Goal: Task Accomplishment & Management: Complete application form

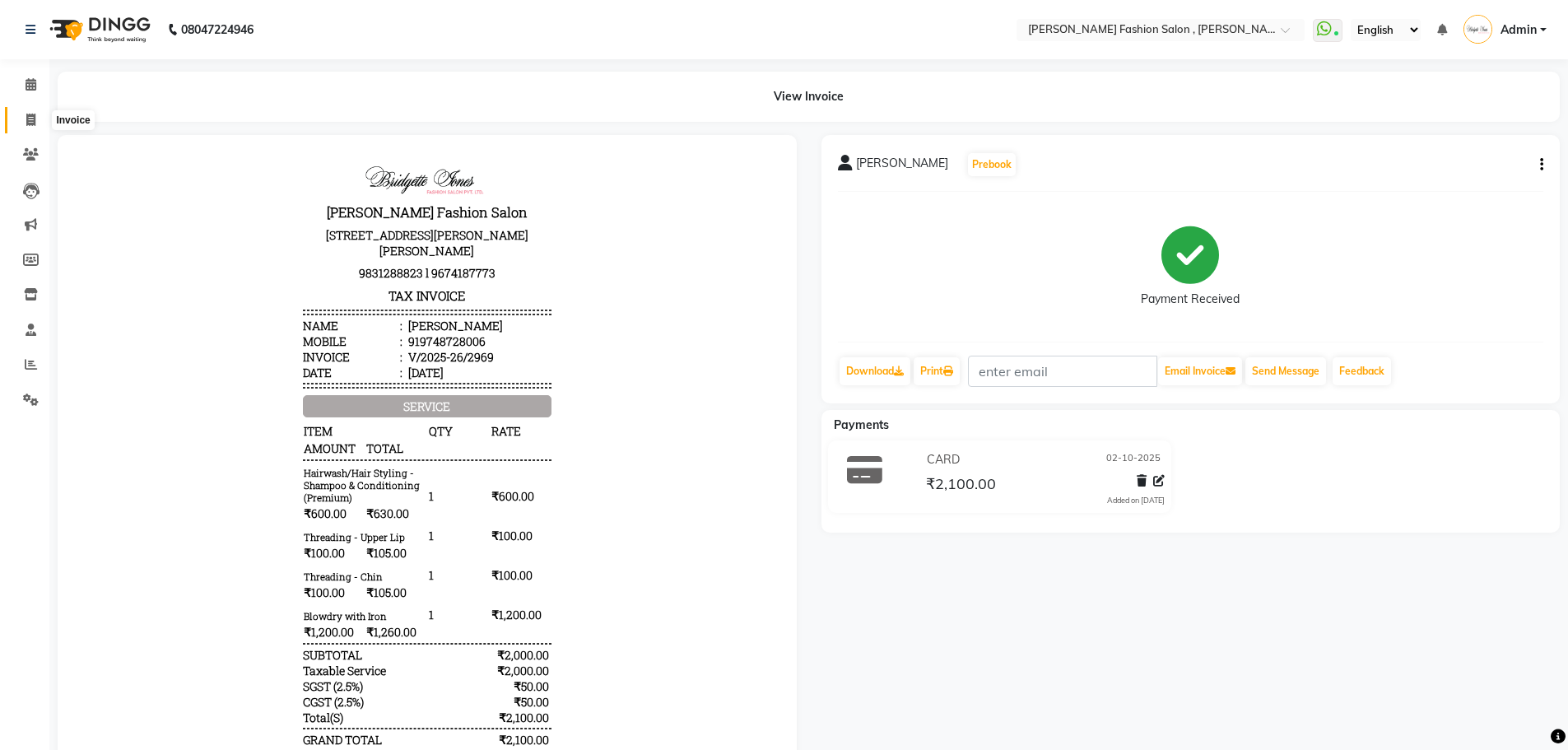
click at [24, 118] on span at bounding box center [31, 120] width 29 height 19
select select "service"
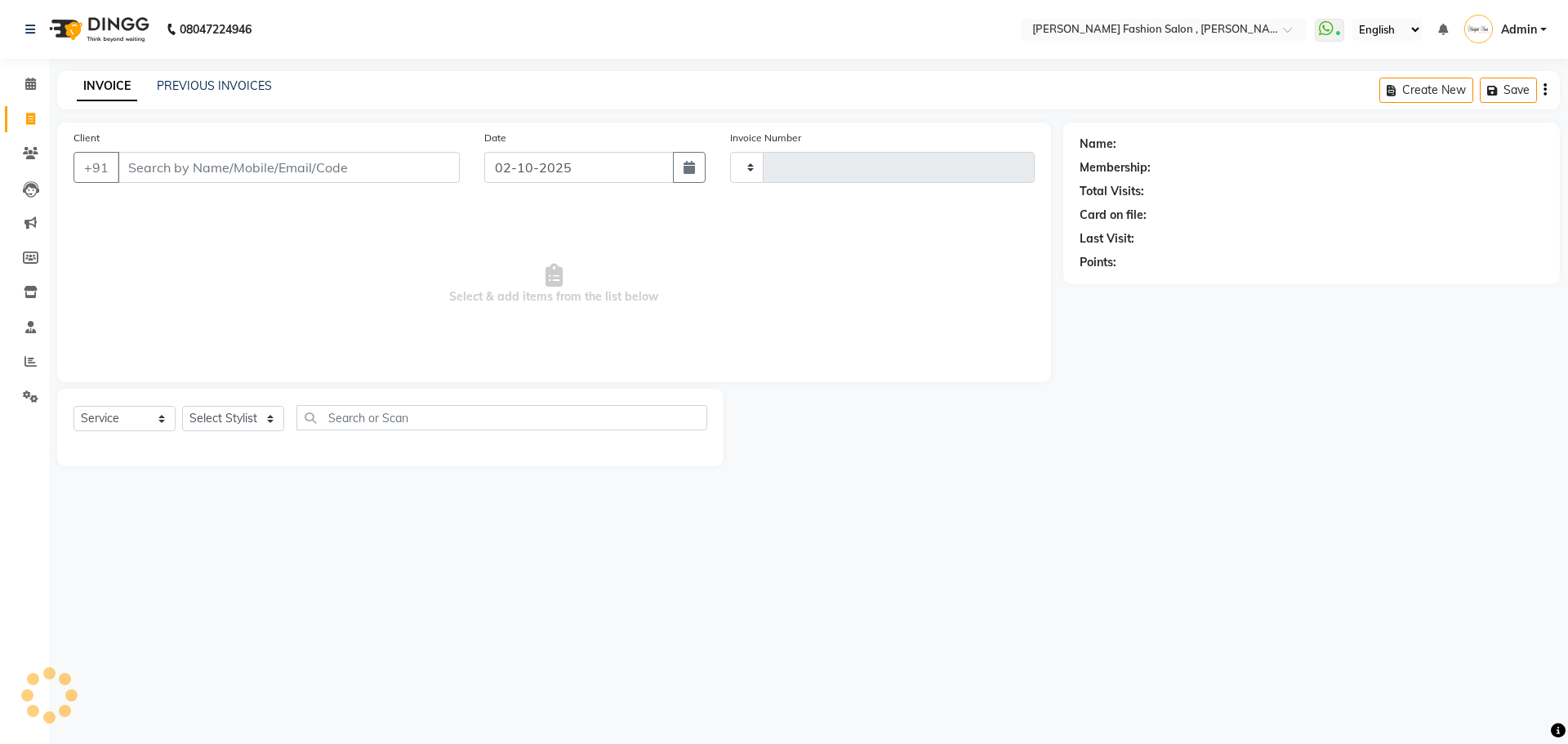
type input "2970"
select select "5233"
click at [159, 166] on input "Client" at bounding box center [288, 167] width 342 height 31
type input "r"
click at [141, 154] on input "Client" at bounding box center [288, 167] width 342 height 31
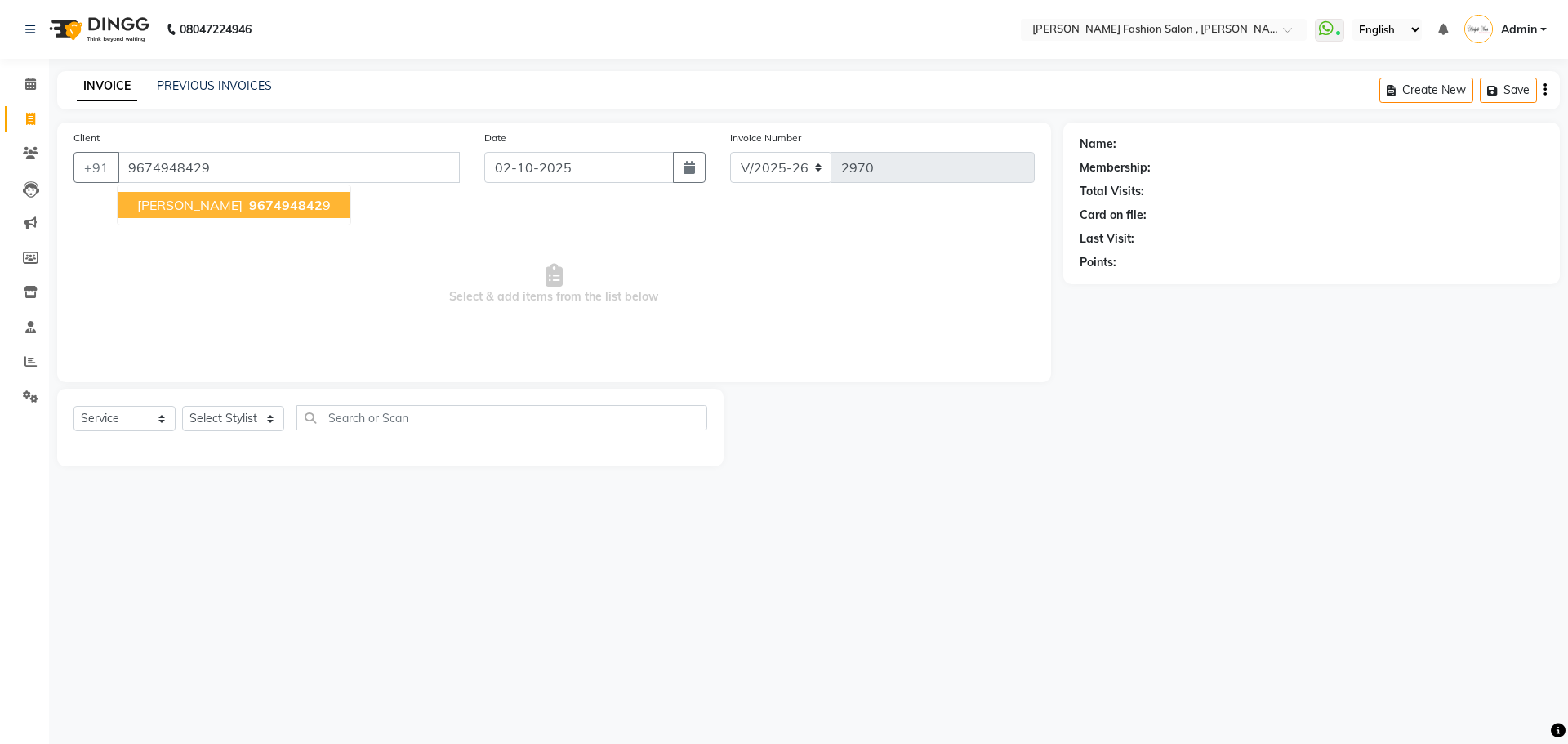
type input "9674948429"
click at [196, 214] on button "[PERSON_NAME] 967494842 9" at bounding box center [233, 205] width 232 height 26
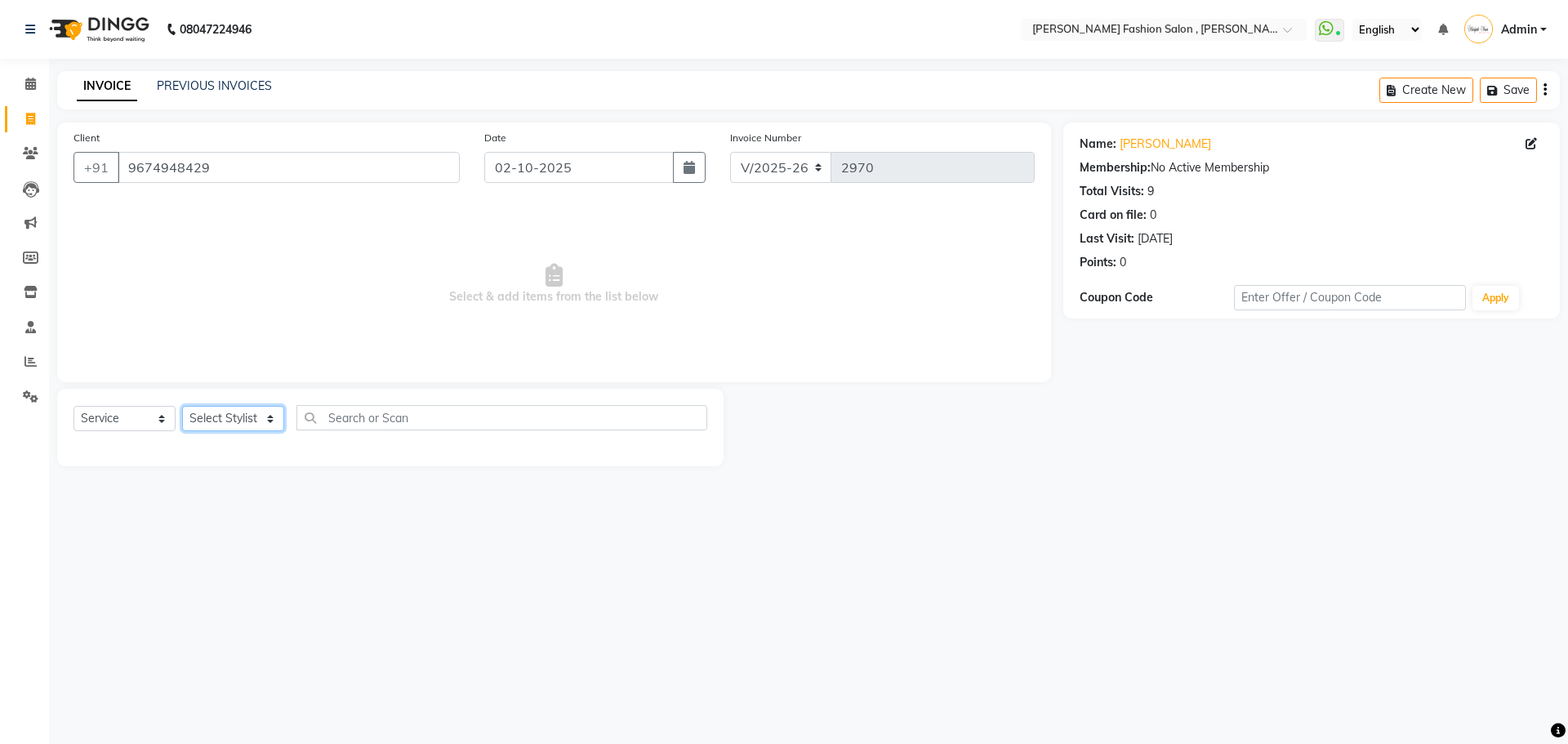
click at [265, 418] on select "Select Stylist [PERSON_NAME] [PERSON_NAME] [PERSON_NAME] [PERSON_NAME] [PERSON_…" at bounding box center [233, 418] width 102 height 25
select select "33881"
click at [182, 406] on select "Select Stylist [PERSON_NAME] [PERSON_NAME] [PERSON_NAME] [PERSON_NAME] [PERSON_…" at bounding box center [233, 418] width 102 height 25
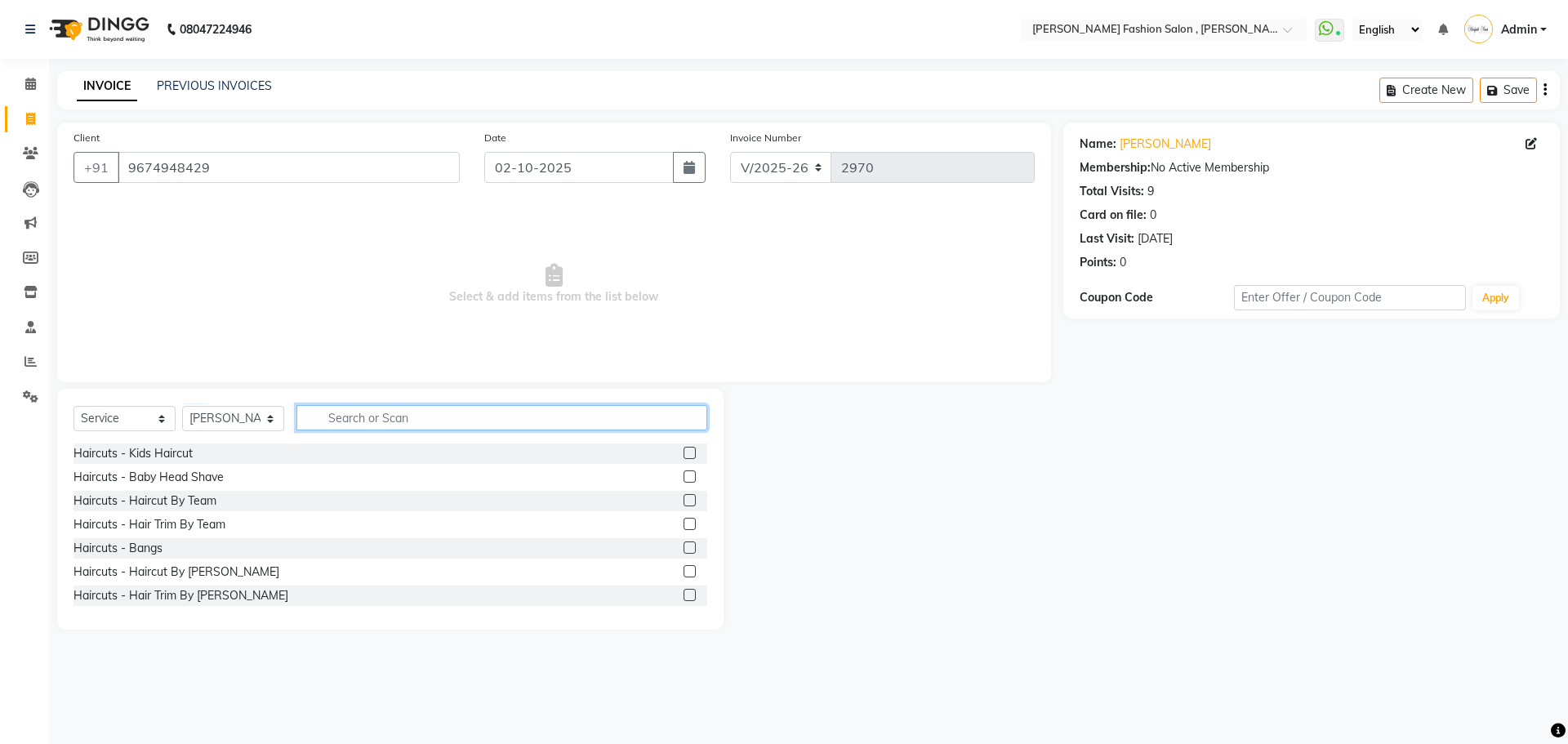
click at [360, 420] on input "text" at bounding box center [501, 417] width 411 height 25
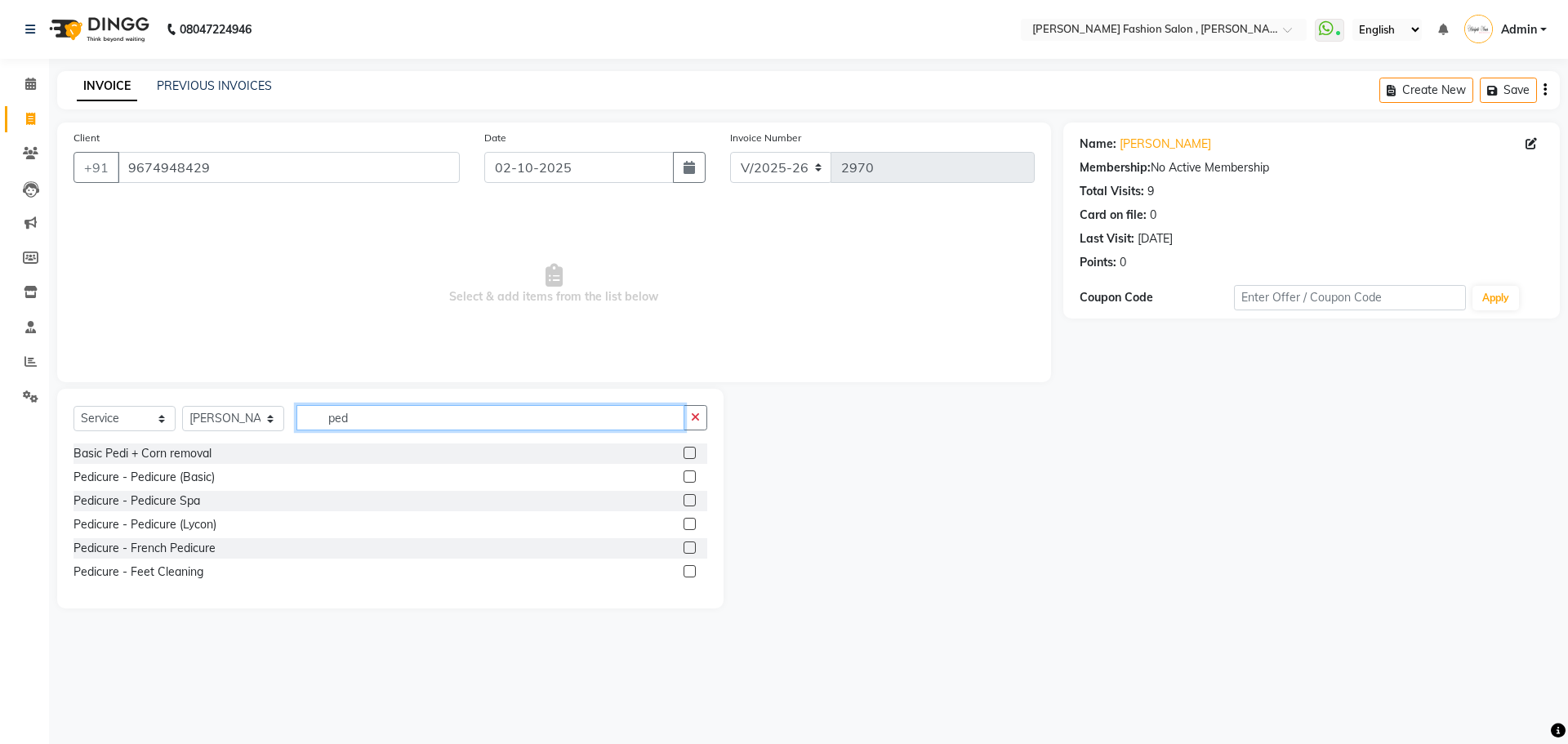
type input "ped"
click at [684, 474] on label at bounding box center [690, 477] width 13 height 13
click at [684, 474] on input "checkbox" at bounding box center [689, 477] width 11 height 11
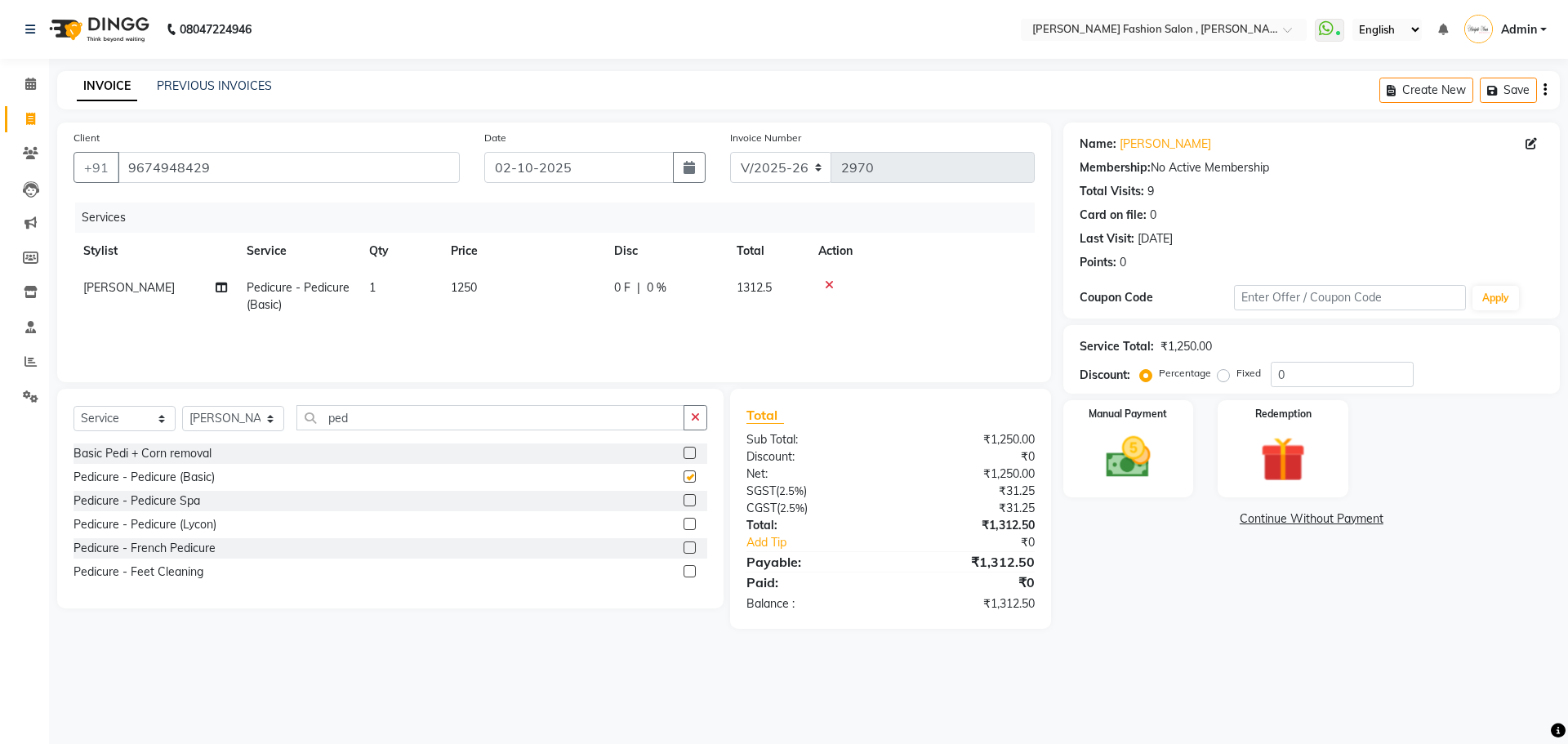
checkbox input "false"
click at [276, 425] on select "Select Stylist [PERSON_NAME] [PERSON_NAME] [PERSON_NAME] [PERSON_NAME] [PERSON_…" at bounding box center [233, 418] width 102 height 25
select select "33875"
click at [182, 406] on select "Select Stylist [PERSON_NAME] [PERSON_NAME] [PERSON_NAME] [PERSON_NAME] [PERSON_…" at bounding box center [233, 418] width 102 height 25
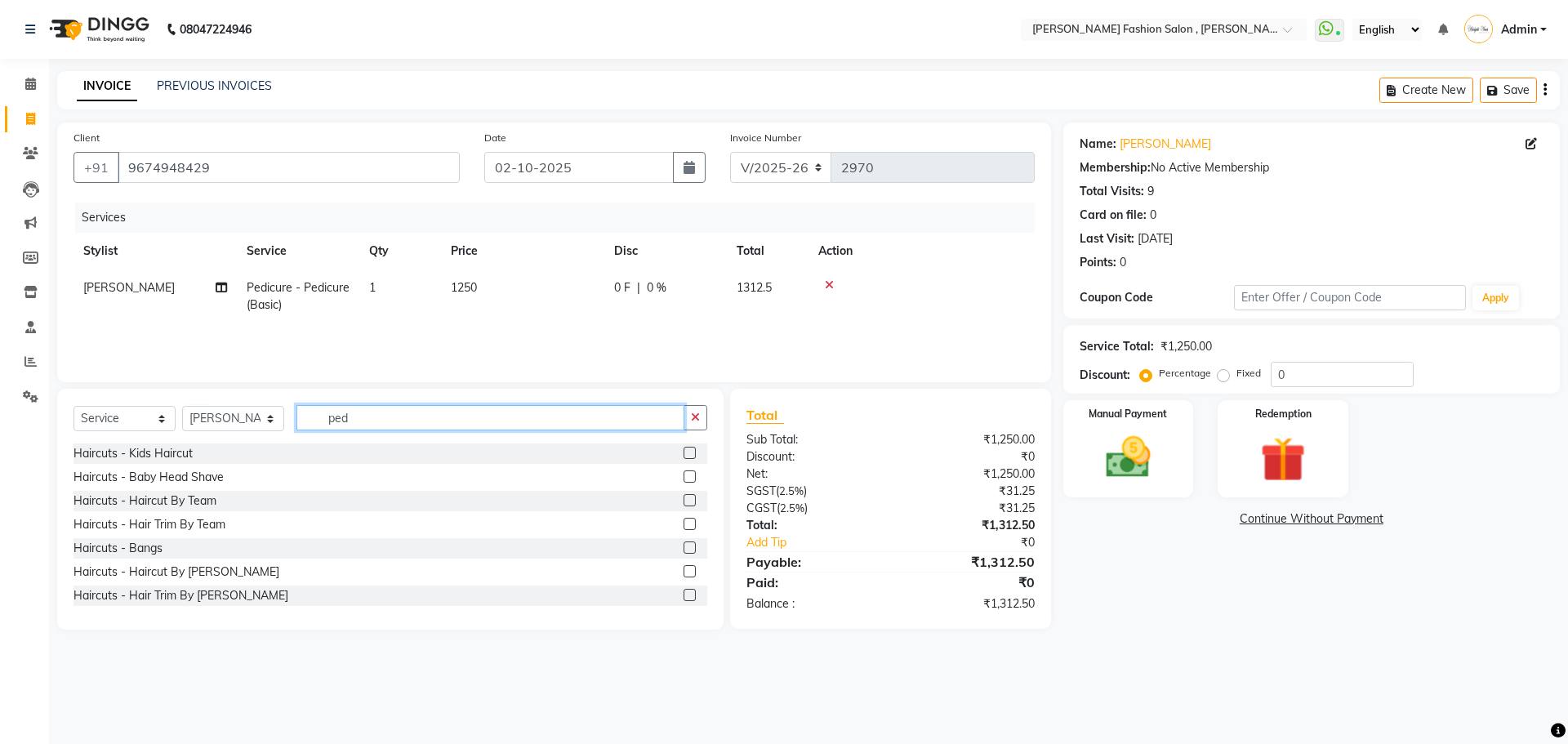
drag, startPoint x: 364, startPoint y: 423, endPoint x: 269, endPoint y: 466, distance: 104.3
click at [269, 466] on div "Select Service Product Membership Package Voucher Prepaid Gift Card Select Styl…" at bounding box center [390, 509] width 666 height 241
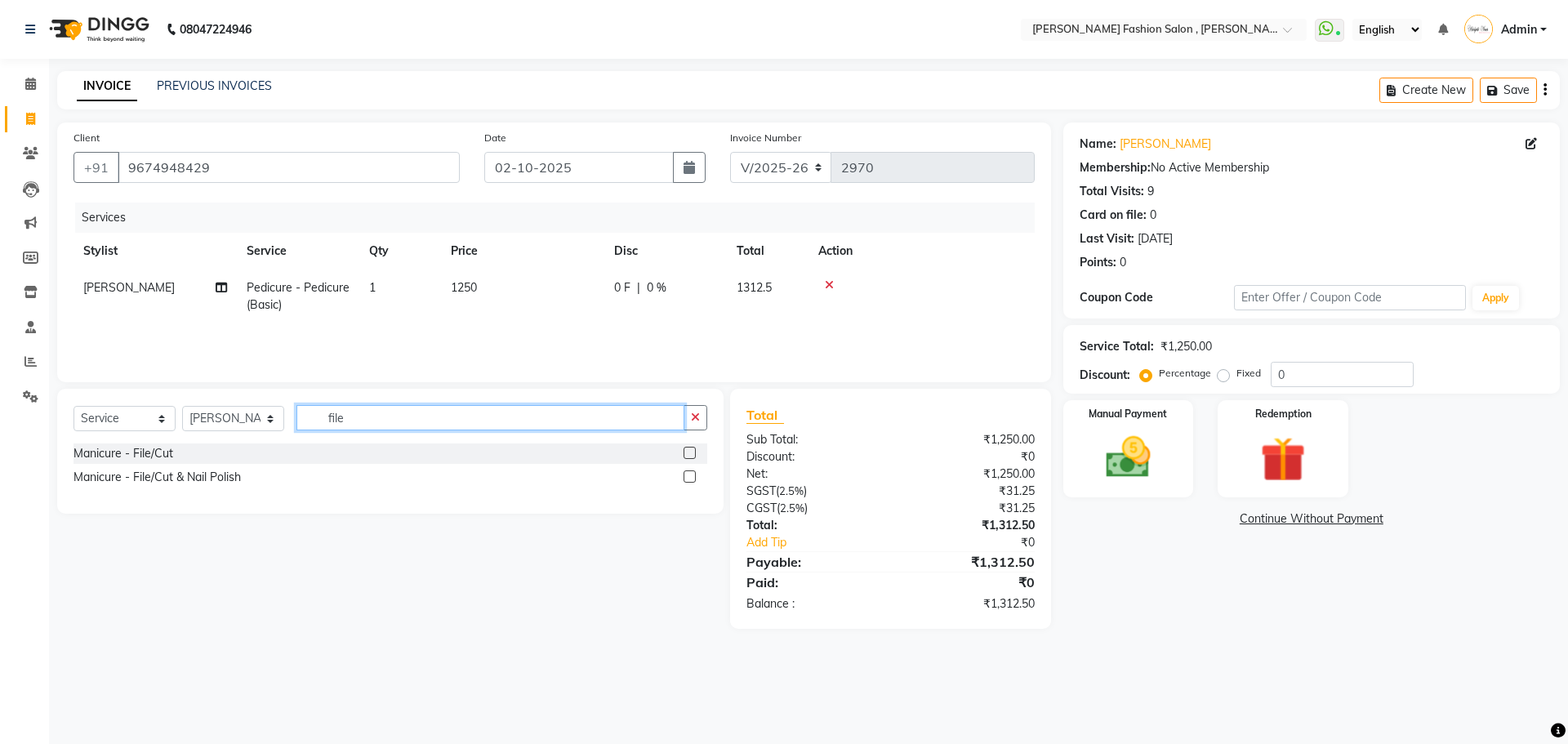
type input "file"
click at [690, 451] on label at bounding box center [690, 453] width 13 height 13
click at [690, 451] on input "checkbox" at bounding box center [689, 454] width 11 height 11
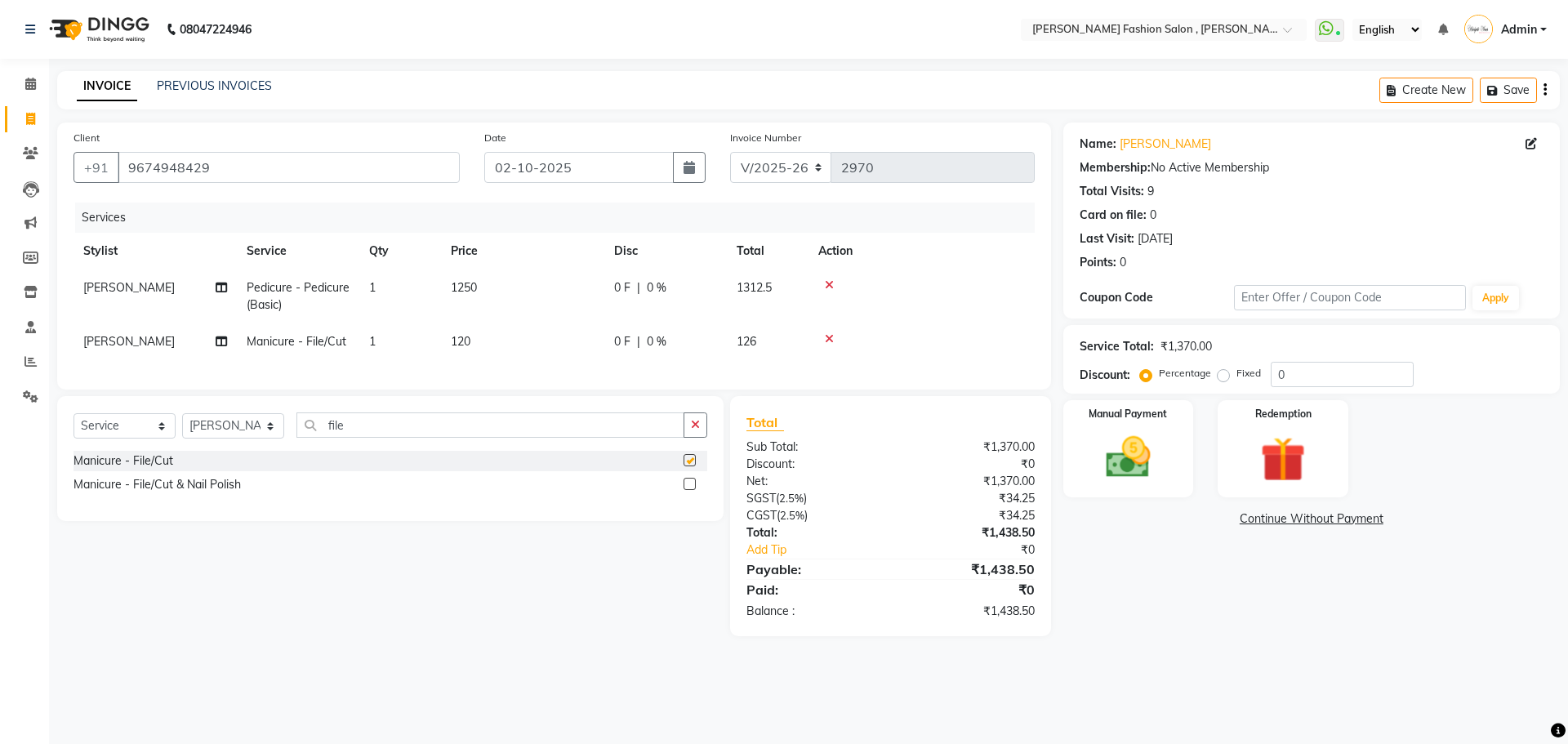
checkbox input "false"
click at [1520, 86] on button "Save" at bounding box center [1508, 90] width 57 height 25
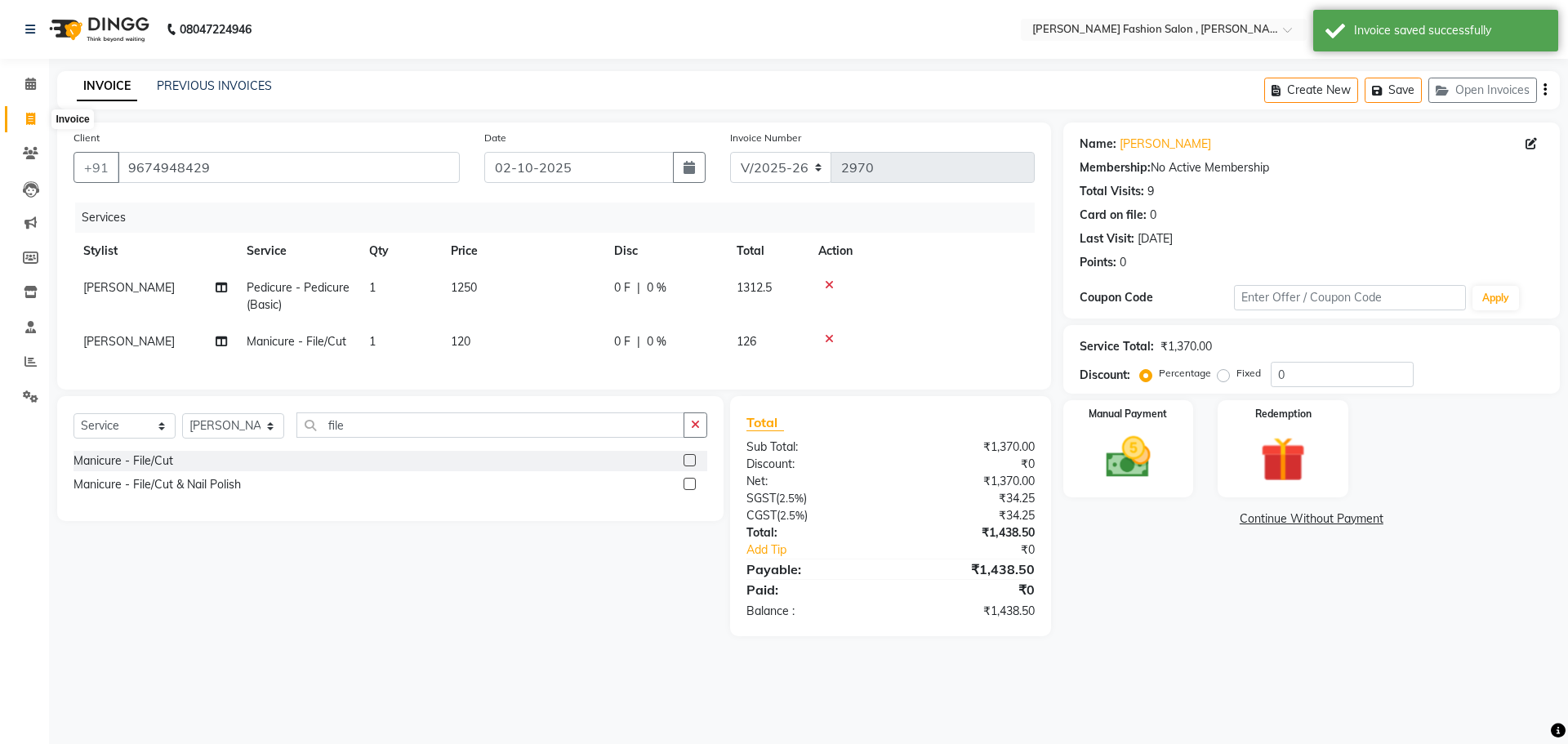
drag, startPoint x: 21, startPoint y: 116, endPoint x: 33, endPoint y: 127, distance: 16.3
click at [21, 116] on span at bounding box center [30, 119] width 29 height 19
select select "service"
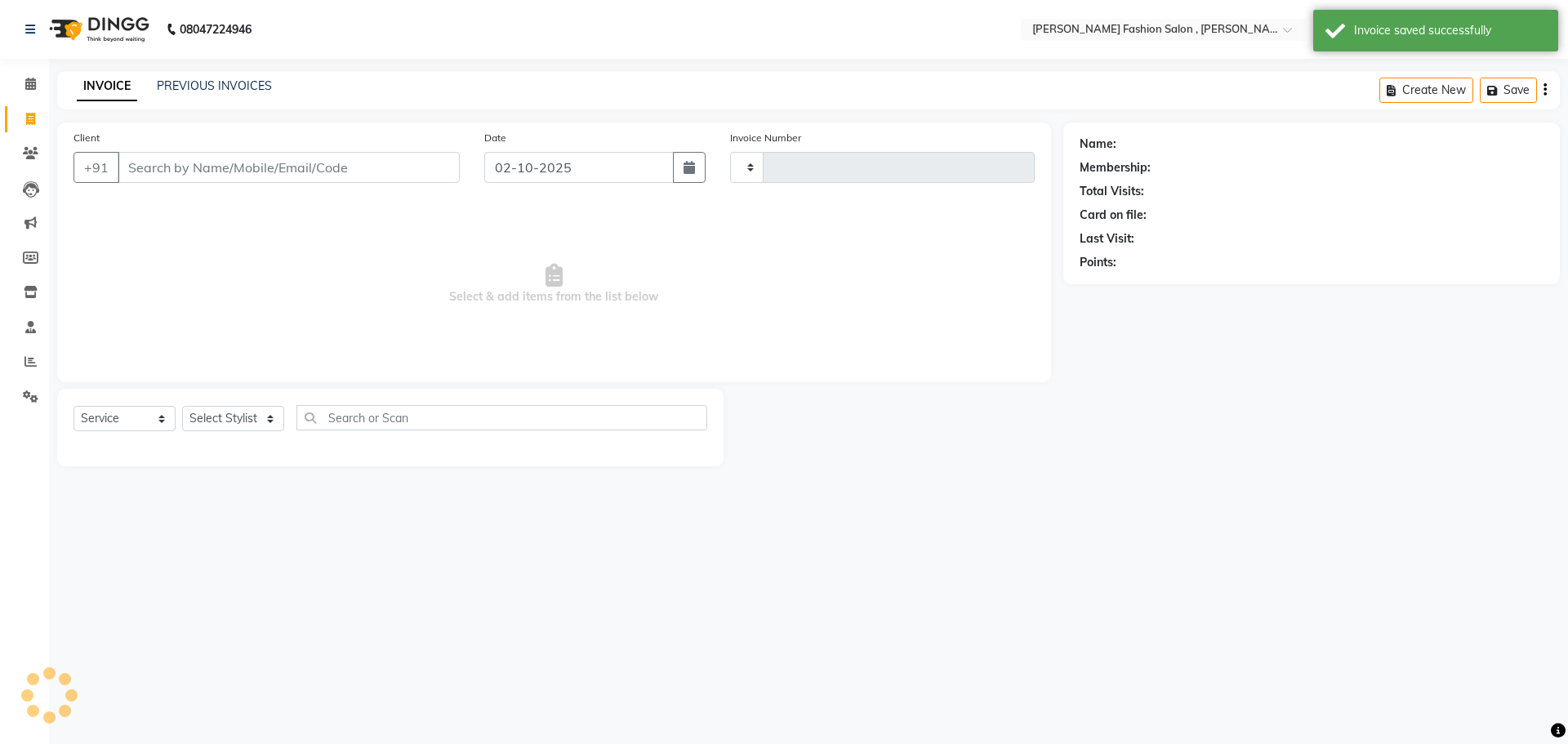
type input "2970"
select select "5233"
click at [176, 168] on input "Client" at bounding box center [288, 167] width 342 height 31
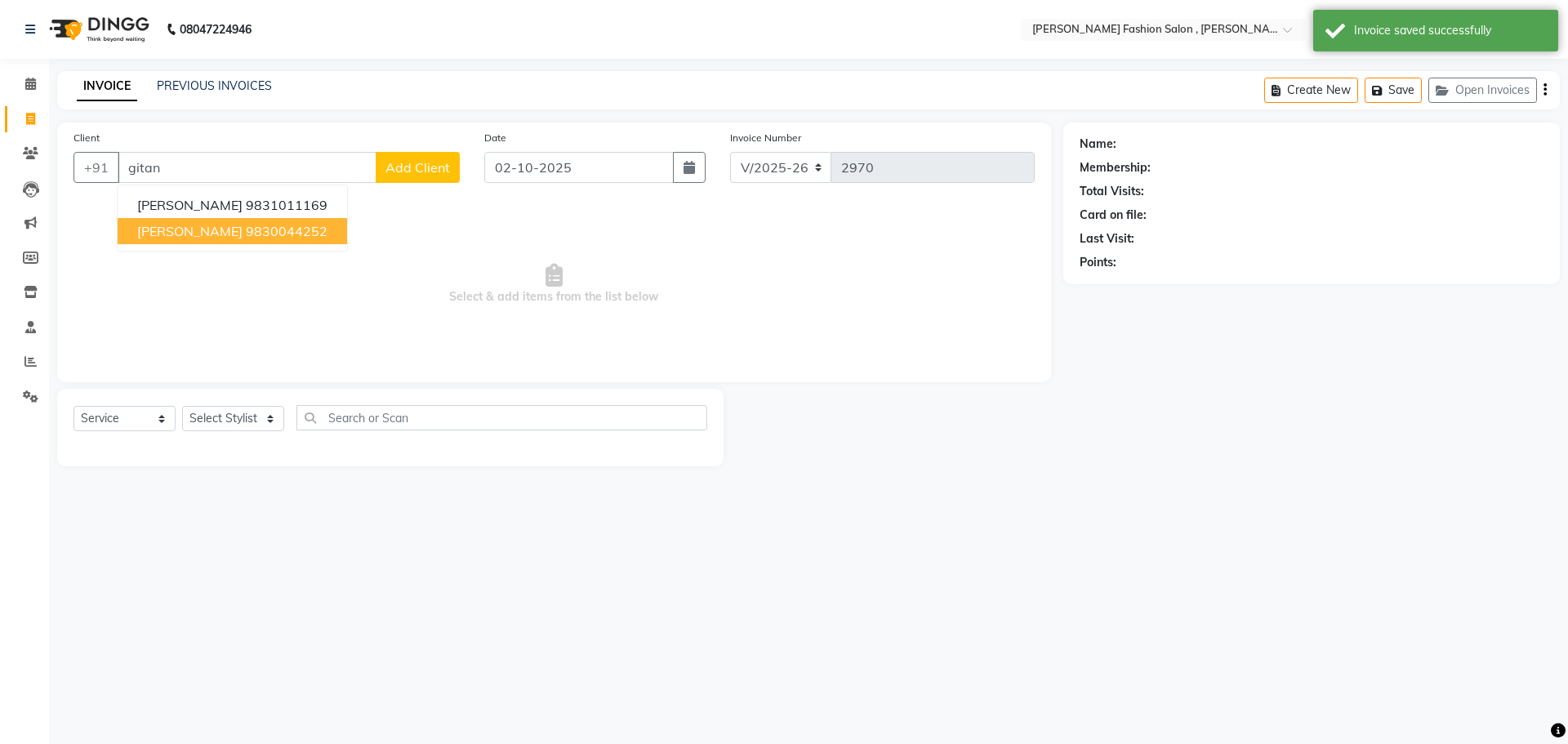
click at [322, 223] on ngb-highlight "9830044252" at bounding box center [286, 231] width 82 height 16
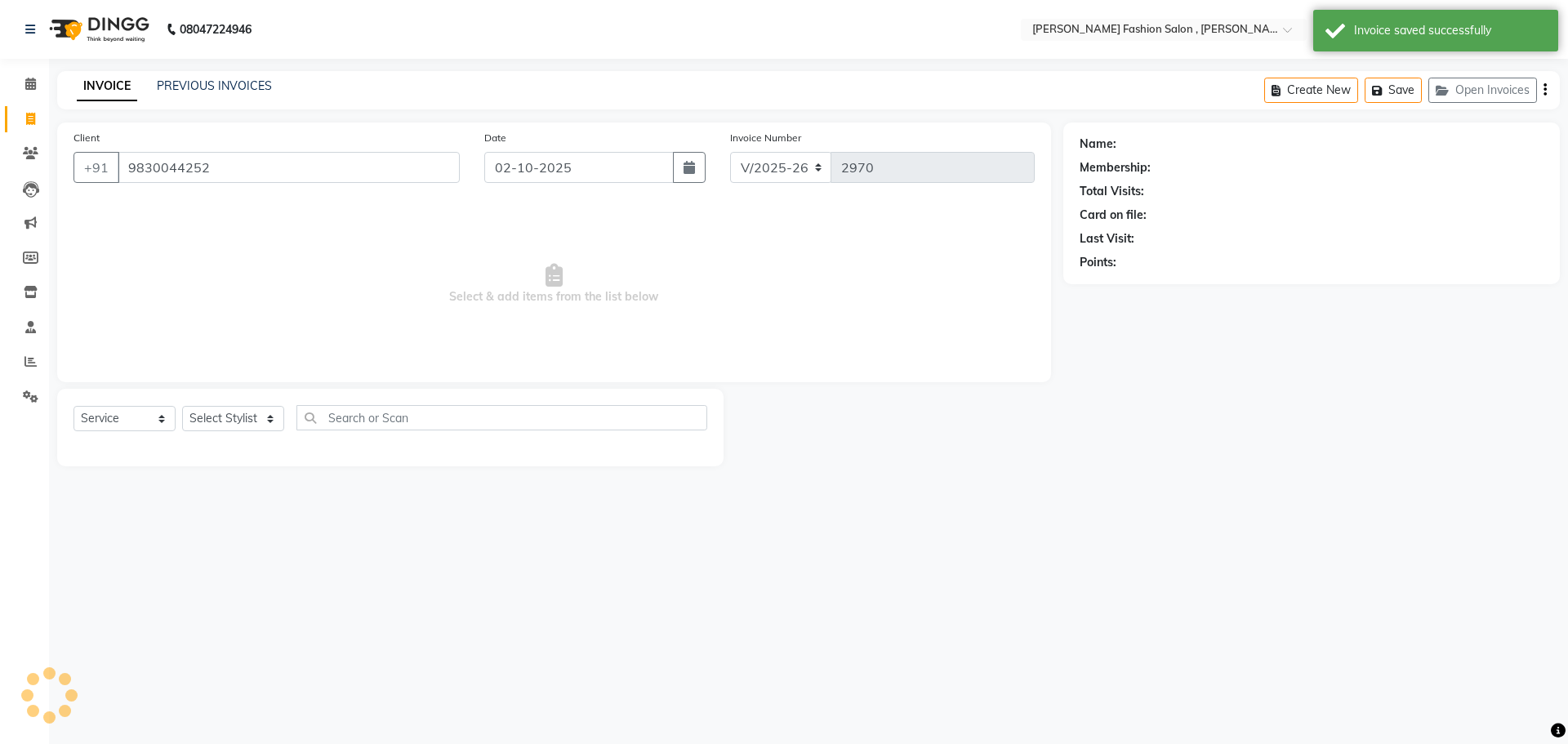
type input "9830044252"
click at [254, 429] on div "Select Service Product Membership Package Voucher Prepaid Gift Card Select Styl…" at bounding box center [390, 424] width 633 height 39
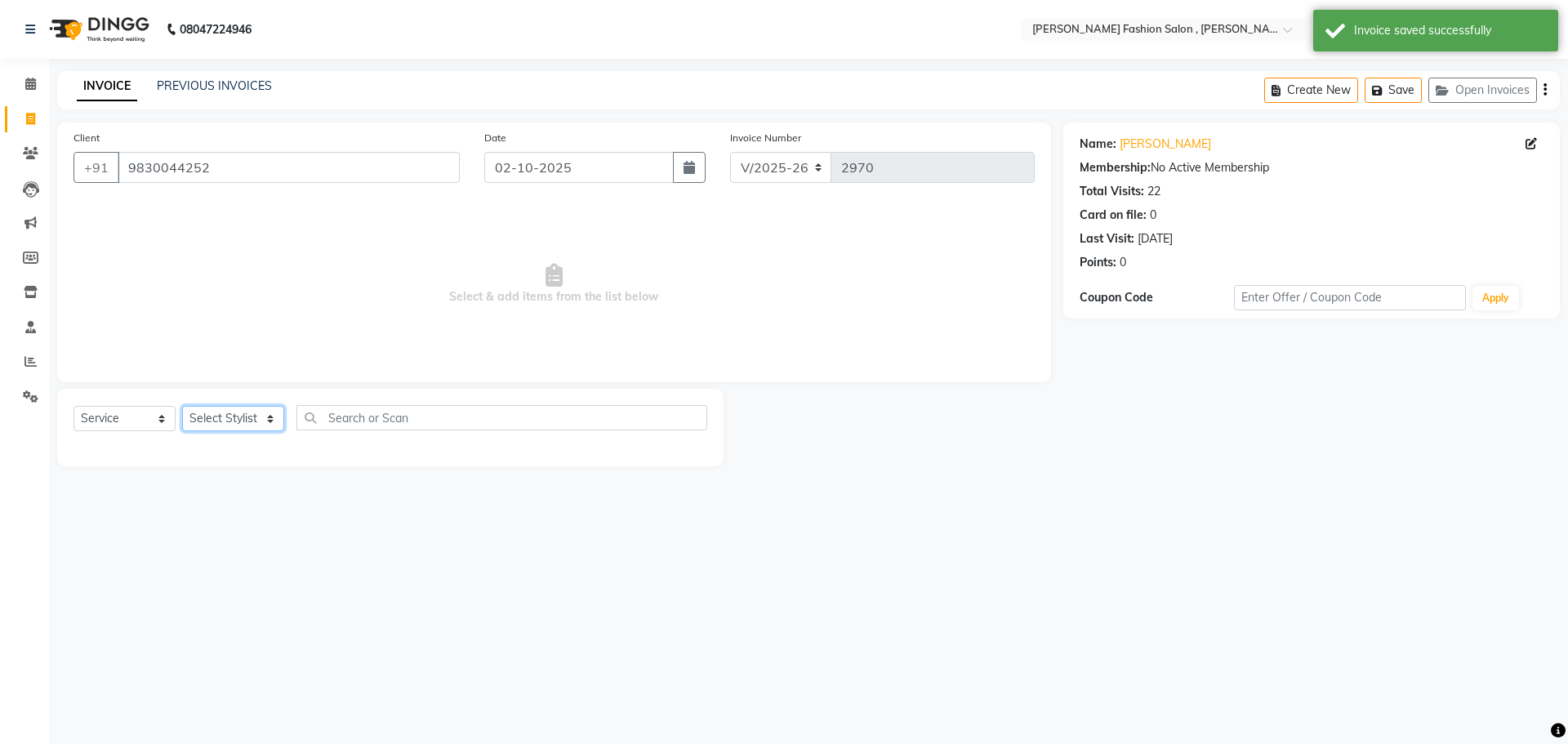
click at [254, 426] on select "Select Stylist [PERSON_NAME] [PERSON_NAME] [PERSON_NAME] [PERSON_NAME] [PERSON_…" at bounding box center [233, 418] width 102 height 25
select select "33875"
click at [182, 406] on select "Select Stylist [PERSON_NAME] [PERSON_NAME] [PERSON_NAME] [PERSON_NAME] [PERSON_…" at bounding box center [233, 418] width 102 height 25
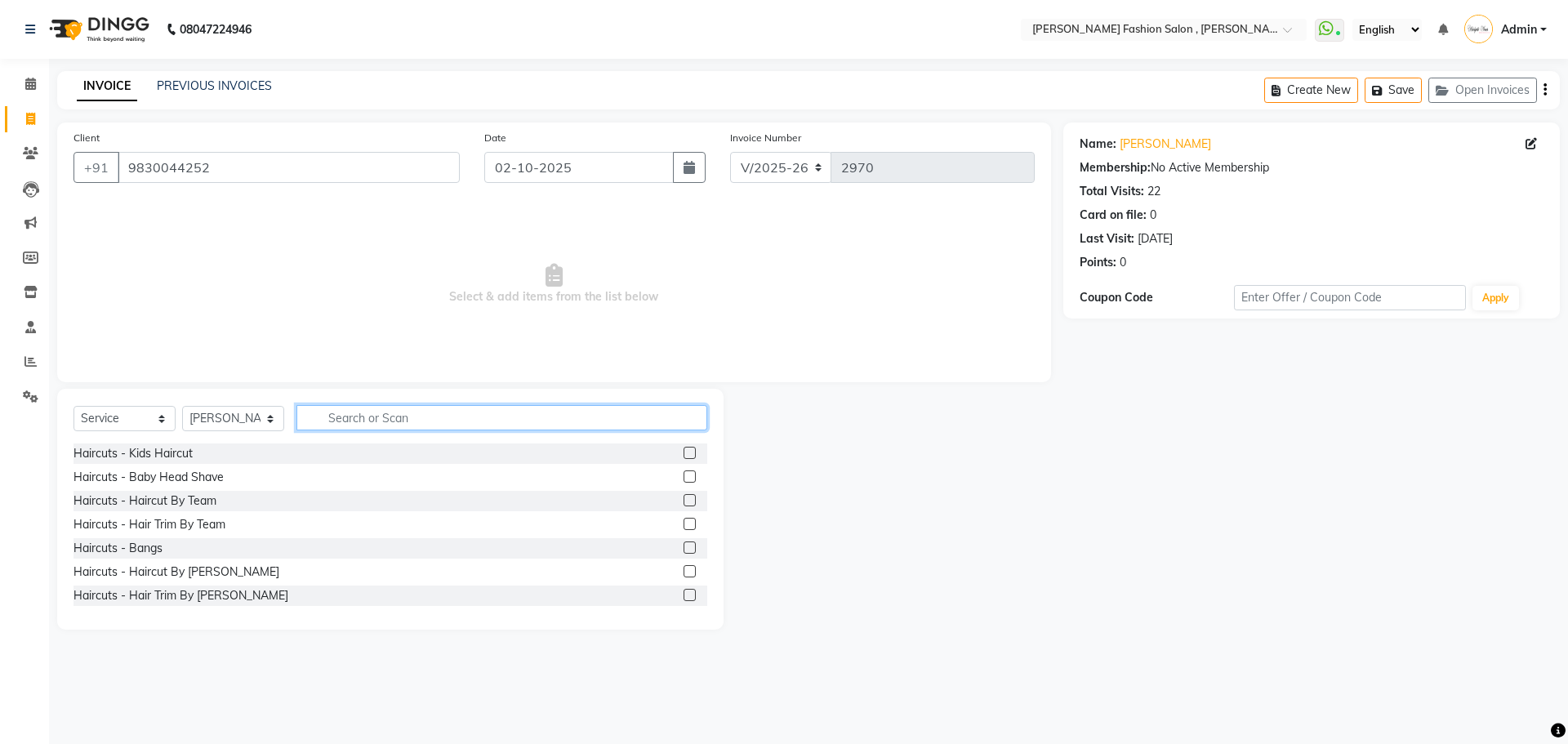
click at [340, 413] on input "text" at bounding box center [501, 417] width 411 height 25
type input "shampoo"
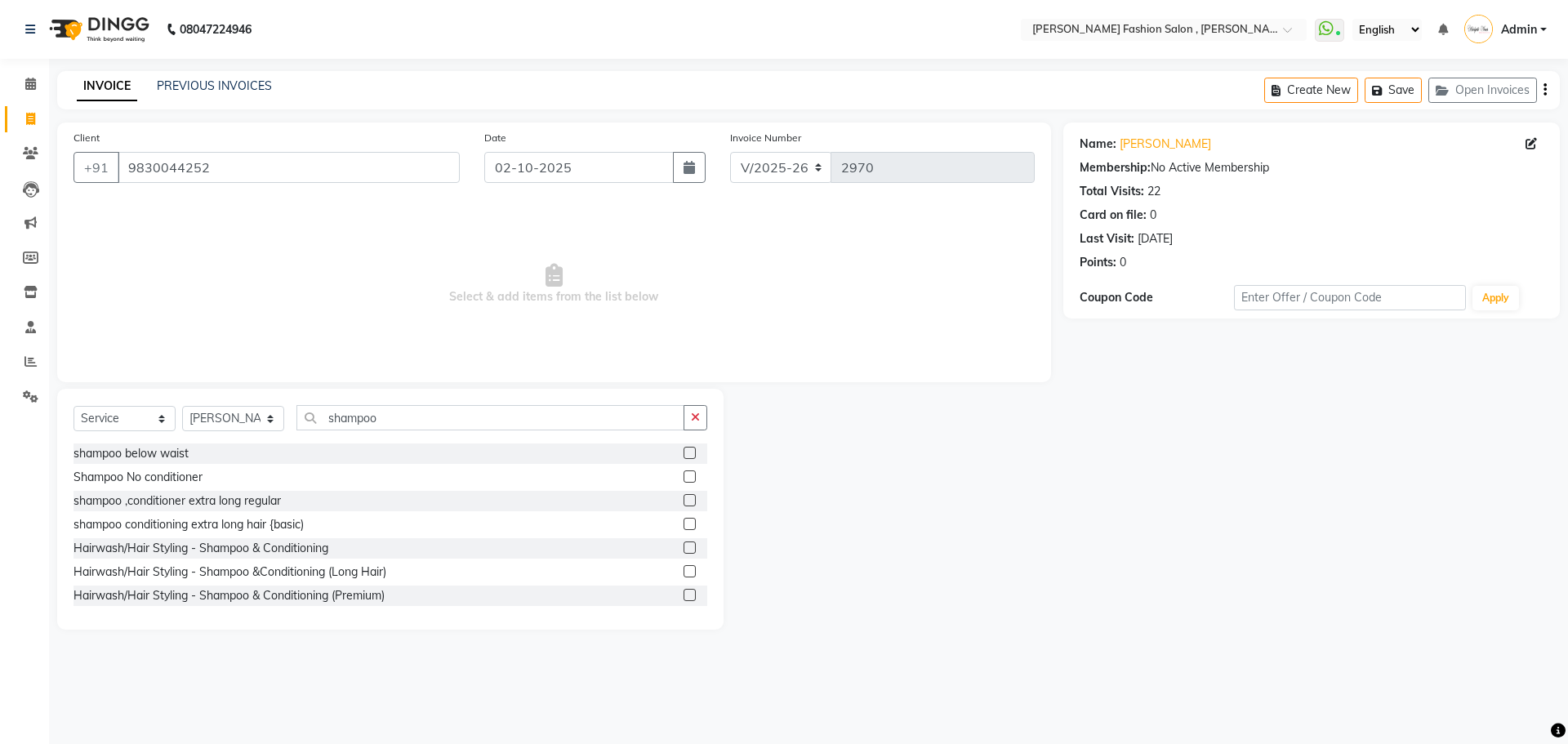
click at [684, 590] on label at bounding box center [690, 595] width 13 height 13
click at [684, 591] on input "checkbox" at bounding box center [689, 596] width 11 height 11
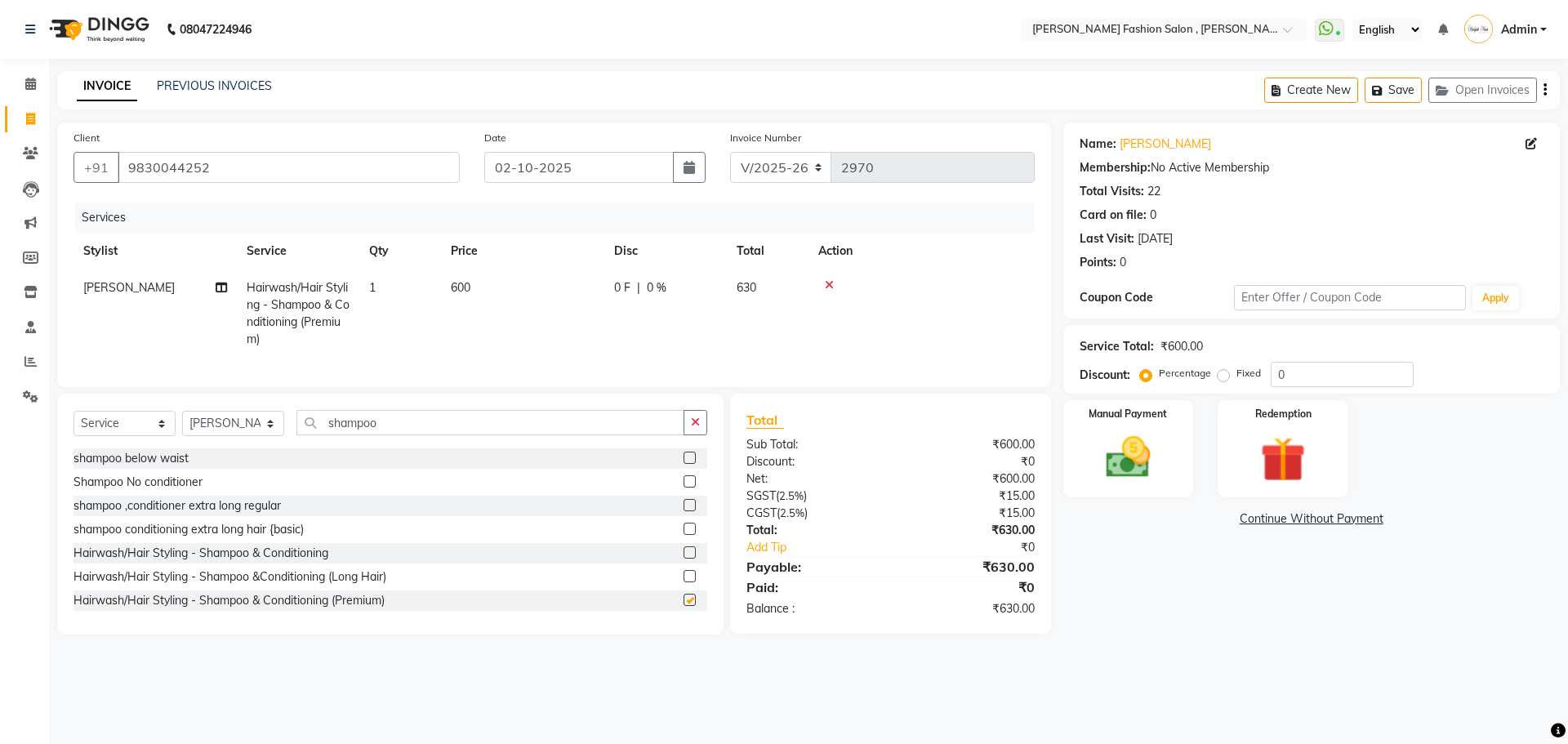
checkbox input "false"
drag, startPoint x: 394, startPoint y: 439, endPoint x: 295, endPoint y: 468, distance: 103.2
click at [295, 468] on div "Select Service Product Membership Package Voucher Prepaid Gift Card Select Styl…" at bounding box center [390, 514] width 666 height 241
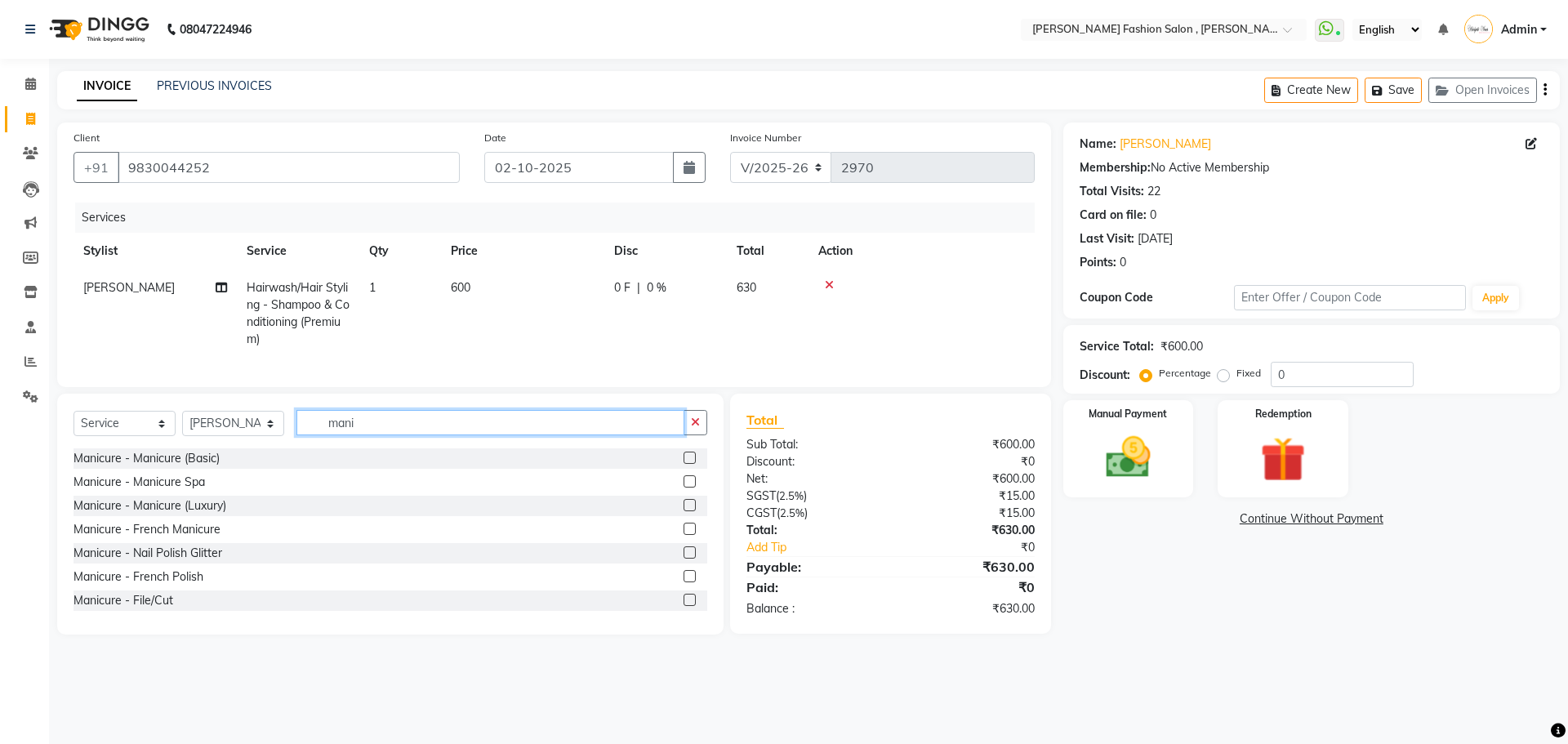
type input "mani"
click at [684, 464] on label at bounding box center [690, 458] width 13 height 13
click at [684, 464] on input "checkbox" at bounding box center [689, 459] width 11 height 11
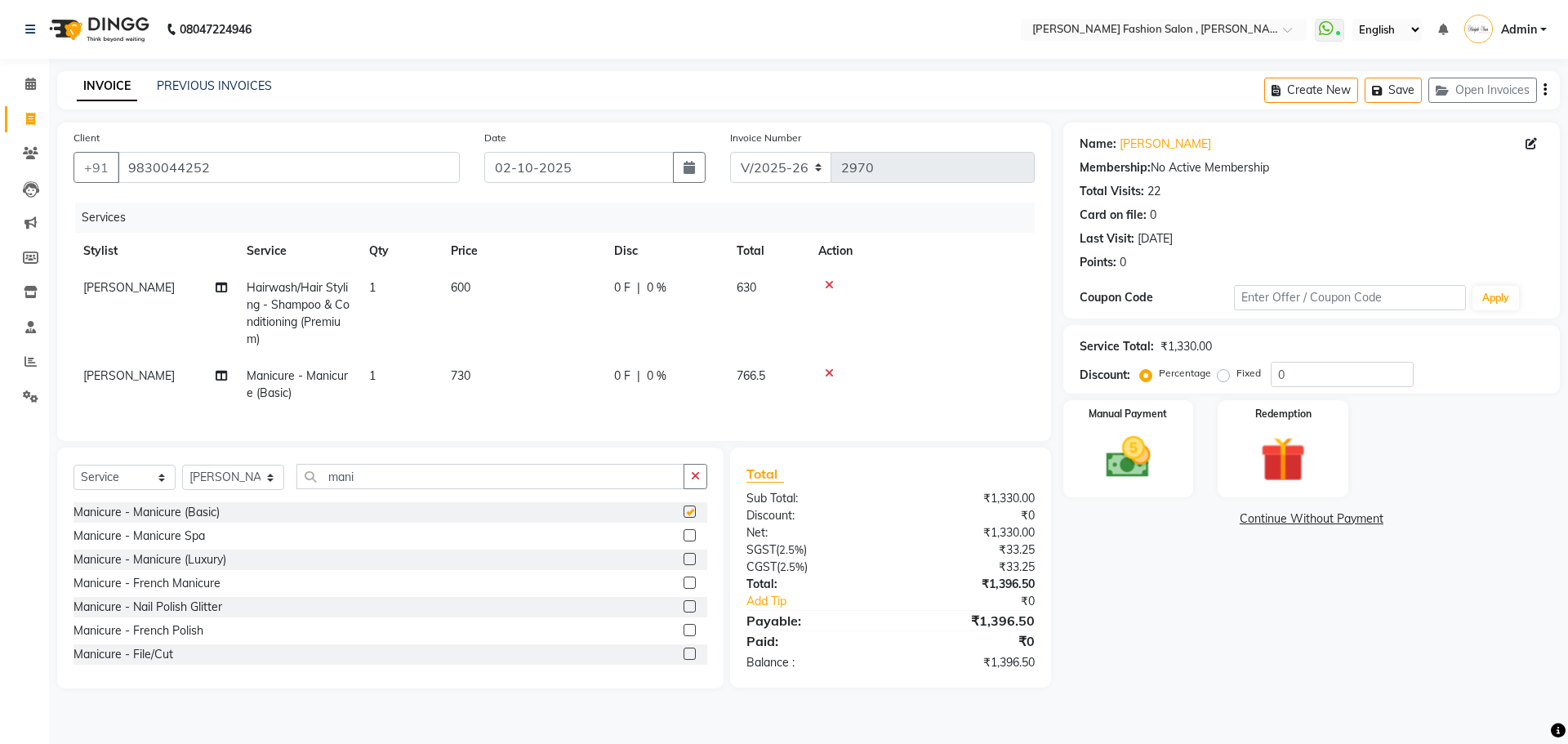
checkbox input "false"
click at [139, 381] on span "[PERSON_NAME]" at bounding box center [129, 375] width 91 height 14
select select "33875"
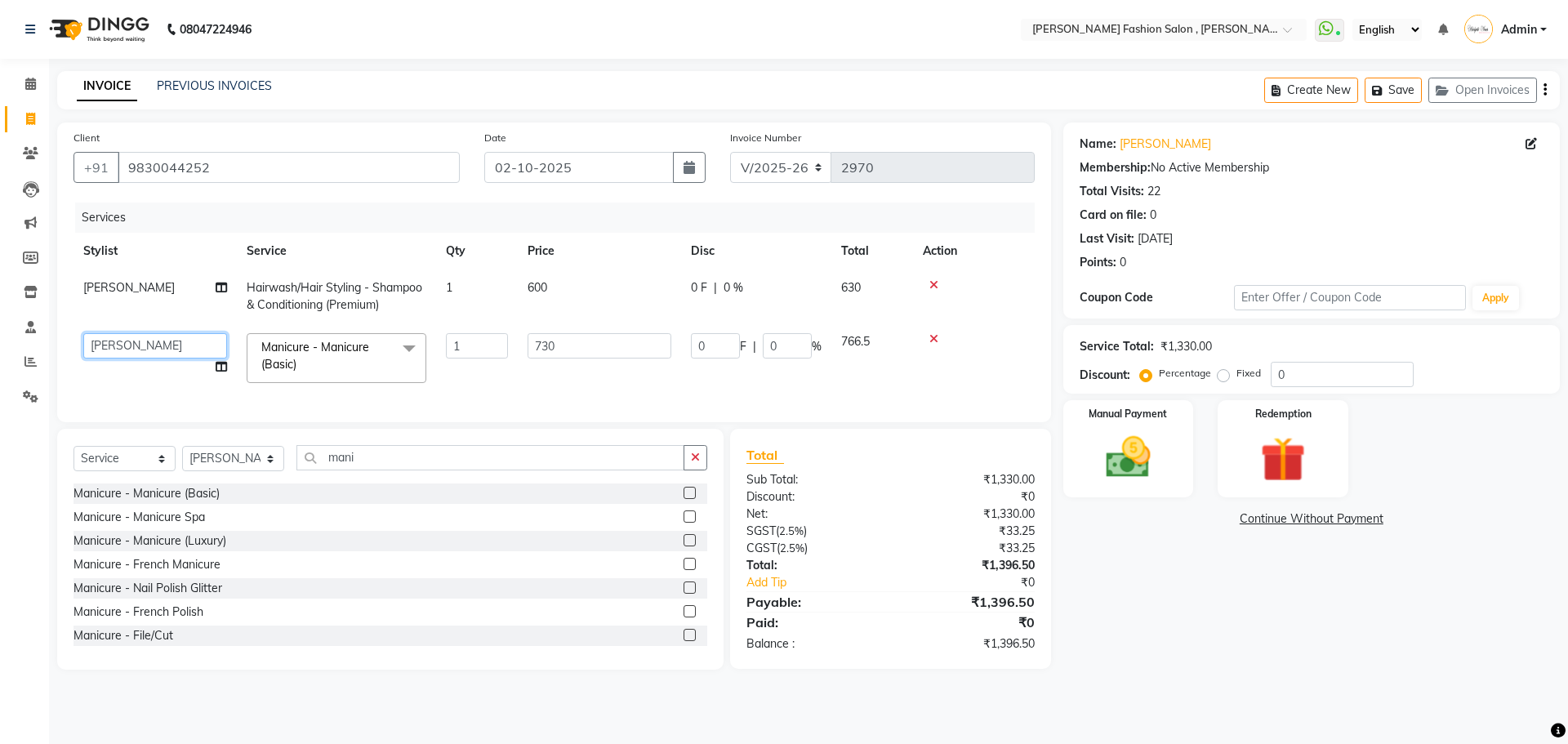
click at [185, 344] on select "[PERSON_NAME] [PERSON_NAME] Babu [PERSON_NAME] [PERSON_NAME] [PERSON_NAME] [PER…" at bounding box center [155, 346] width 144 height 25
click at [279, 470] on select "Select Stylist [PERSON_NAME] [PERSON_NAME] [PERSON_NAME] [PERSON_NAME] [PERSON_…" at bounding box center [233, 459] width 102 height 25
select select "33872"
click at [182, 459] on select "Select Stylist [PERSON_NAME] [PERSON_NAME] [PERSON_NAME] [PERSON_NAME] [PERSON_…" at bounding box center [233, 459] width 102 height 25
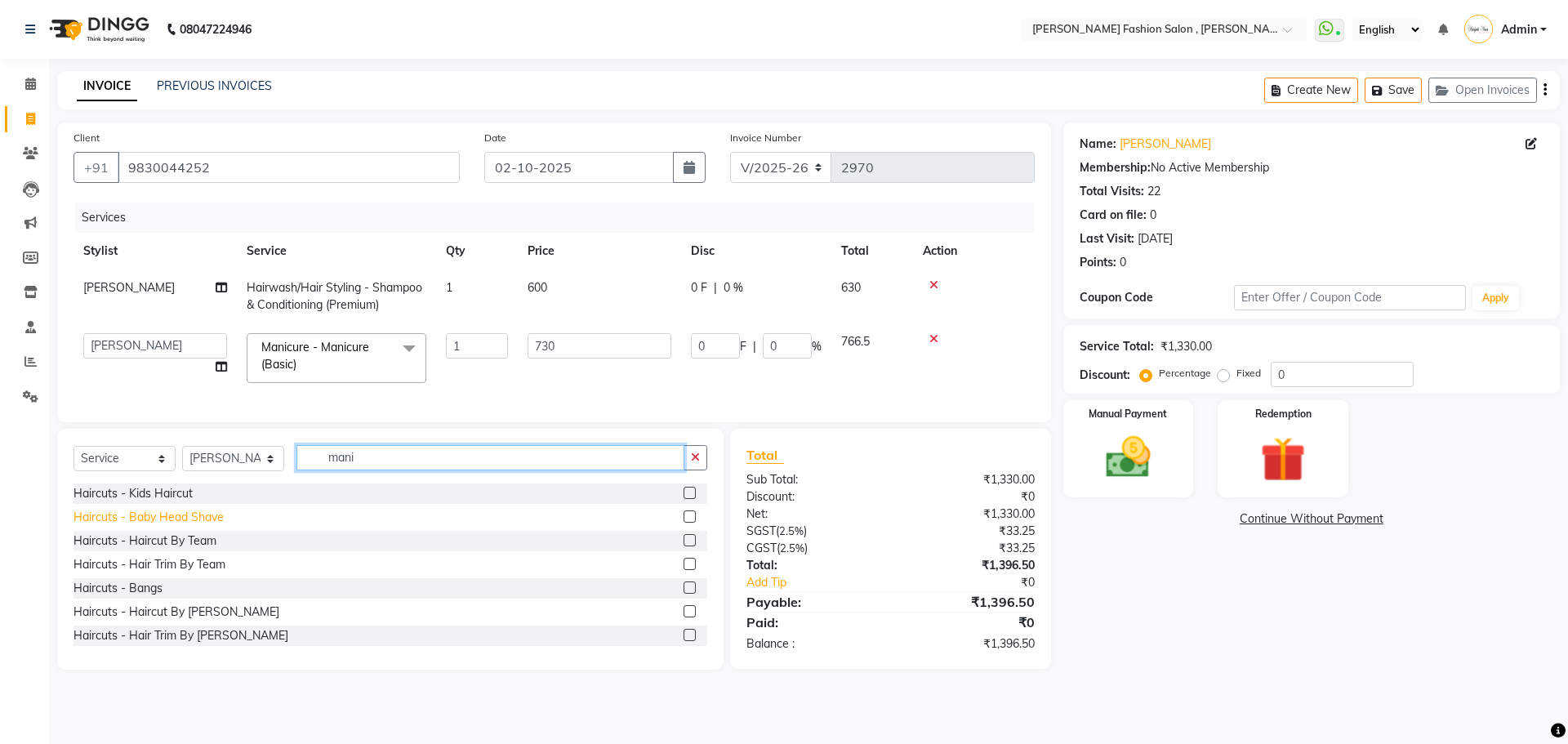
drag, startPoint x: 363, startPoint y: 472, endPoint x: 205, endPoint y: 527, distance: 167.3
click at [205, 527] on div "Select Service Product Membership Package Voucher Prepaid Gift Card Select Styl…" at bounding box center [390, 549] width 666 height 241
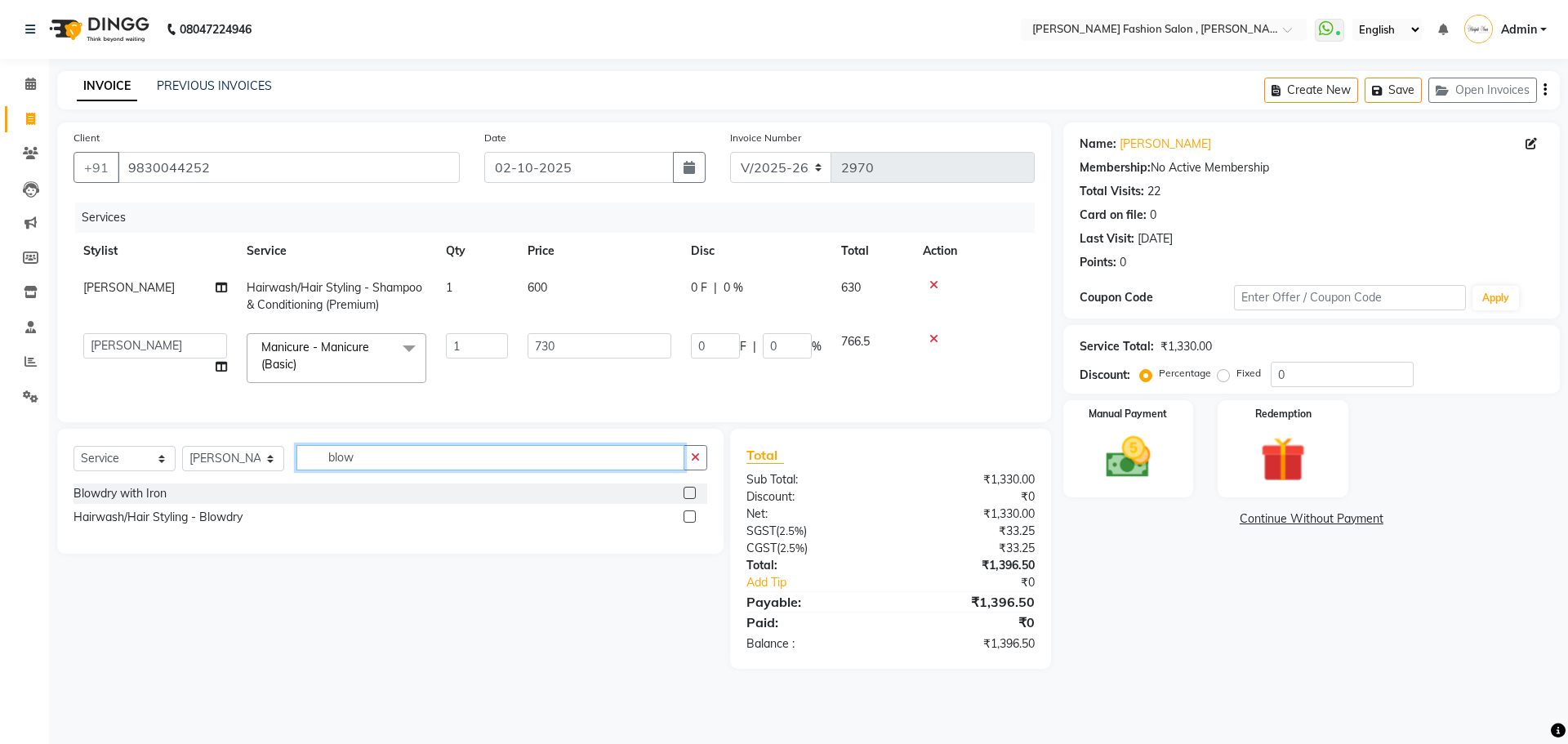
type input "blow"
click at [688, 499] on label at bounding box center [690, 493] width 13 height 13
click at [688, 499] on input "checkbox" at bounding box center [689, 494] width 11 height 11
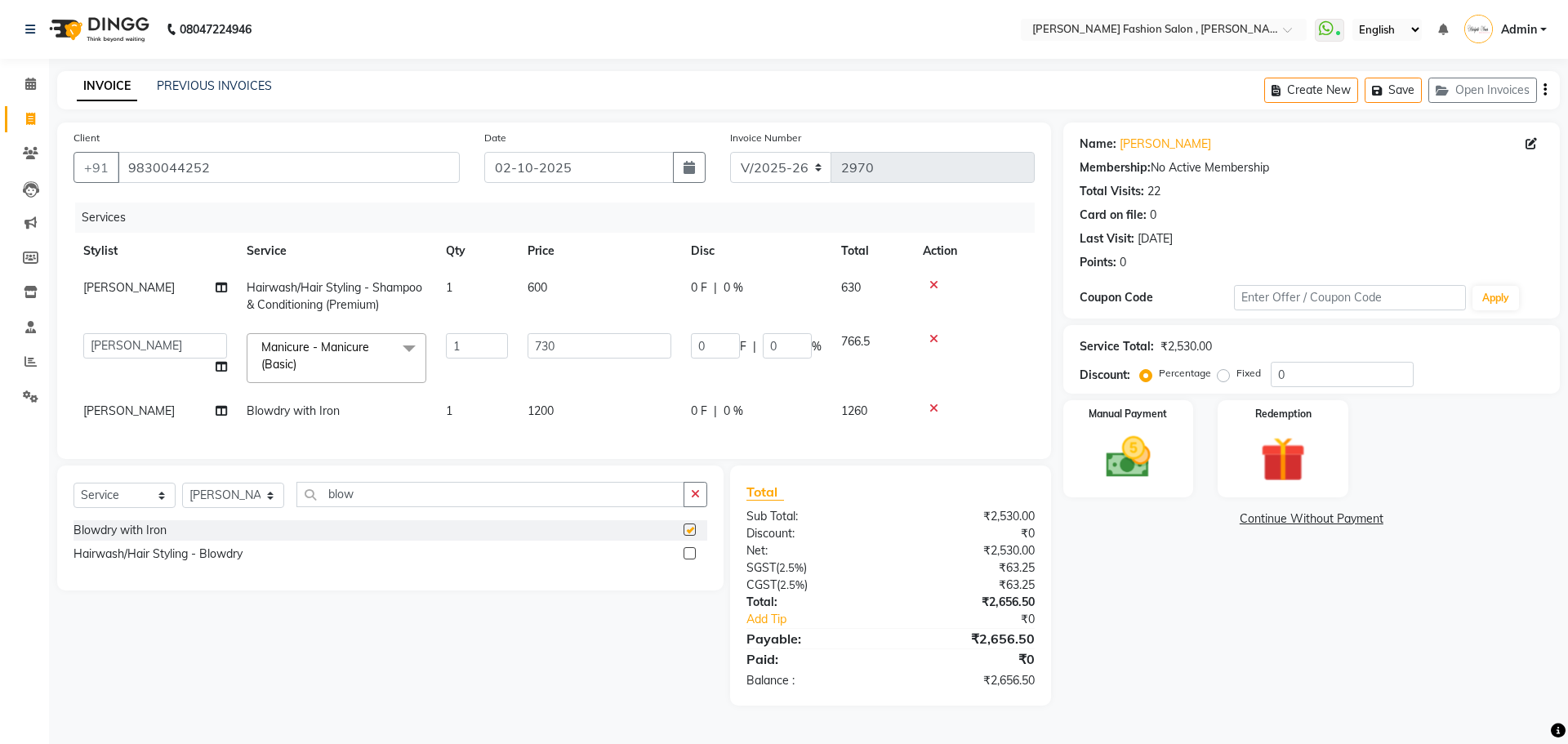
checkbox input "false"
click at [527, 422] on td "1200" at bounding box center [599, 411] width 163 height 37
select select "33872"
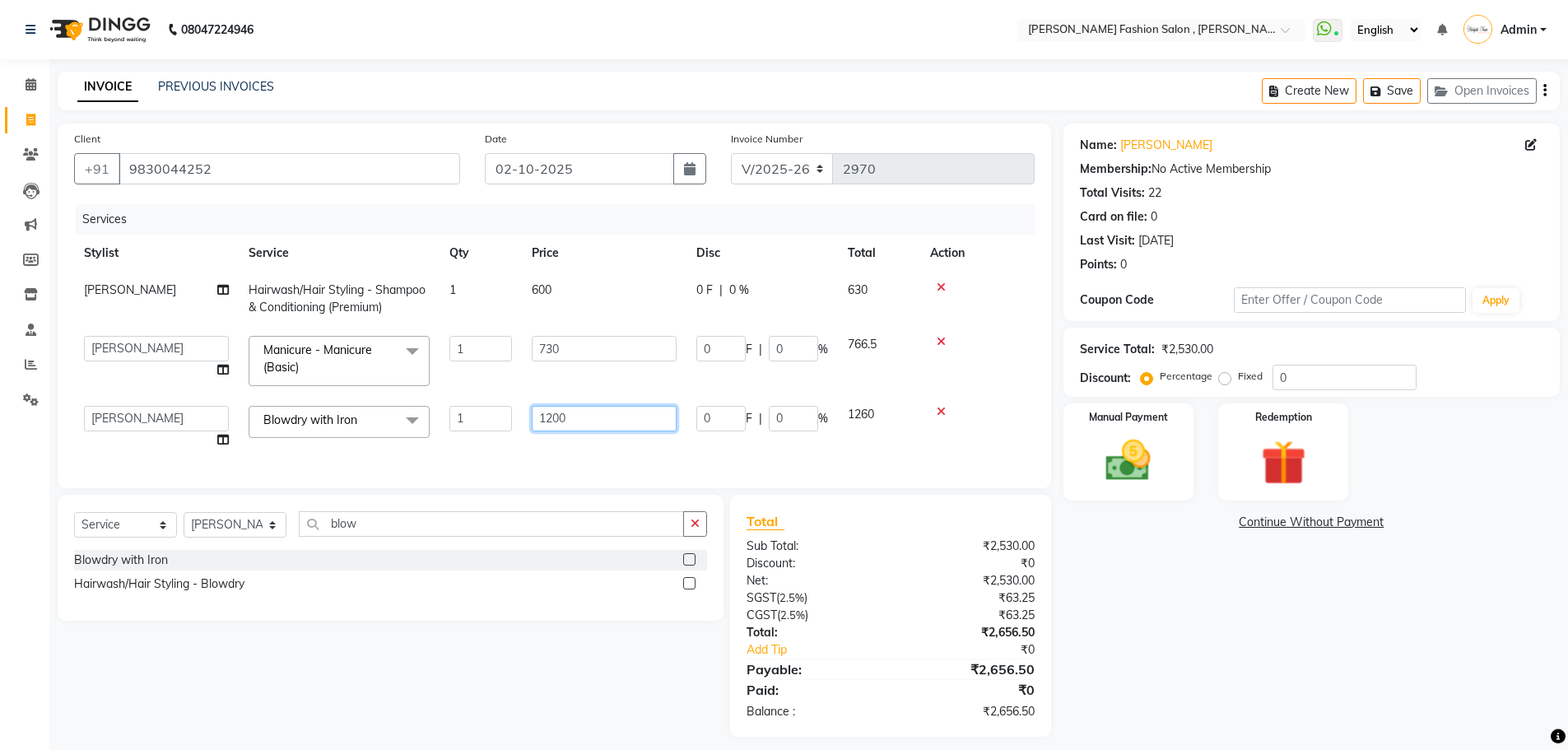
drag, startPoint x: 576, startPoint y: 414, endPoint x: 437, endPoint y: 617, distance: 246.0
click at [478, 472] on div "Services Stylist Service Qty Price Disc Total Action [PERSON_NAME] Hairwash/Hai…" at bounding box center [554, 338] width 960 height 268
type input "1"
type input "2"
type input "1200"
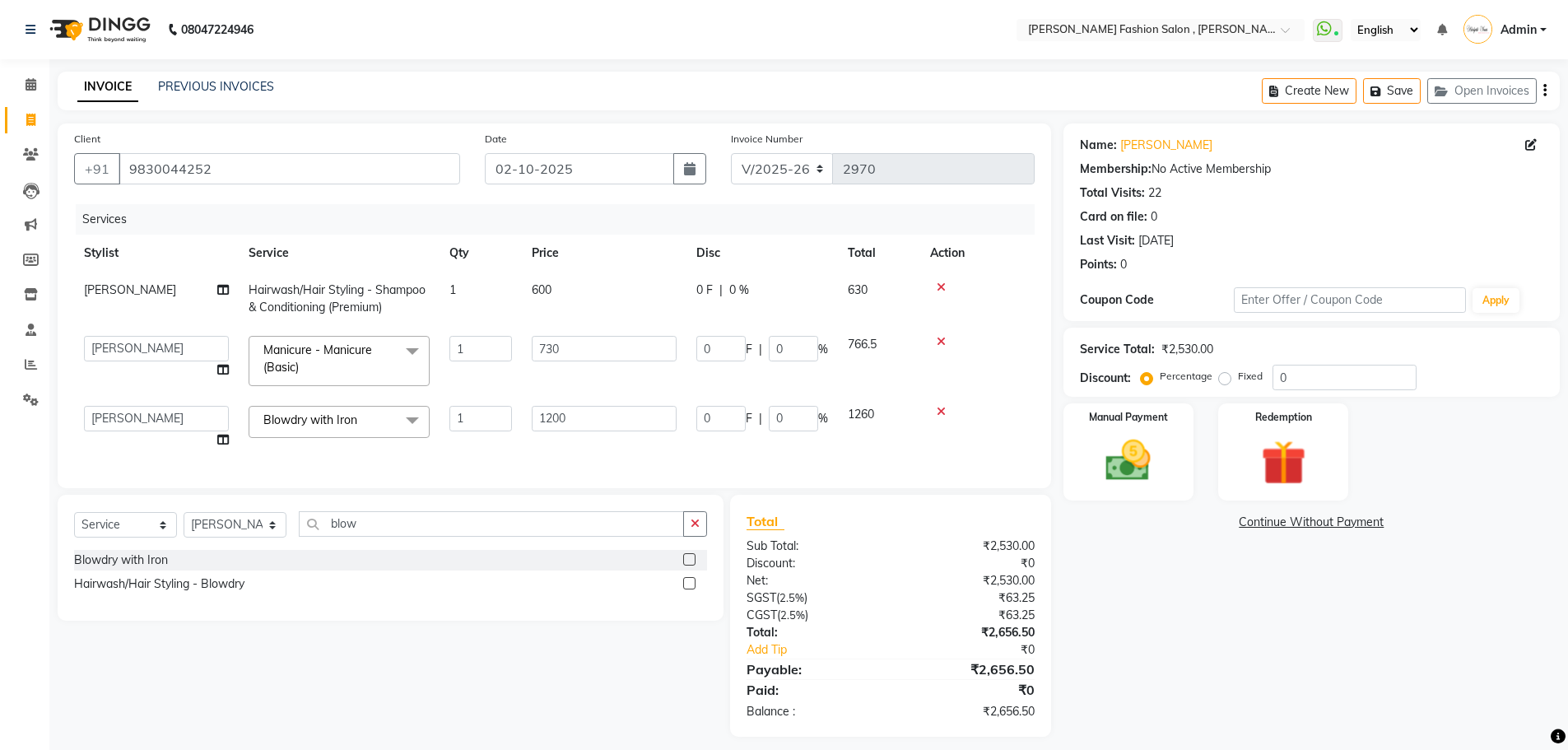
click at [631, 463] on div "Client [PHONE_NUMBER] Date [DATE] Invoice Number V/2025 V/[PHONE_NUMBER] Servic…" at bounding box center [554, 306] width 994 height 365
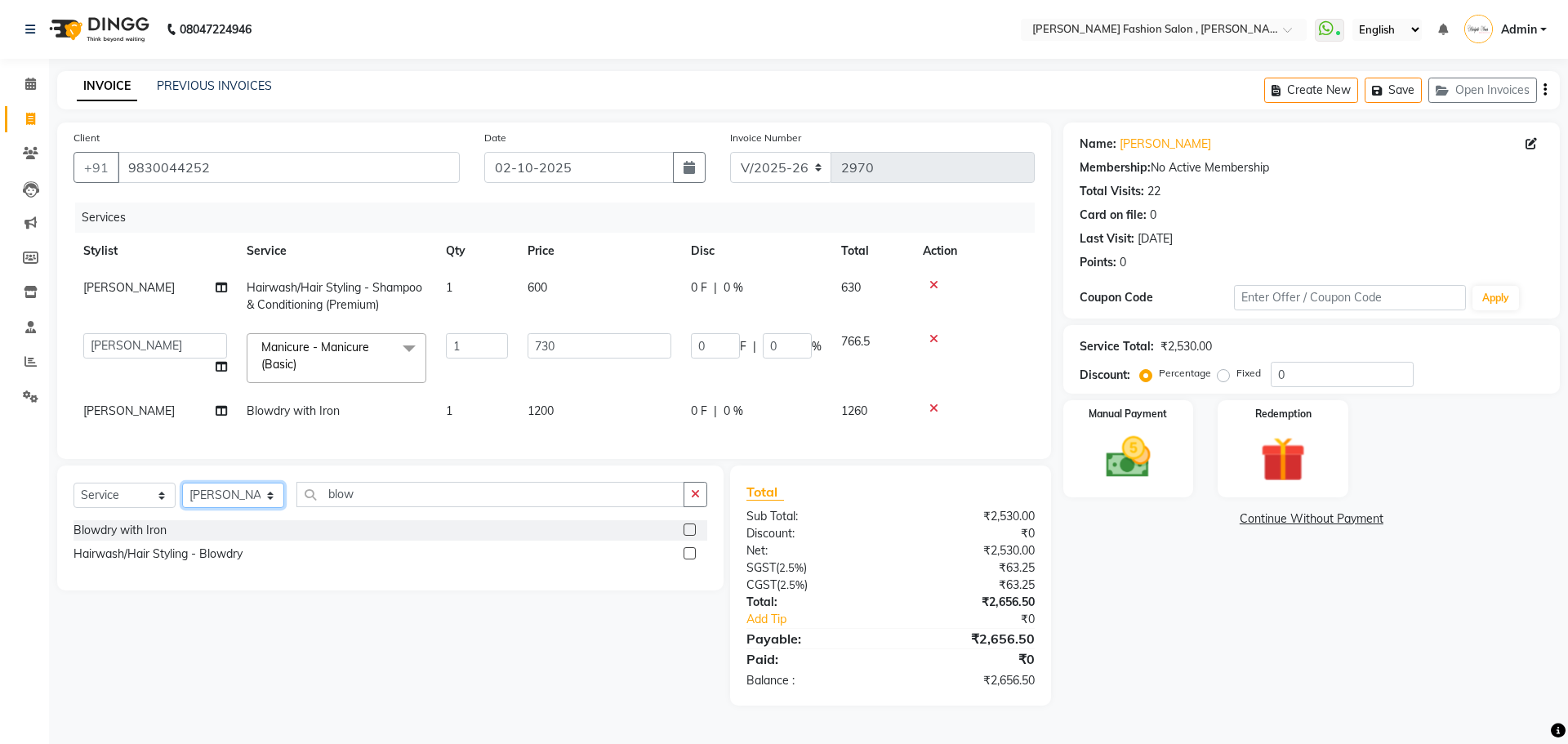
click at [241, 508] on select "Select Stylist [PERSON_NAME] [PERSON_NAME] [PERSON_NAME] [PERSON_NAME] [PERSON_…" at bounding box center [233, 495] width 102 height 25
select select "84147"
click at [182, 495] on select "Select Stylist [PERSON_NAME] [PERSON_NAME] [PERSON_NAME] [PERSON_NAME] [PERSON_…" at bounding box center [233, 495] width 102 height 25
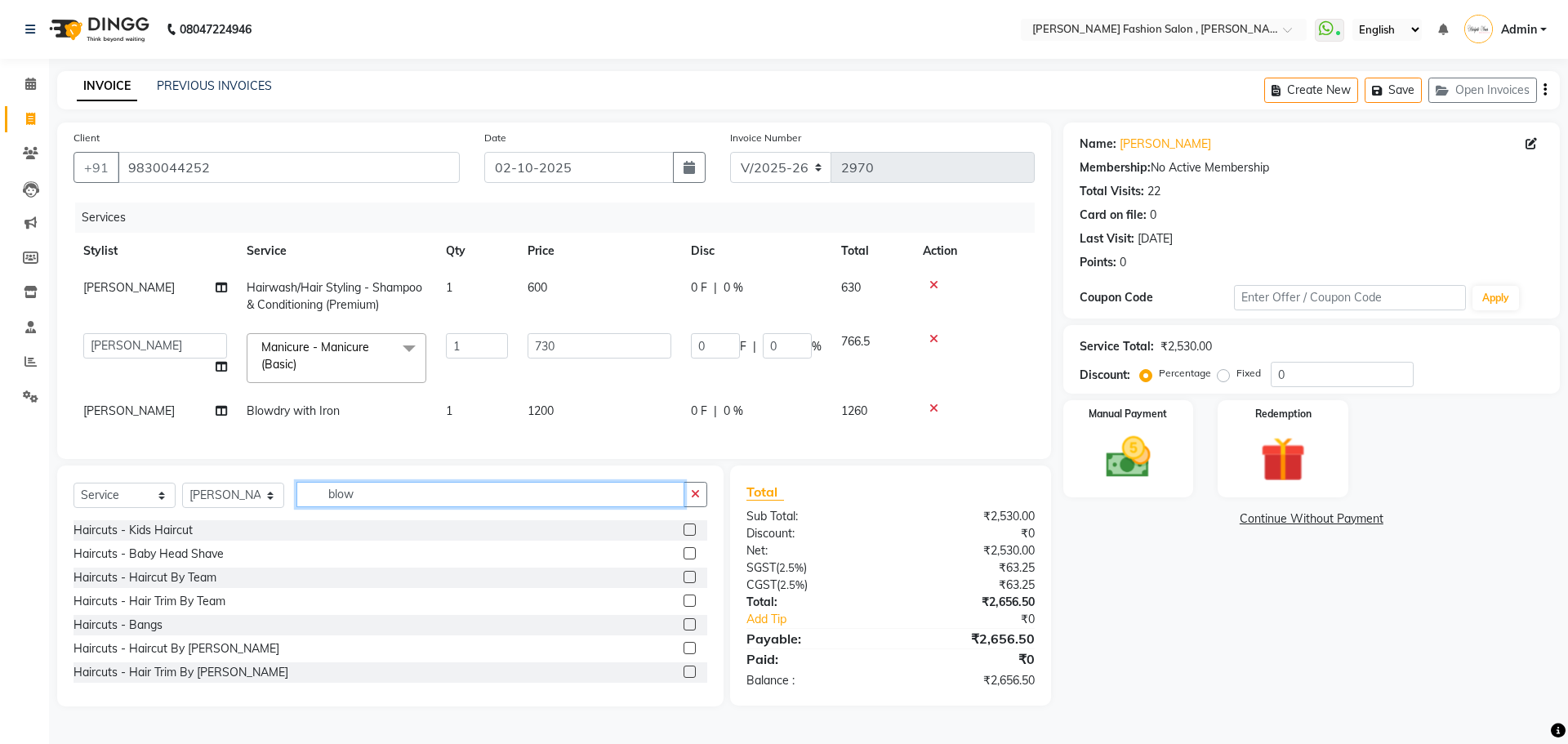
drag, startPoint x: 380, startPoint y: 510, endPoint x: 242, endPoint y: 741, distance: 269.1
click at [249, 572] on div "Select Service Product Membership Package Voucher Prepaid Gift Card Select Styl…" at bounding box center [390, 586] width 666 height 241
type input "ped"
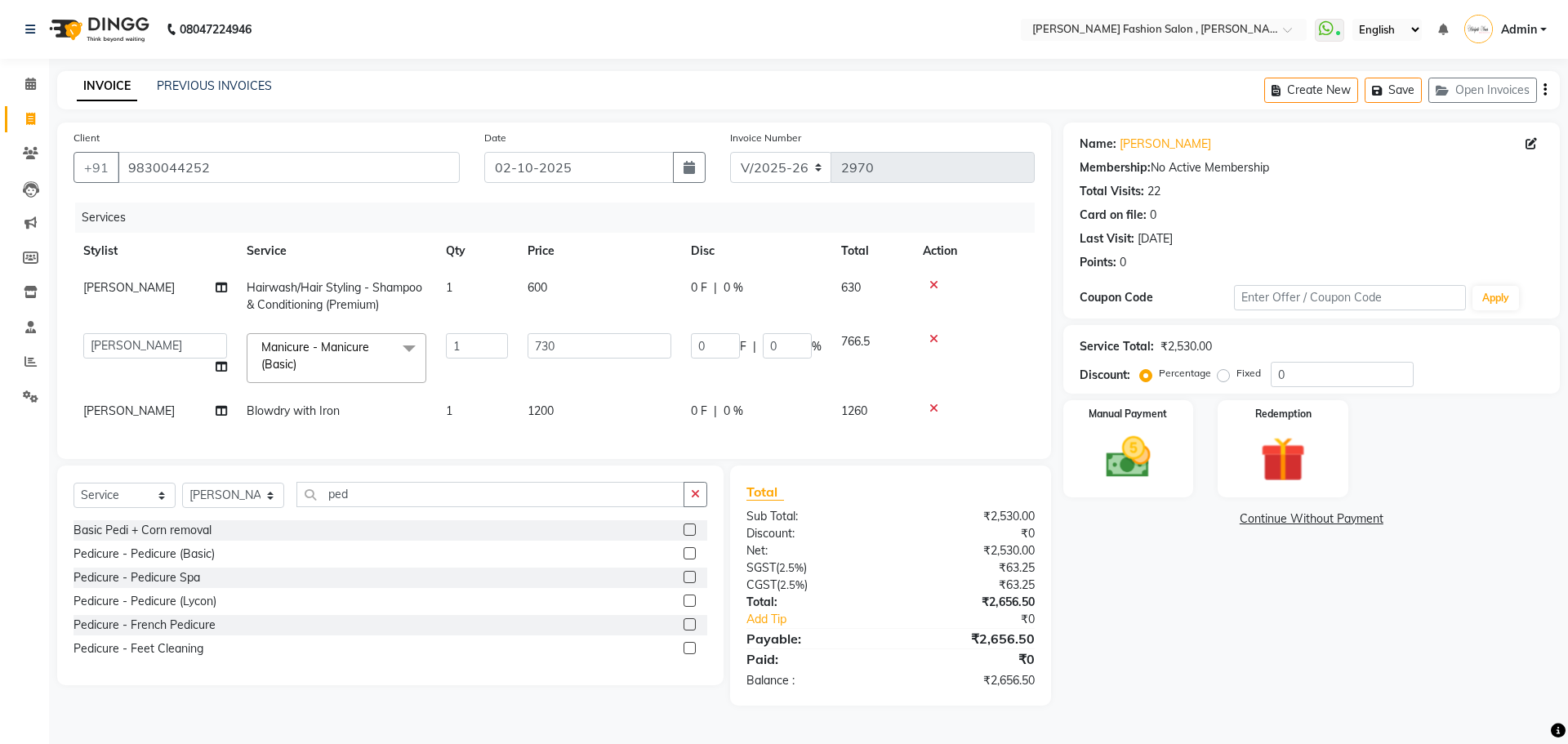
click at [690, 559] on label at bounding box center [690, 554] width 13 height 13
click at [690, 559] on input "checkbox" at bounding box center [689, 555] width 11 height 11
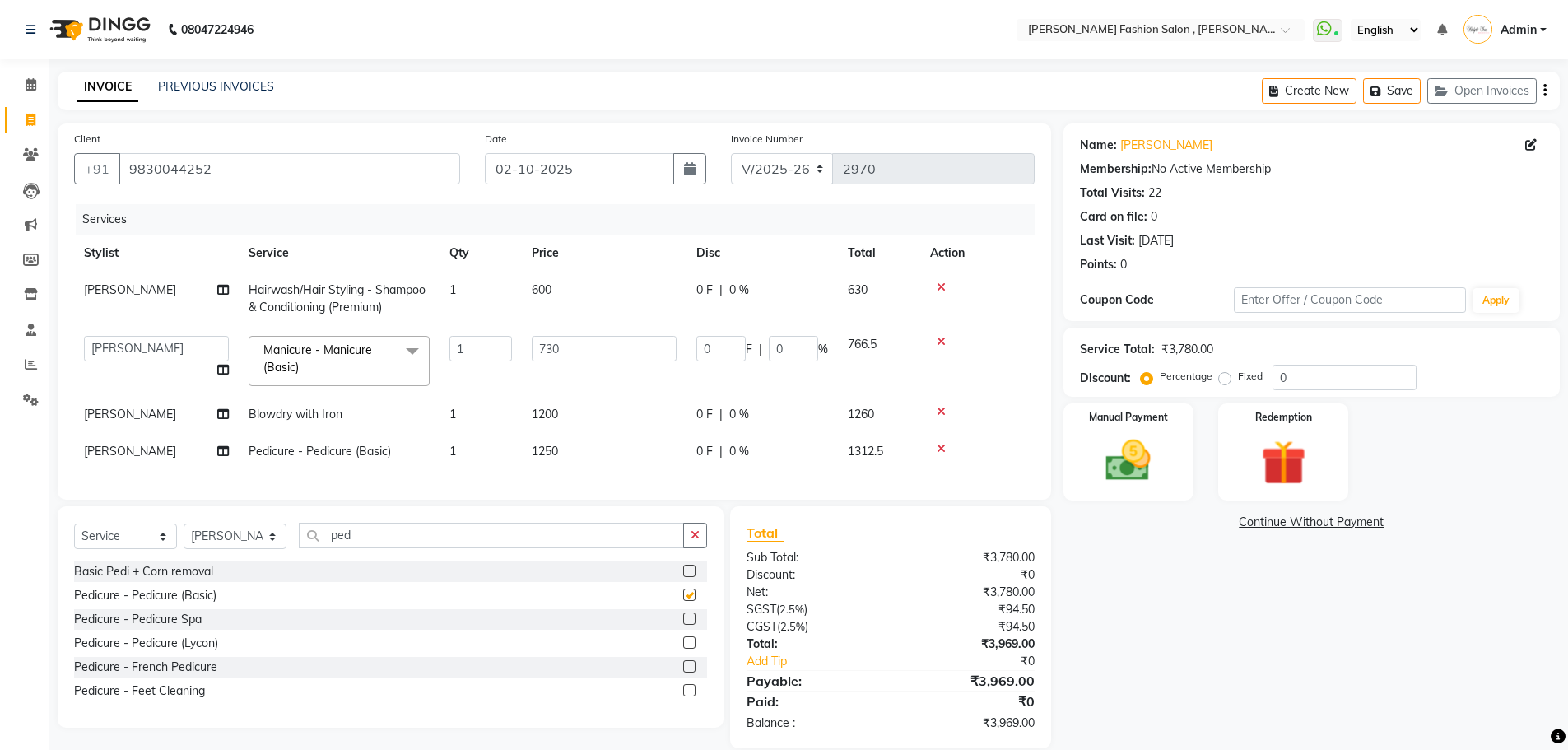
checkbox input "false"
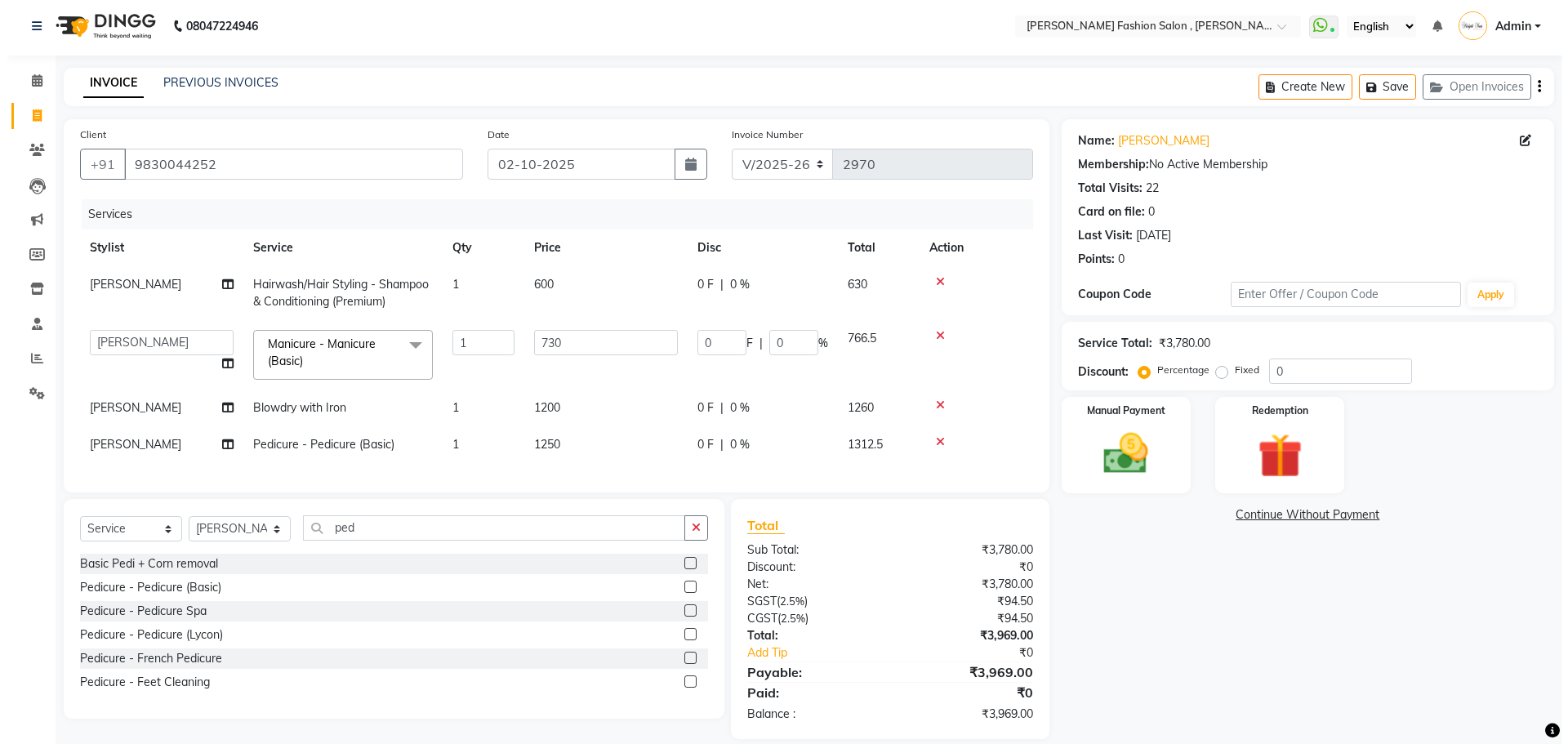
scroll to position [35, 0]
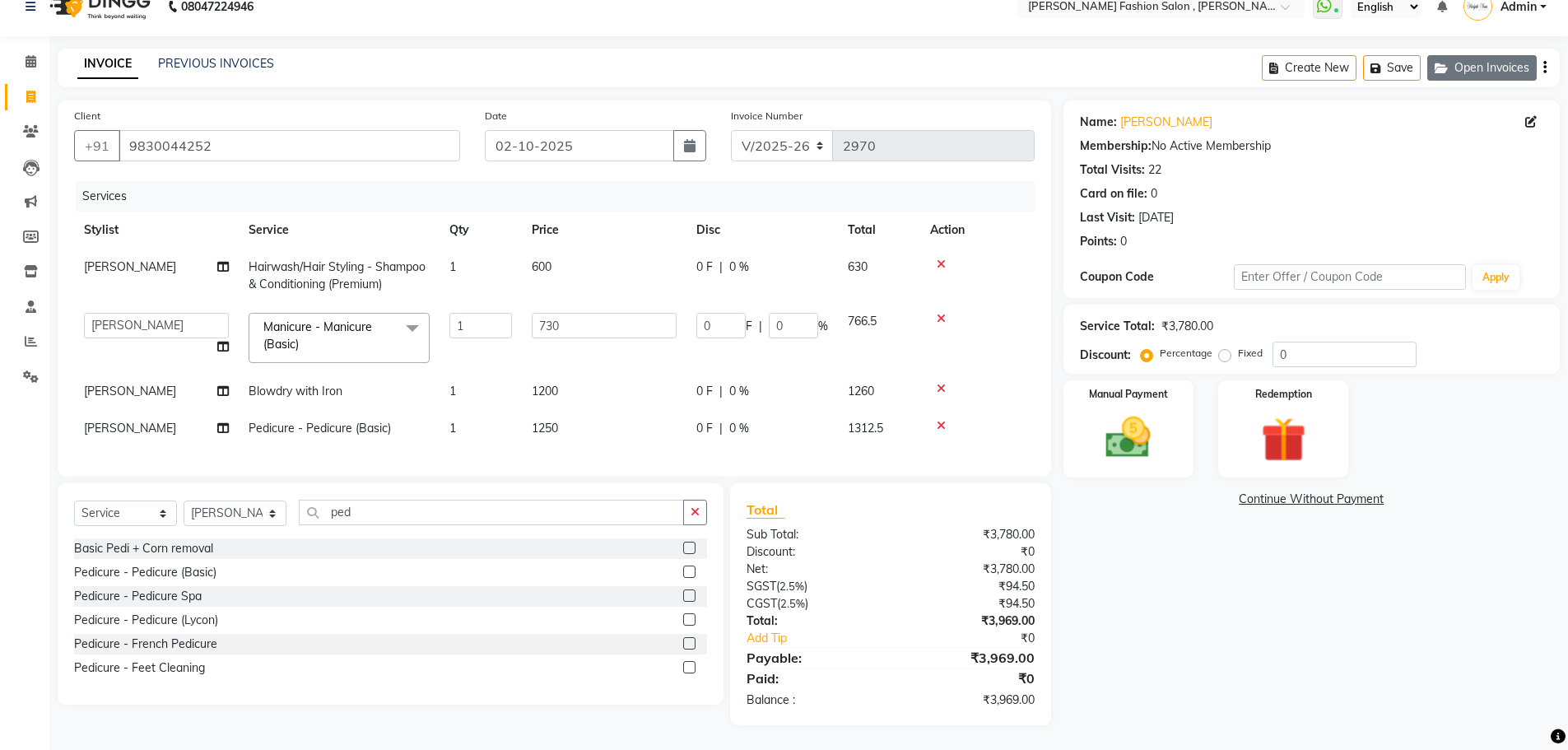
click at [1461, 65] on button "Open Invoices" at bounding box center [1481, 68] width 109 height 25
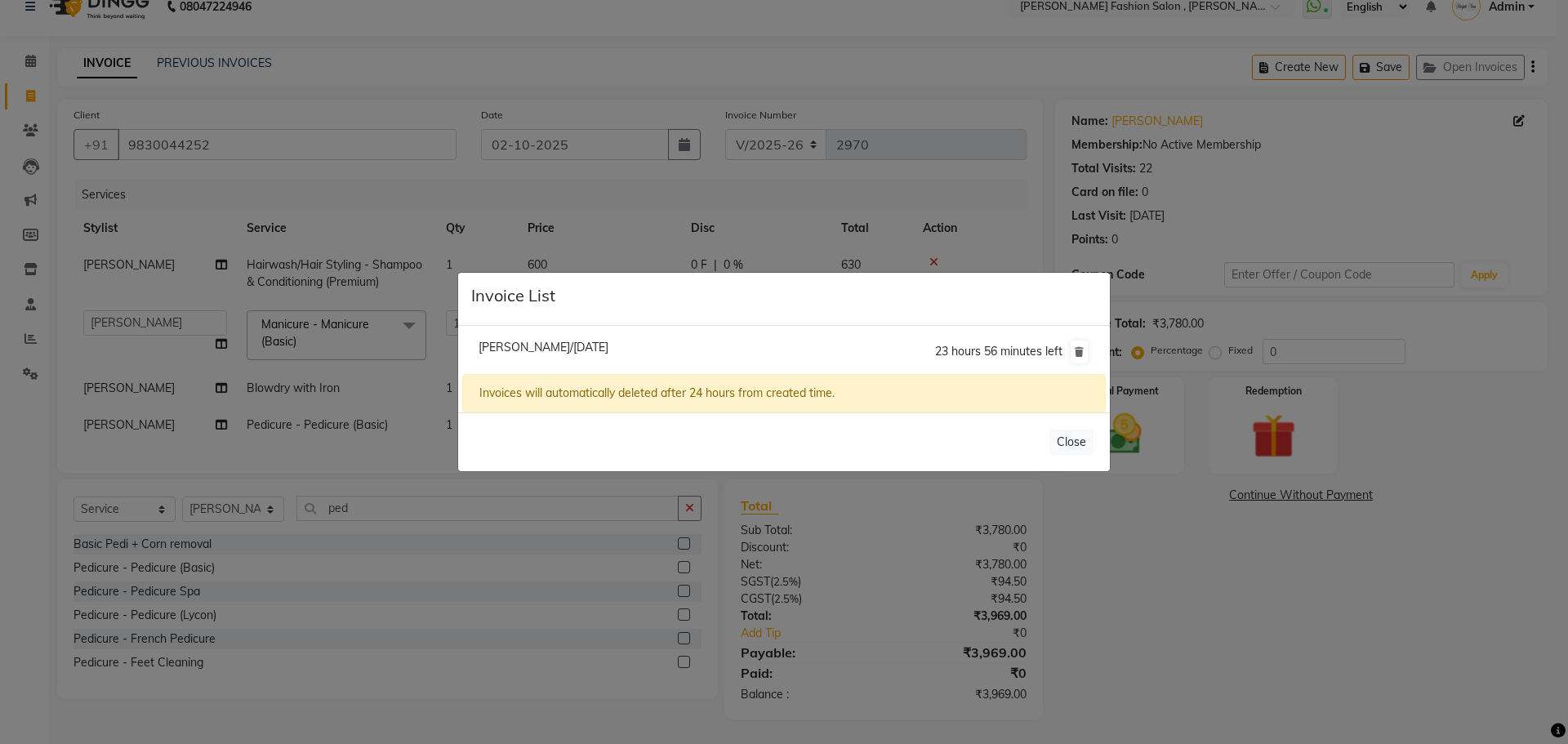
click at [492, 346] on span "[PERSON_NAME]/[DATE]" at bounding box center [543, 347] width 130 height 14
type input "9674948429"
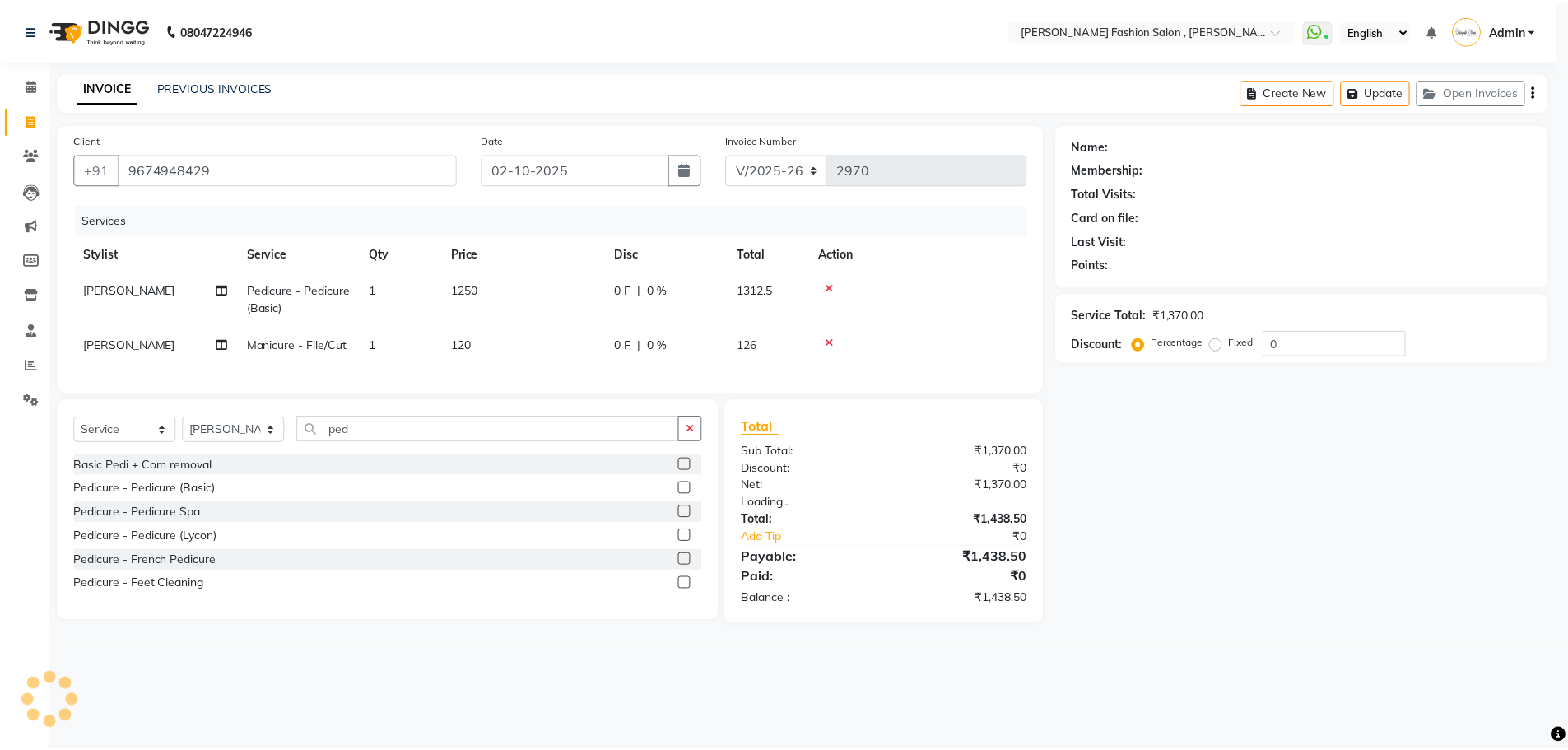
scroll to position [0, 0]
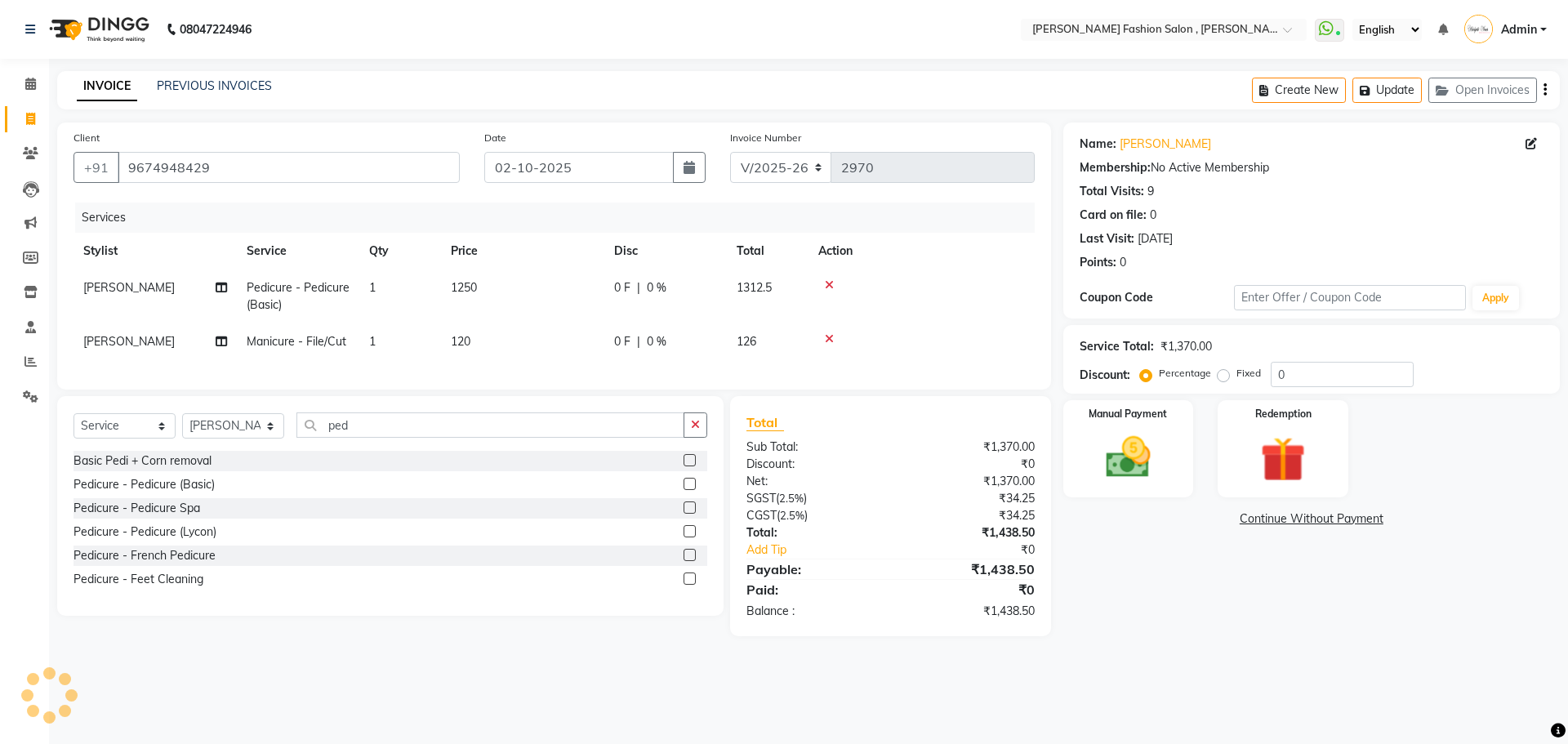
select select
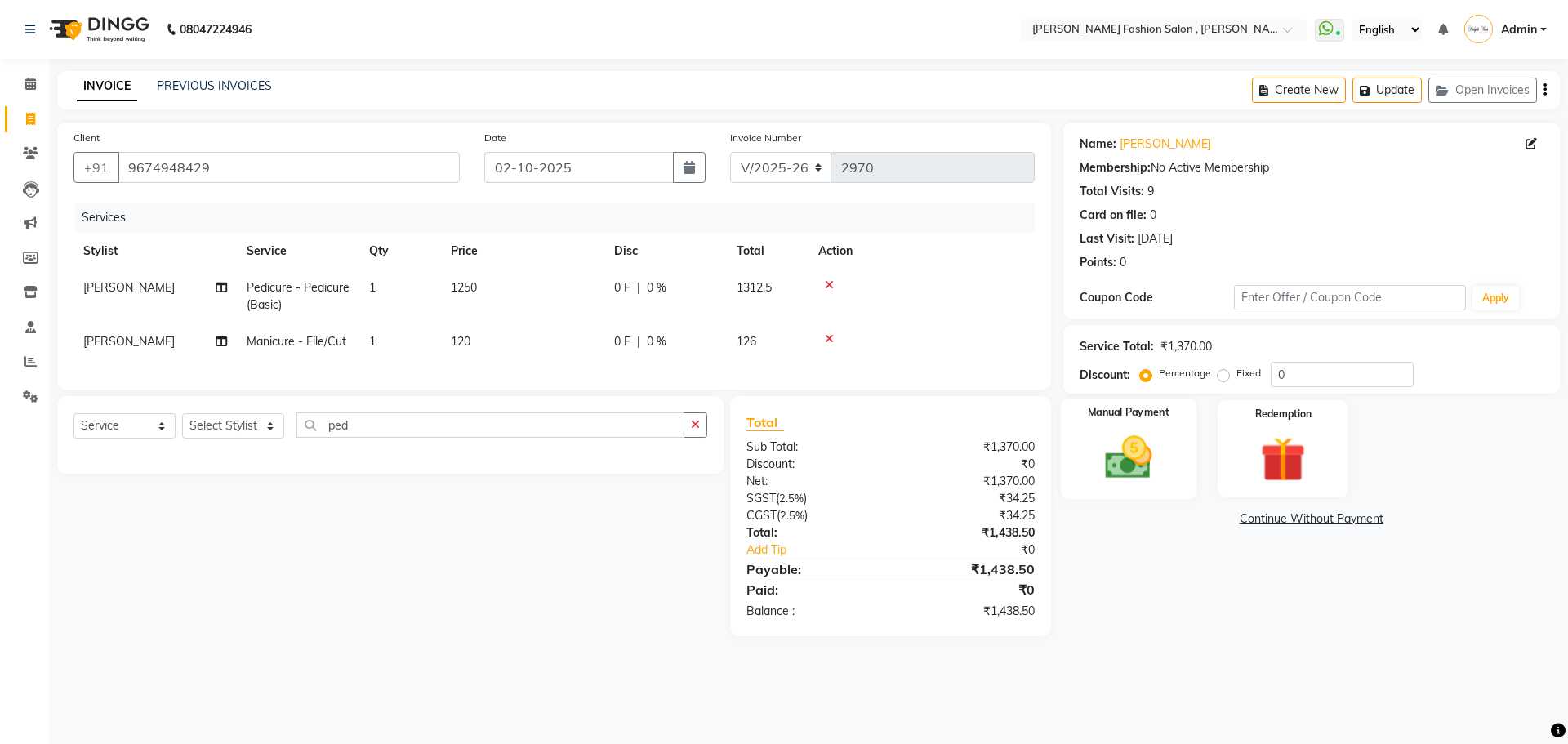
click at [1102, 486] on div "Manual Payment" at bounding box center [1127, 449] width 135 height 101
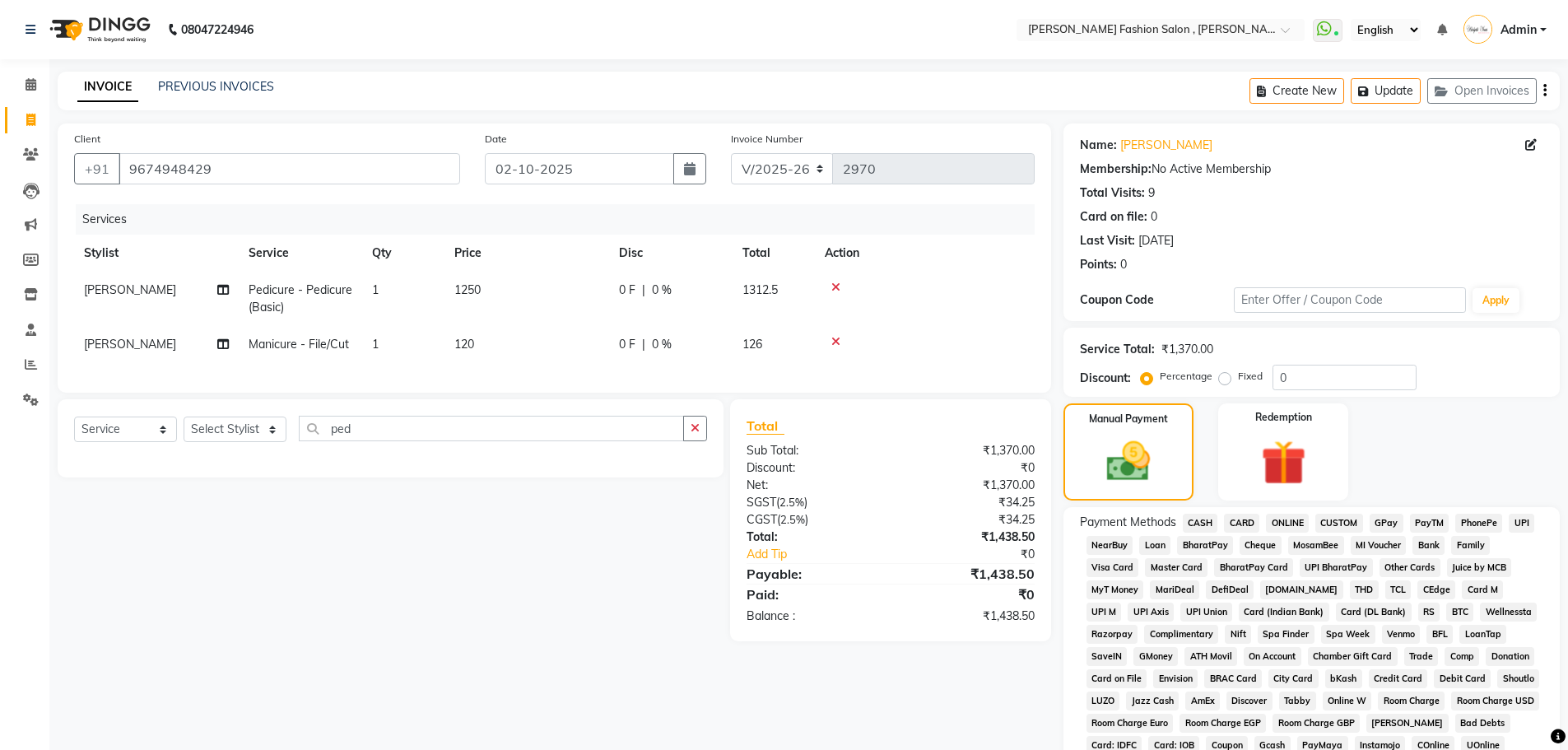
click at [1215, 517] on span "CASH" at bounding box center [1200, 523] width 35 height 19
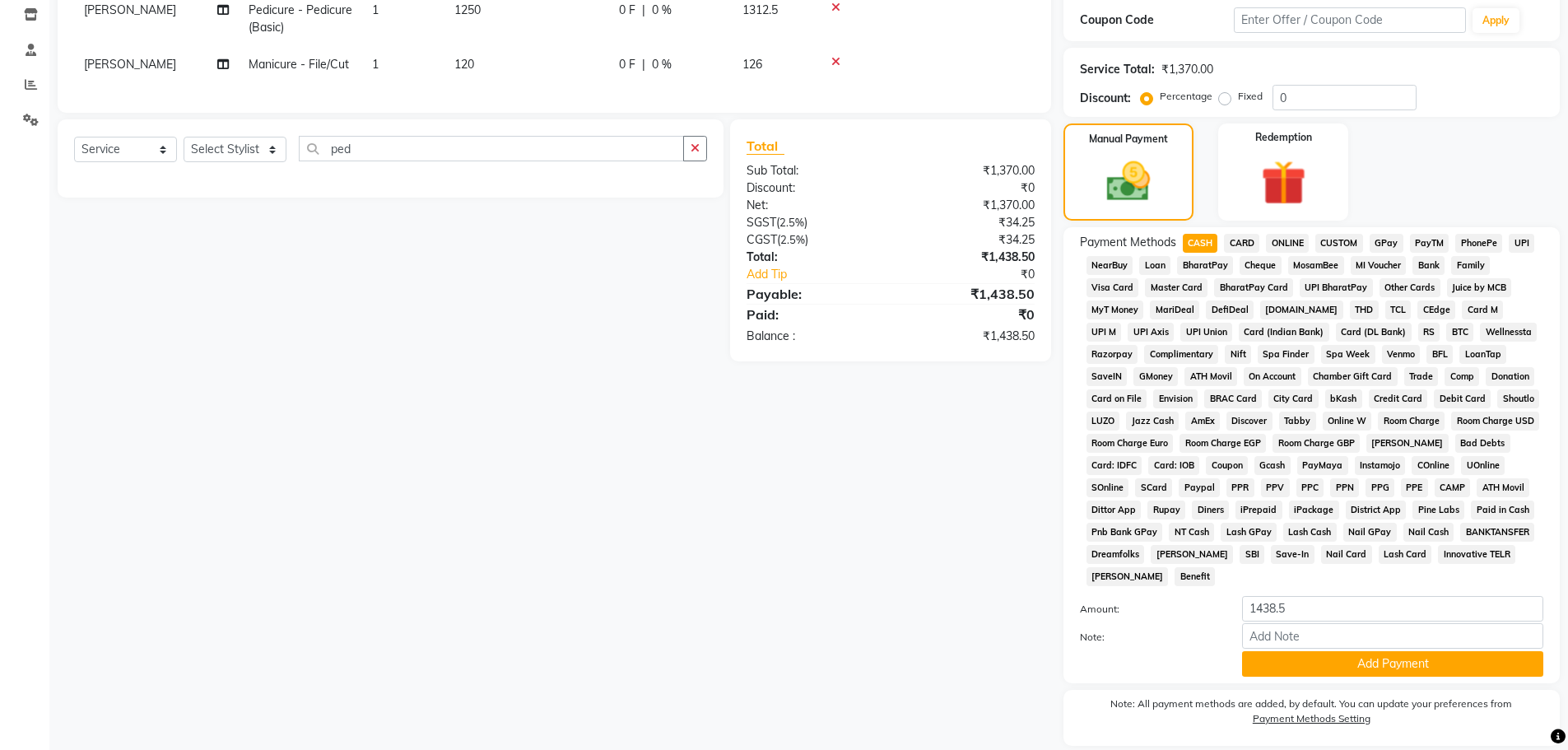
scroll to position [335, 0]
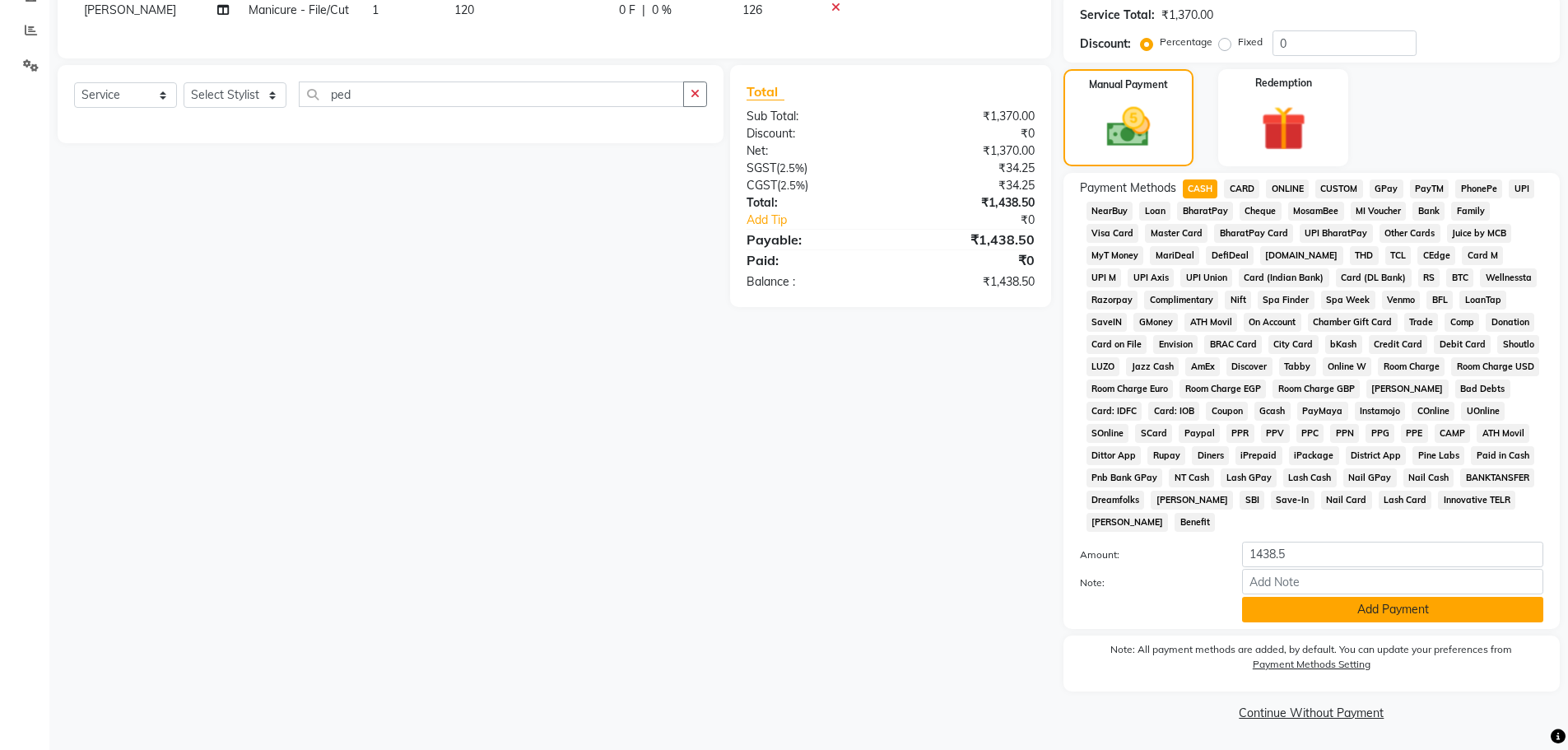
click at [1426, 609] on button "Add Payment" at bounding box center [1392, 610] width 301 height 25
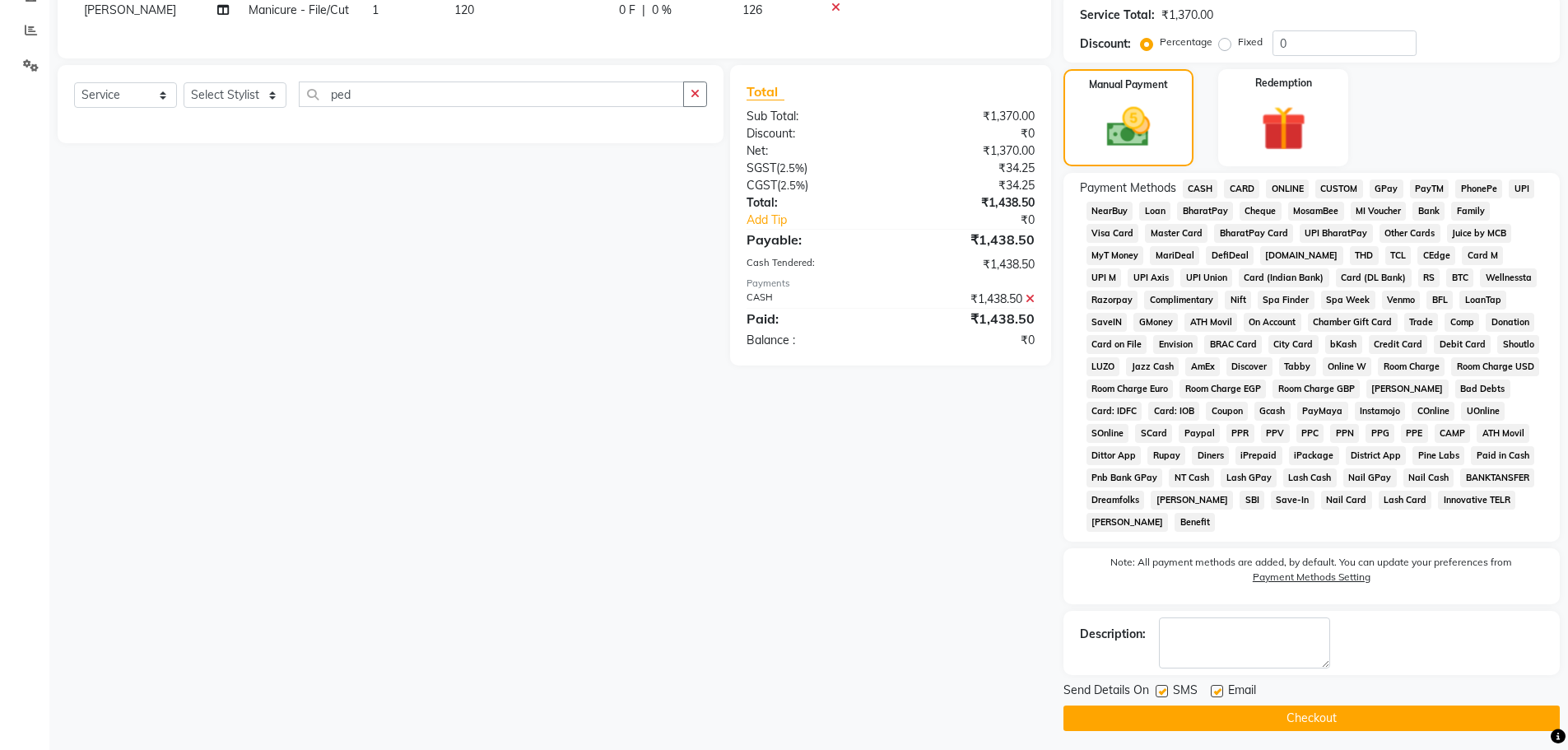
click at [1375, 721] on button "Checkout" at bounding box center [1311, 718] width 496 height 25
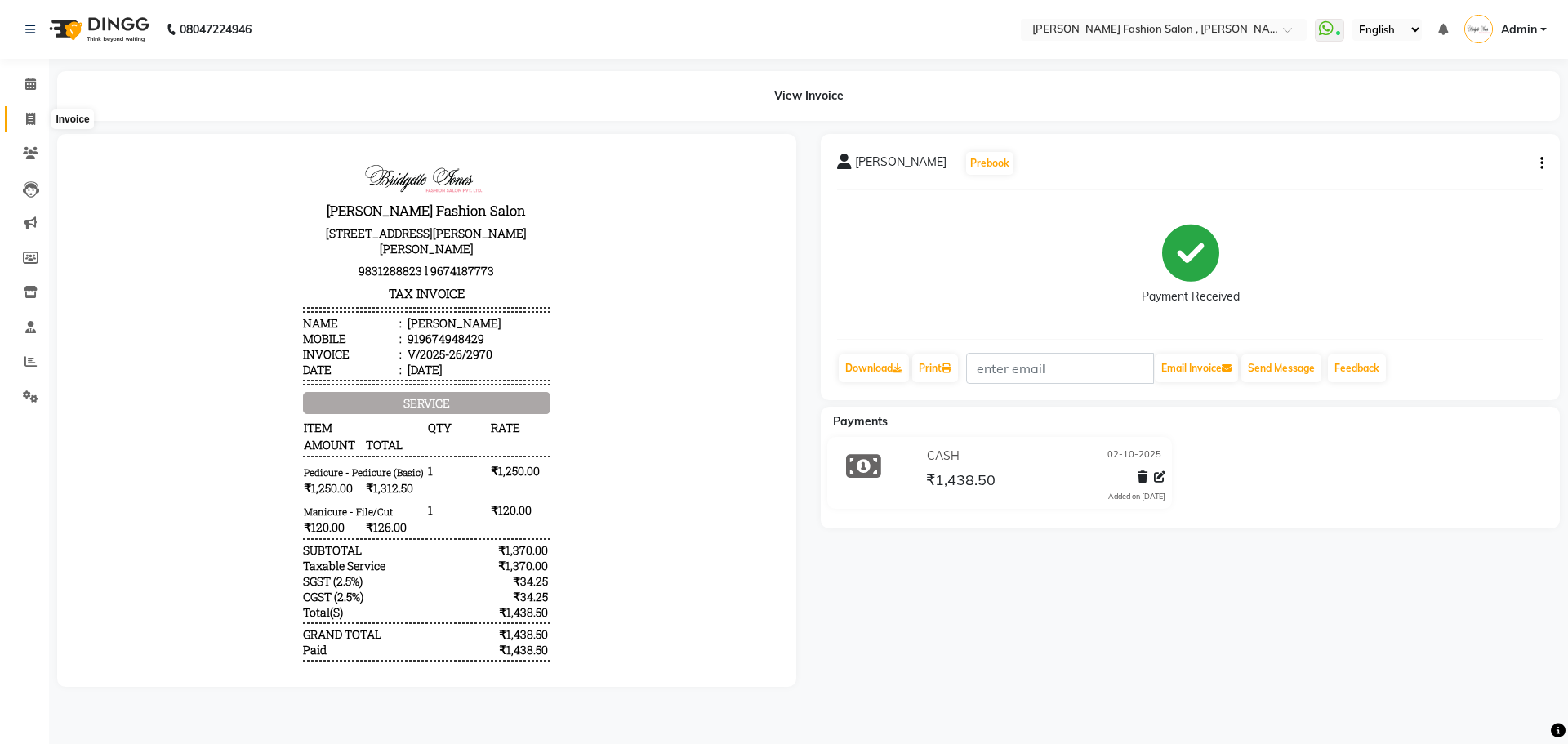
click at [38, 113] on span at bounding box center [30, 119] width 29 height 19
select select "5233"
select select "service"
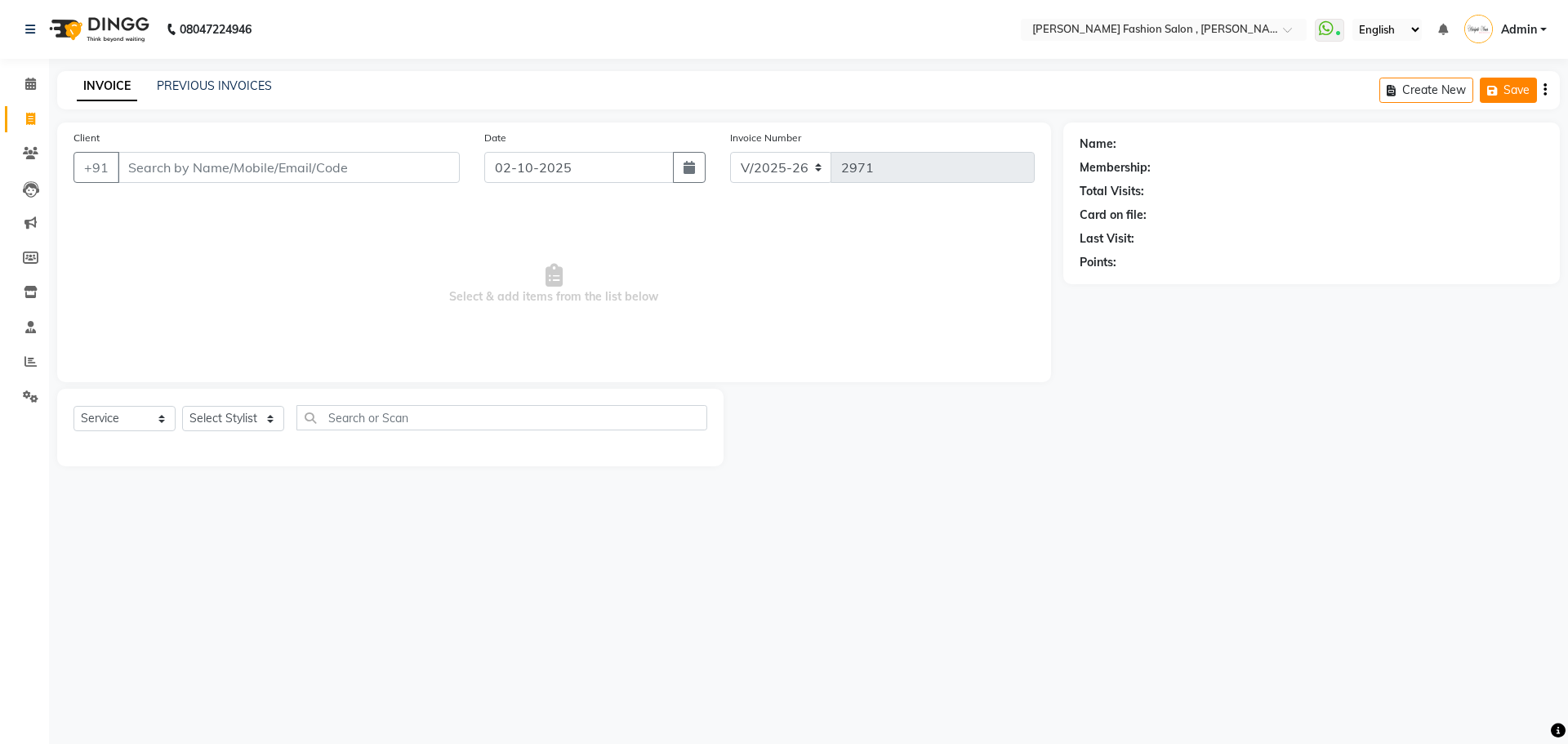
click at [1503, 86] on button "Save" at bounding box center [1508, 90] width 57 height 25
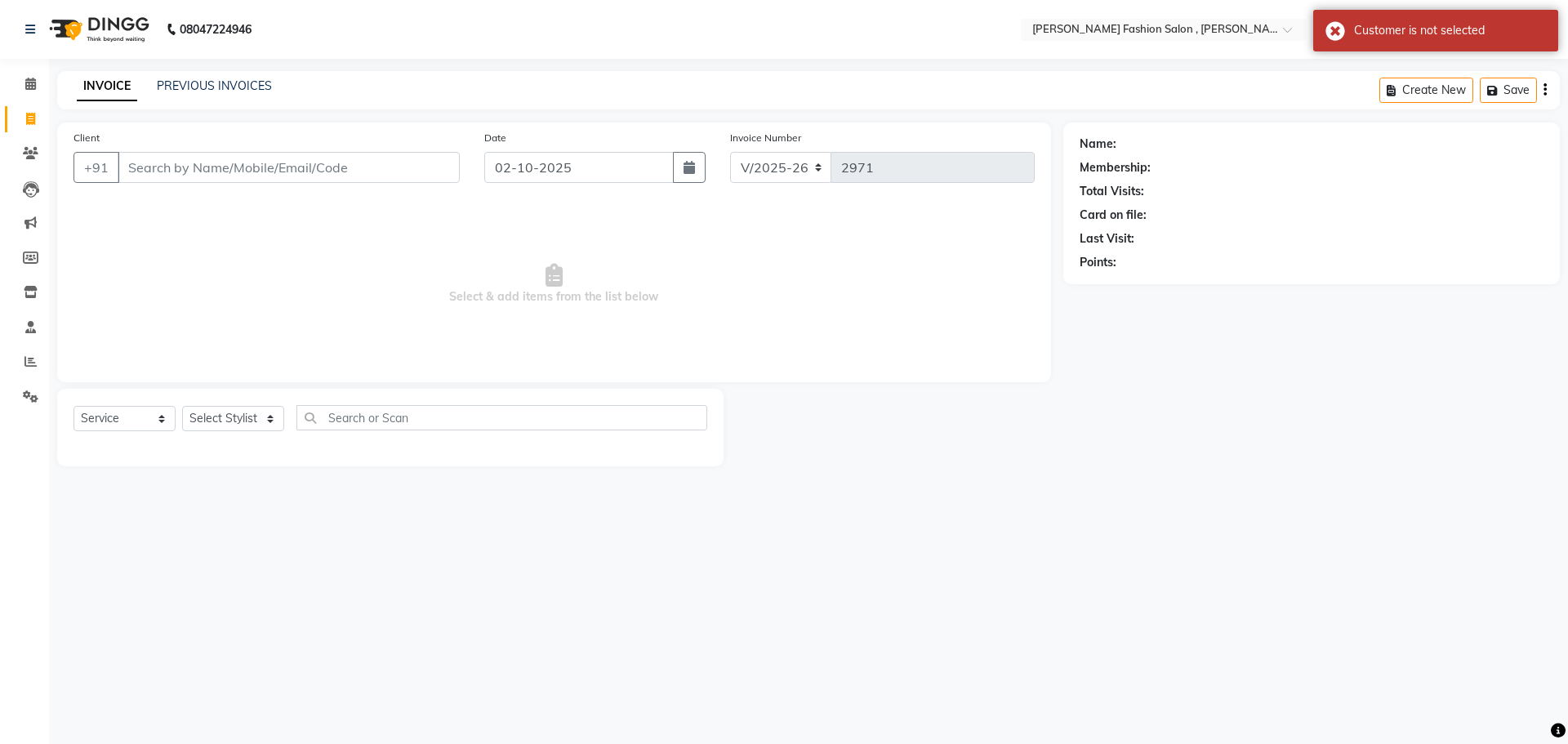
click at [1380, 138] on div "Name:" at bounding box center [1311, 144] width 464 height 17
click at [150, 168] on input "Client" at bounding box center [288, 167] width 342 height 31
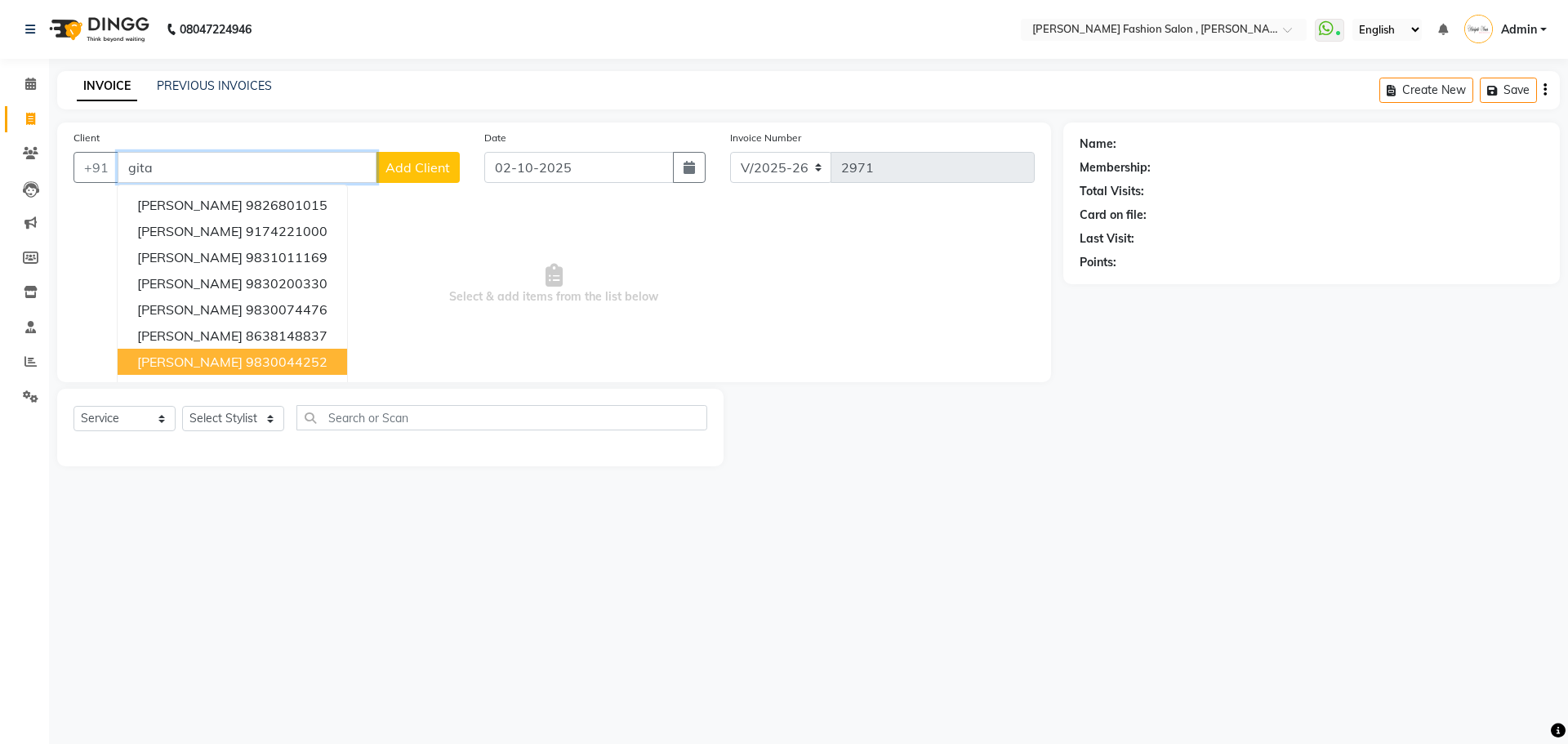
click at [189, 368] on span "[PERSON_NAME]" at bounding box center [189, 362] width 105 height 16
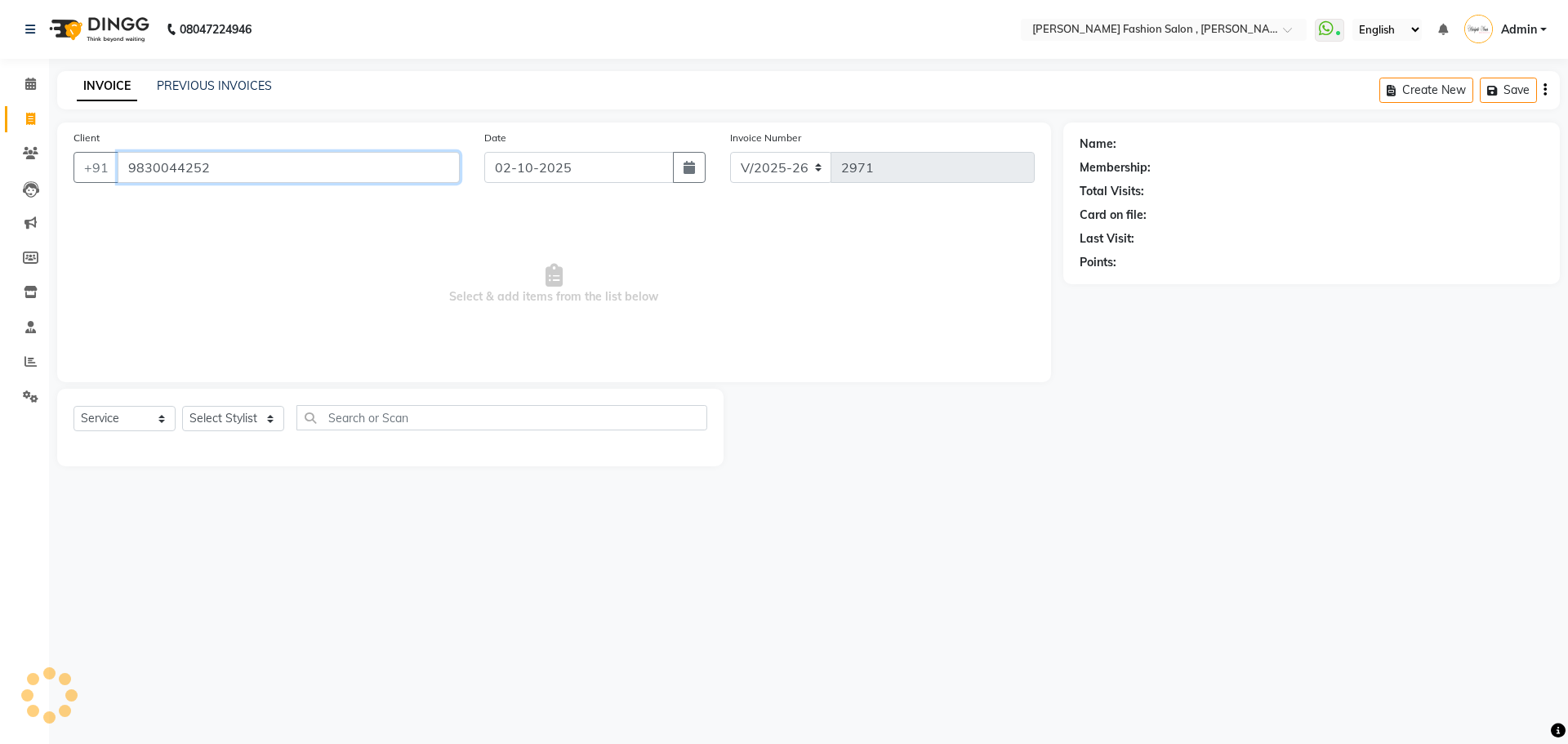
type input "9830044252"
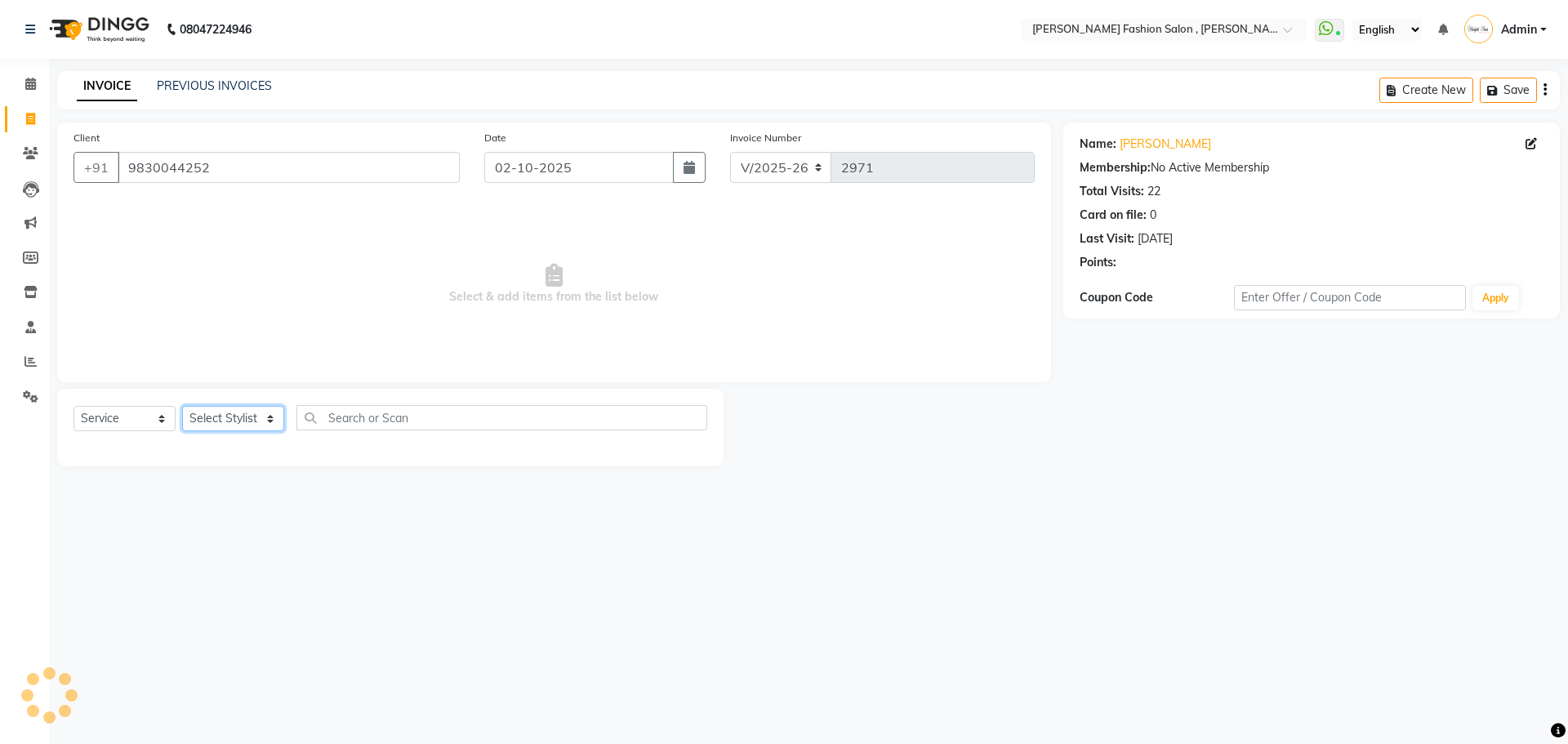
click at [238, 426] on select "Select Stylist [PERSON_NAME] [PERSON_NAME] [PERSON_NAME] [PERSON_NAME] [PERSON_…" at bounding box center [233, 418] width 102 height 25
select select "33875"
click at [182, 406] on select "Select Stylist [PERSON_NAME] [PERSON_NAME] [PERSON_NAME] [PERSON_NAME] [PERSON_…" at bounding box center [233, 418] width 102 height 25
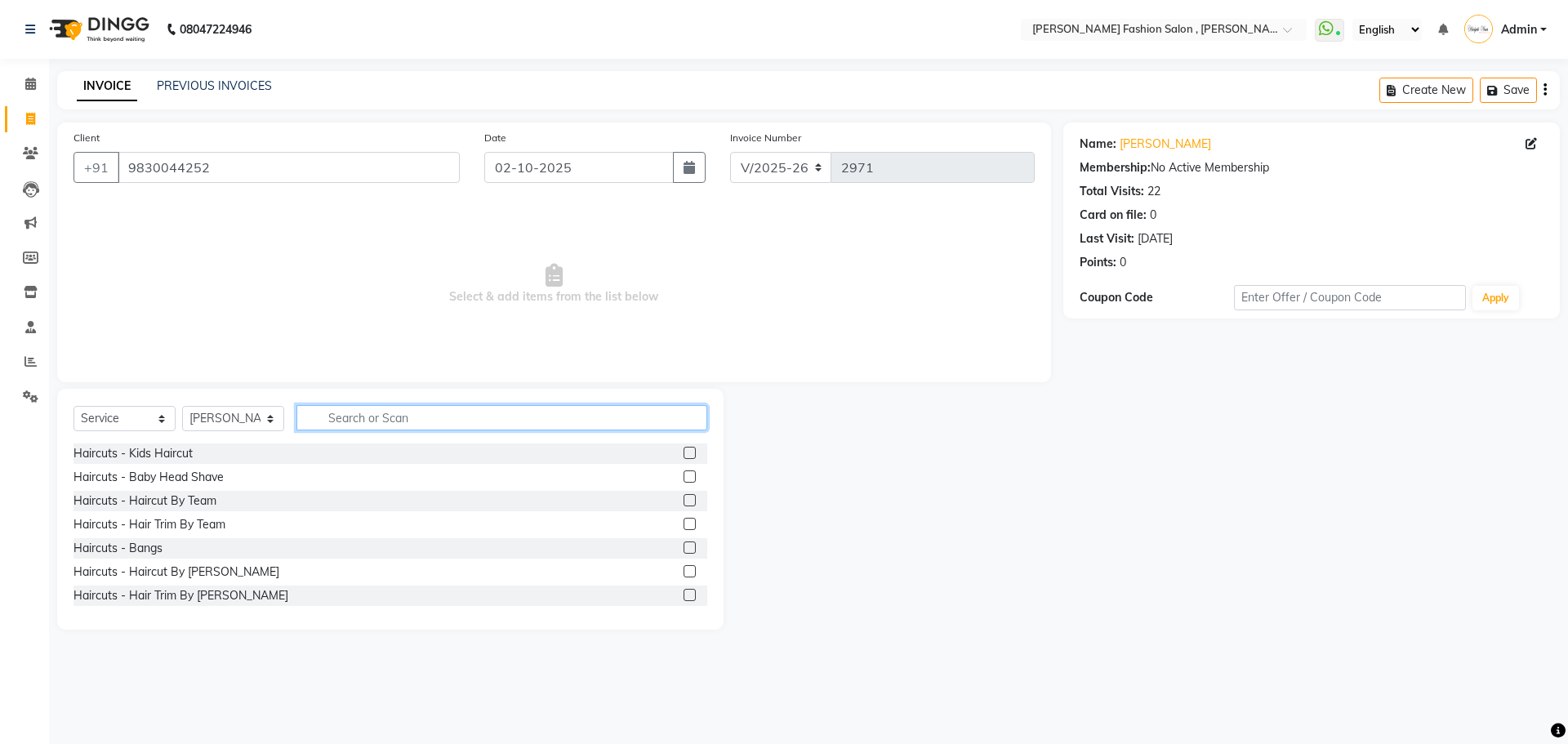
click at [371, 423] on input "text" at bounding box center [501, 417] width 411 height 25
type input "shampoo"
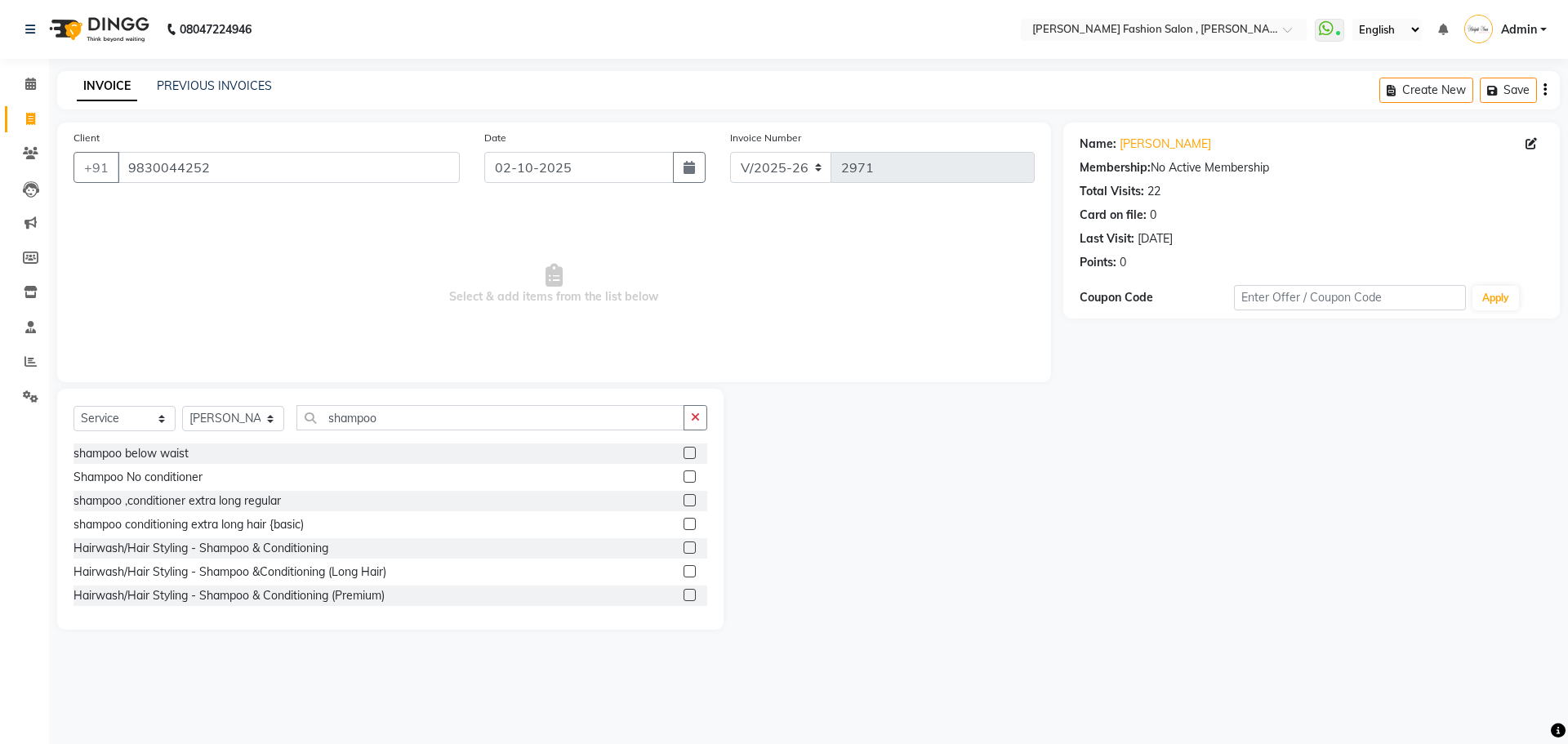
click at [684, 596] on label at bounding box center [690, 595] width 13 height 13
click at [684, 596] on input "checkbox" at bounding box center [689, 596] width 11 height 11
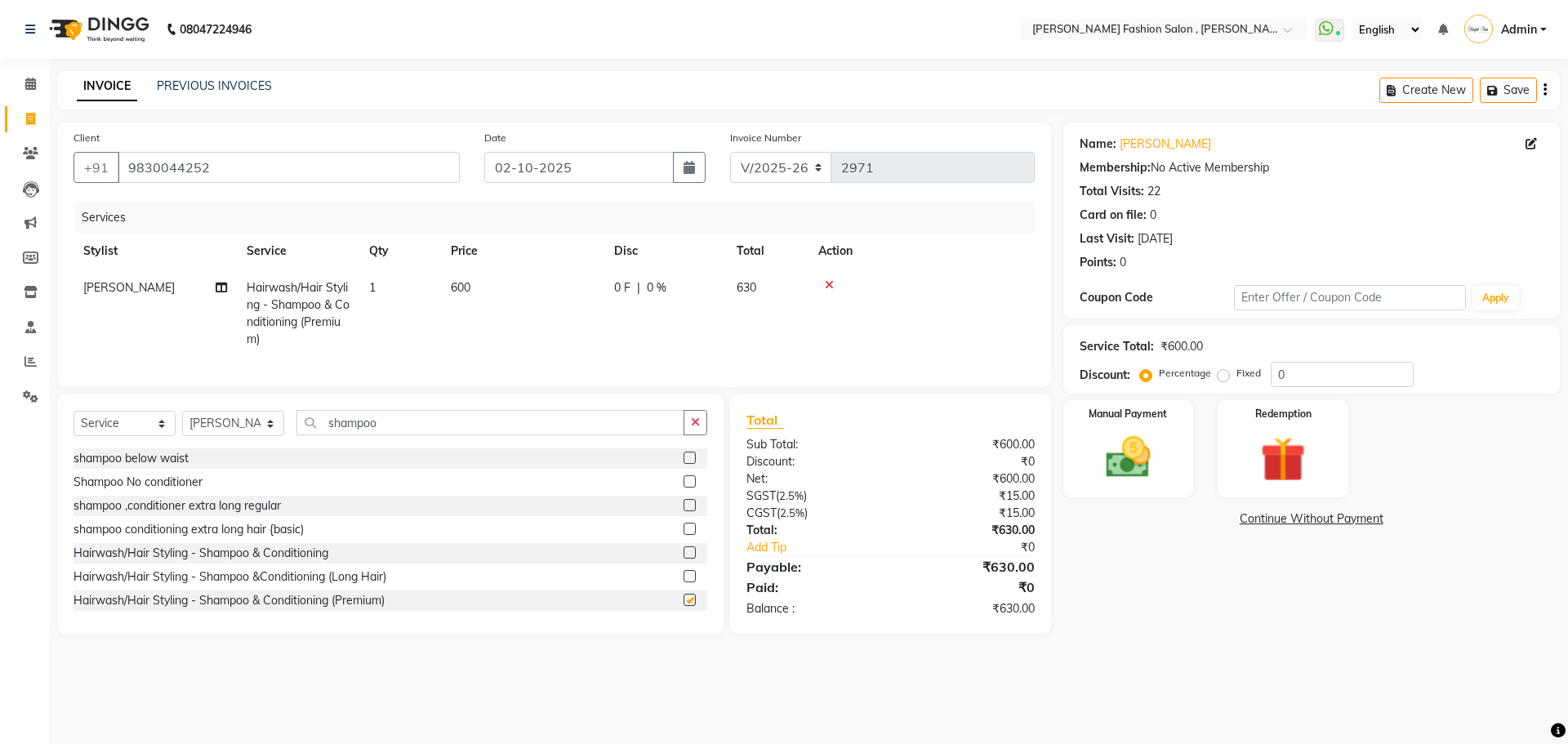
checkbox input "false"
drag, startPoint x: 275, startPoint y: 436, endPoint x: 266, endPoint y: 447, distance: 14.2
click at [275, 436] on select "Select Stylist [PERSON_NAME] [PERSON_NAME] [PERSON_NAME] [PERSON_NAME] [PERSON_…" at bounding box center [233, 424] width 102 height 25
select select "33872"
click at [182, 423] on select "Select Stylist [PERSON_NAME] [PERSON_NAME] [PERSON_NAME] [PERSON_NAME] [PERSON_…" at bounding box center [233, 424] width 102 height 25
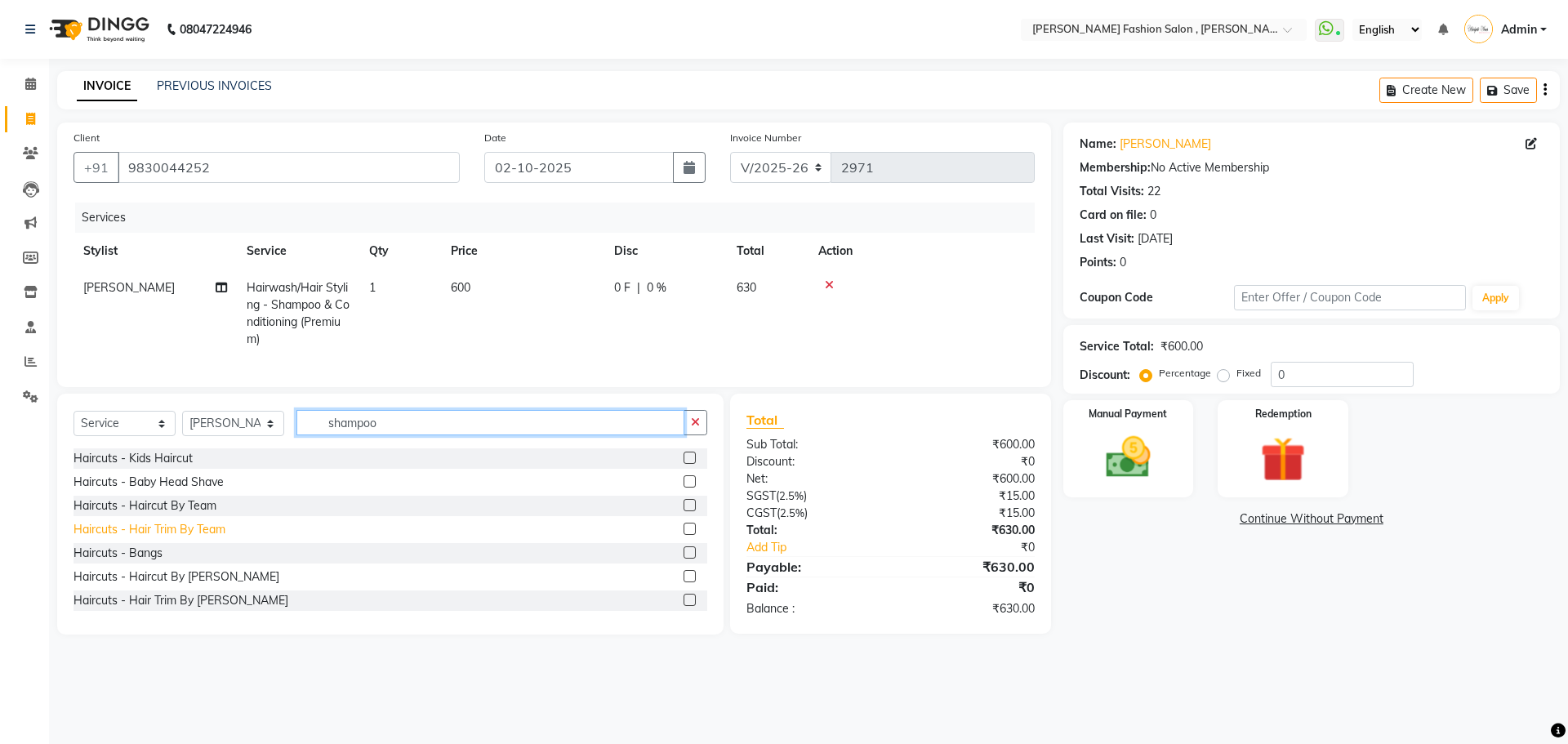
drag, startPoint x: 390, startPoint y: 442, endPoint x: 206, endPoint y: 550, distance: 213.4
click at [258, 512] on div "Select Service Product Membership Package Voucher Prepaid Gift Card Select Styl…" at bounding box center [390, 514] width 666 height 241
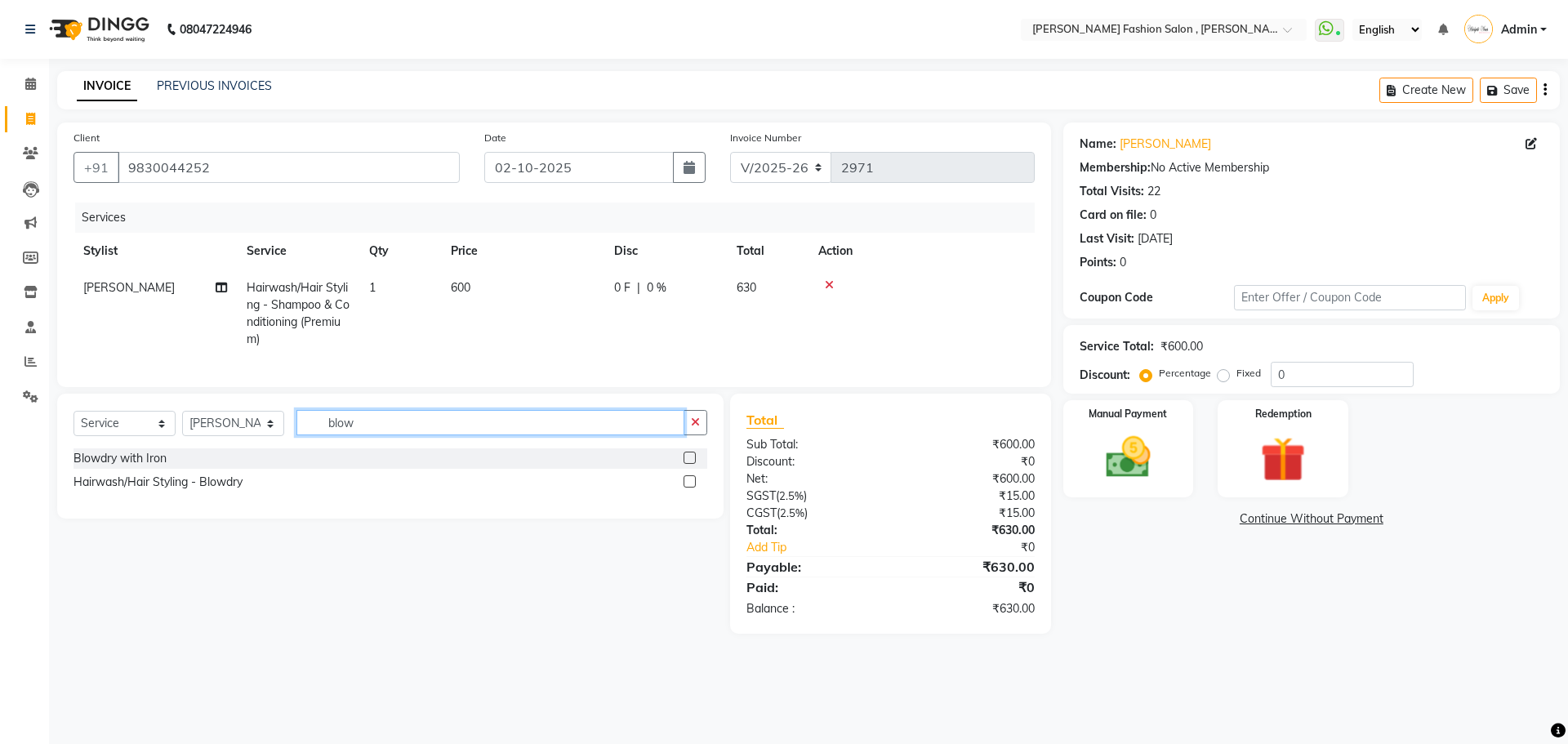
type input "blow"
click at [694, 464] on label at bounding box center [690, 458] width 13 height 13
click at [694, 464] on input "checkbox" at bounding box center [689, 459] width 11 height 11
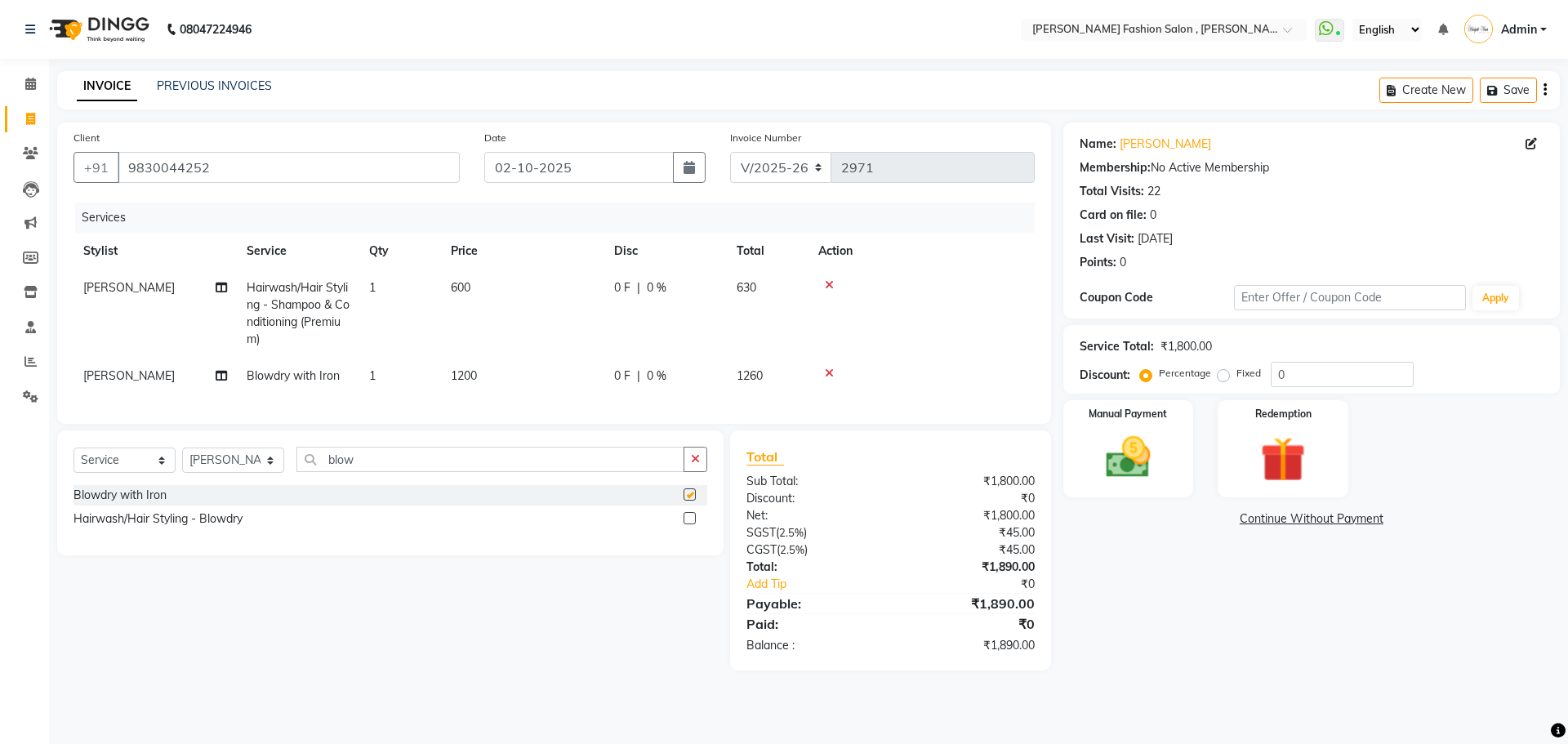
checkbox input "false"
click at [268, 470] on select "Select Stylist [PERSON_NAME] [PERSON_NAME] [PERSON_NAME] [PERSON_NAME] [PERSON_…" at bounding box center [233, 460] width 102 height 25
select select "33875"
click at [182, 460] on select "Select Stylist [PERSON_NAME] [PERSON_NAME] [PERSON_NAME] [PERSON_NAME] [PERSON_…" at bounding box center [233, 460] width 102 height 25
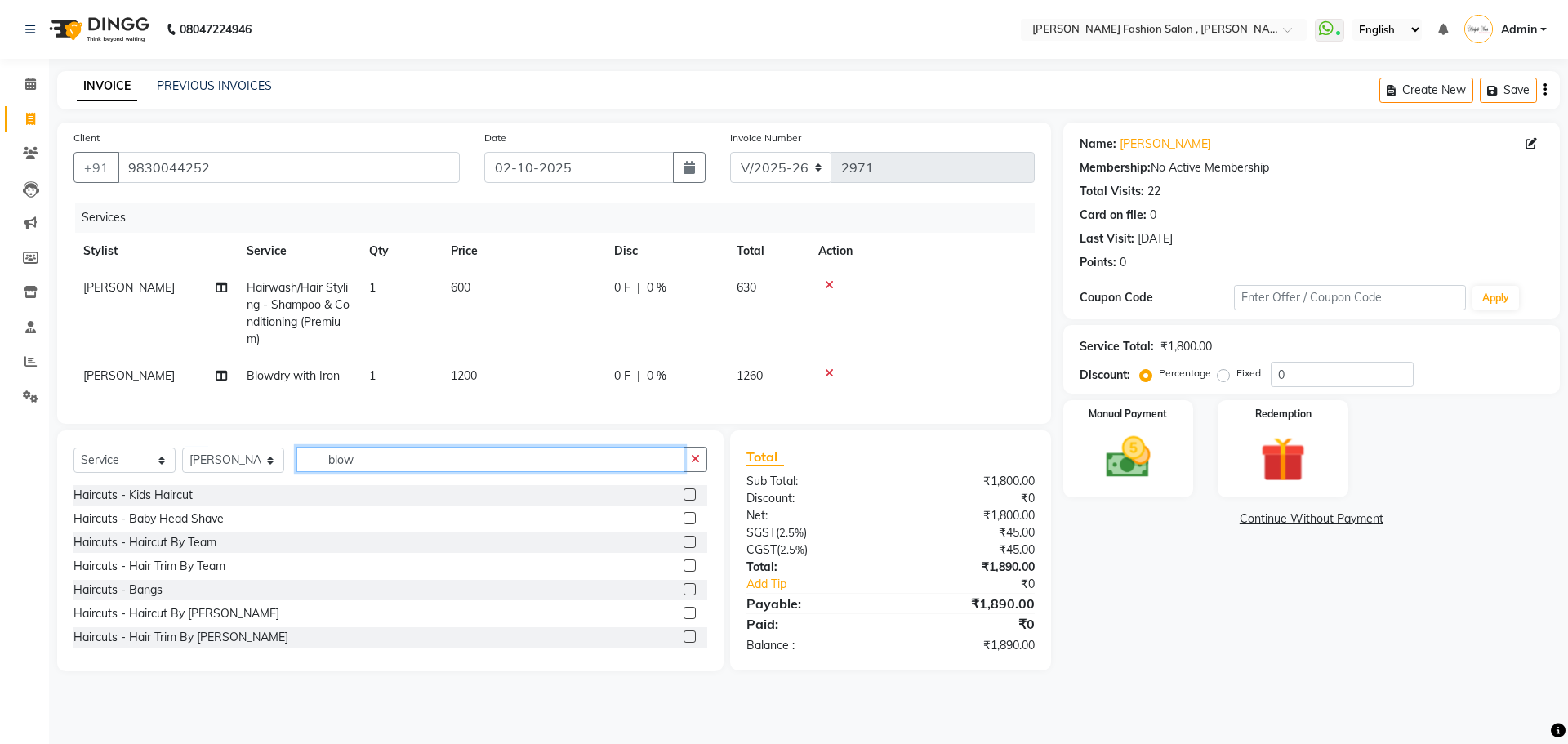
drag, startPoint x: 360, startPoint y: 477, endPoint x: 231, endPoint y: 513, distance: 133.9
click at [231, 513] on div "Select Service Product Membership Package Voucher Prepaid Gift Card Select Styl…" at bounding box center [390, 551] width 666 height 241
type input "thread"
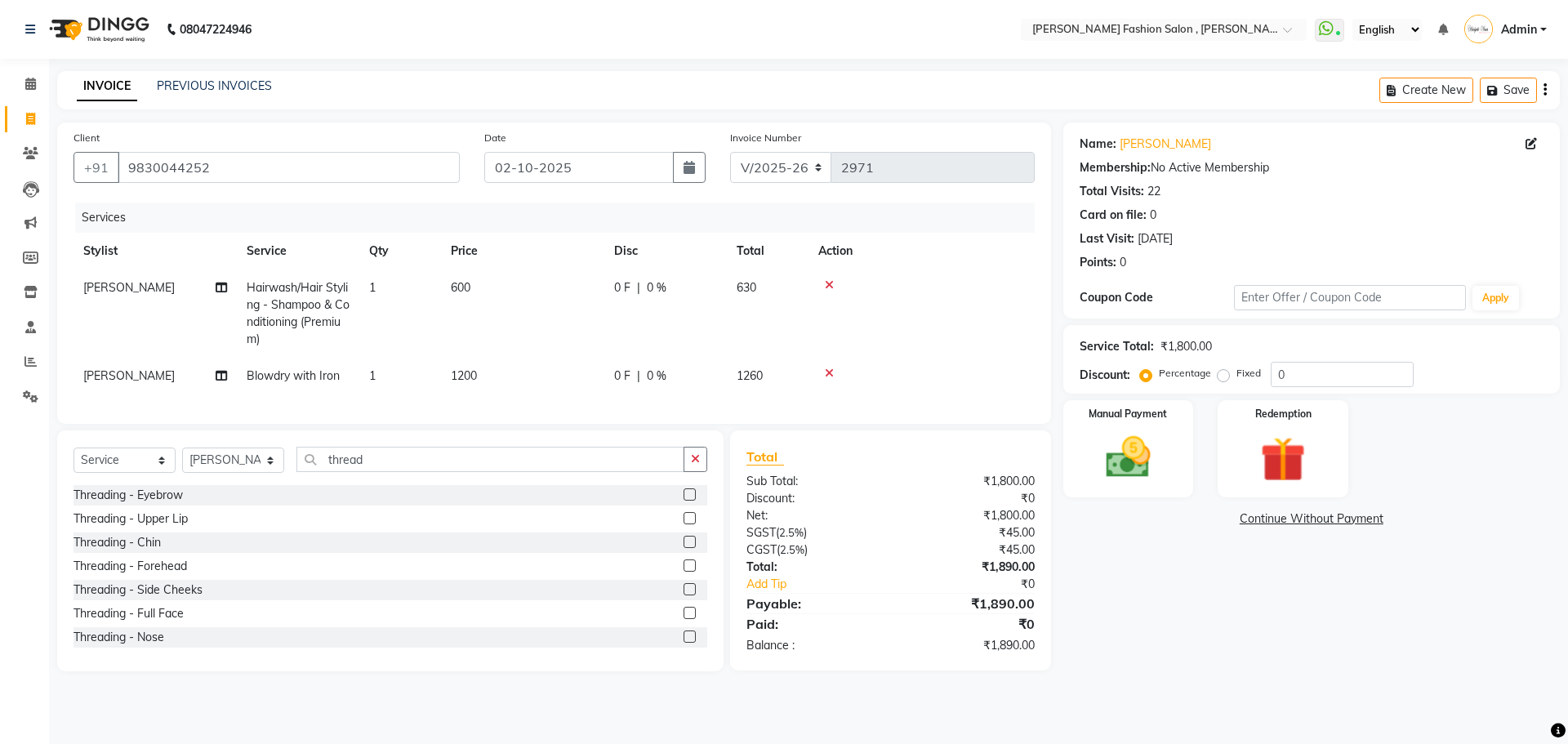
click at [684, 501] on label at bounding box center [690, 495] width 13 height 13
click at [684, 501] on input "checkbox" at bounding box center [689, 495] width 11 height 11
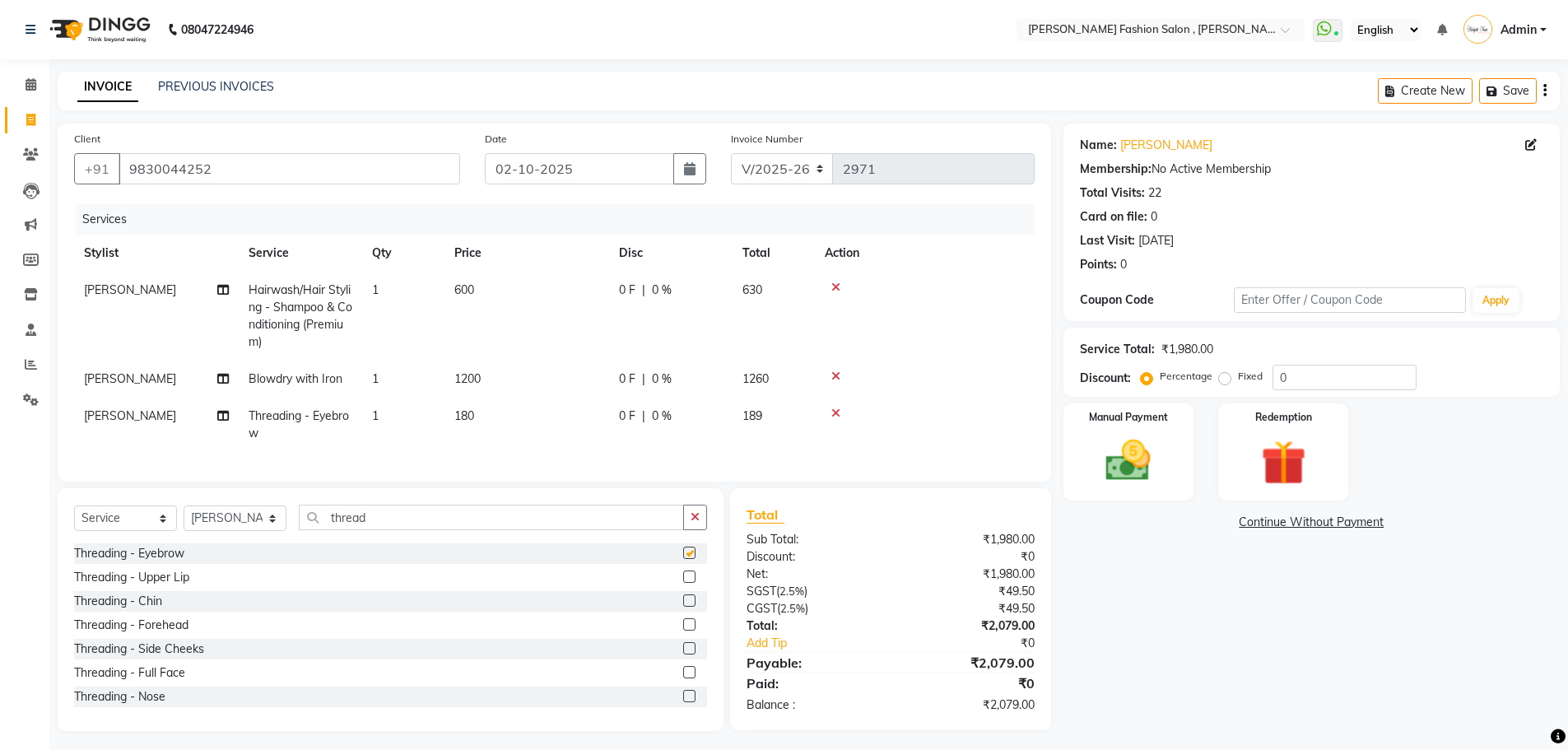
checkbox input "false"
click at [683, 583] on label at bounding box center [689, 577] width 13 height 13
click at [683, 583] on input "checkbox" at bounding box center [688, 578] width 11 height 11
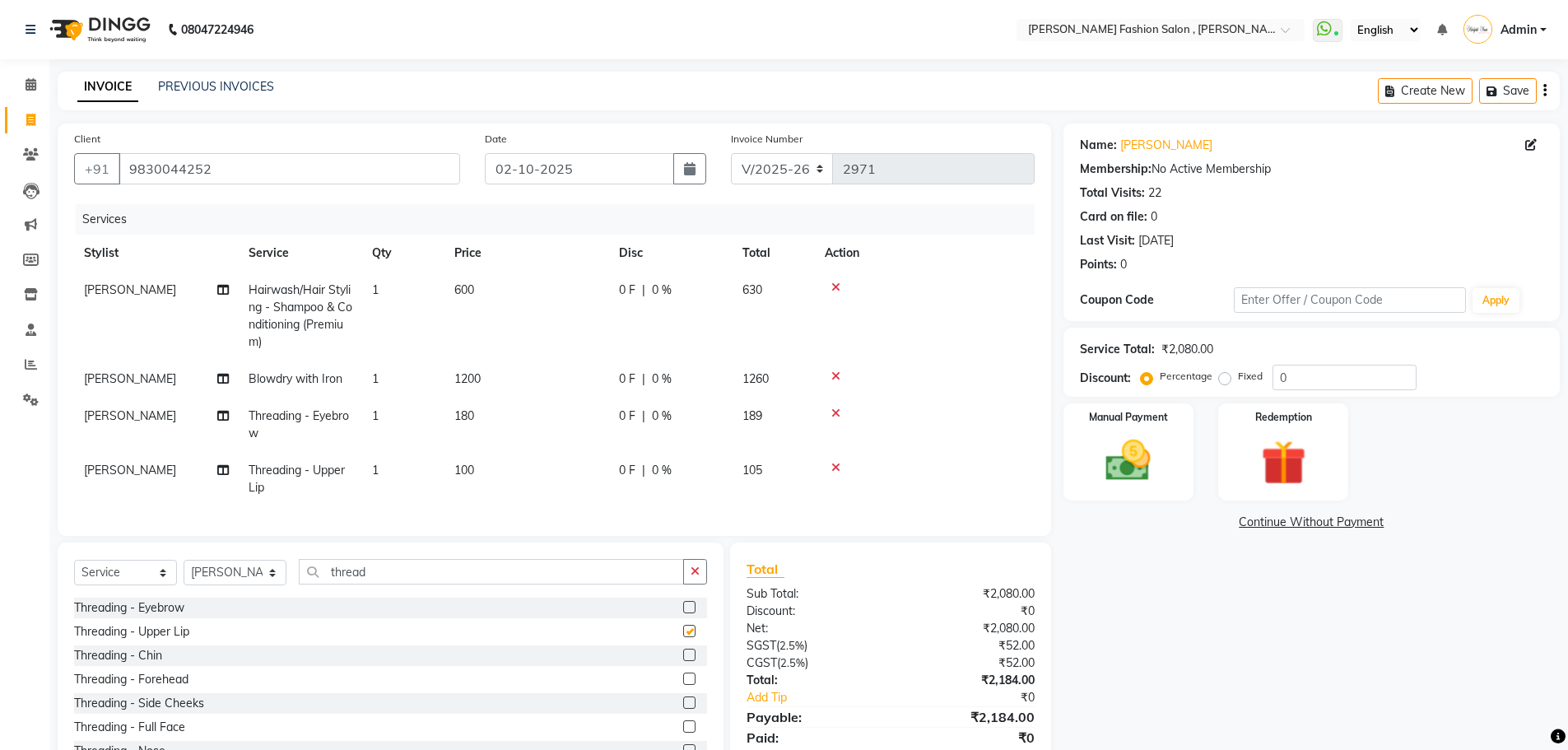
checkbox input "false"
click at [263, 585] on select "Select Stylist [PERSON_NAME] [PERSON_NAME] [PERSON_NAME] [PERSON_NAME] [PERSON_…" at bounding box center [235, 573] width 103 height 25
select select "33870"
click at [184, 573] on select "Select Stylist [PERSON_NAME] [PERSON_NAME] [PERSON_NAME] [PERSON_NAME] [PERSON_…" at bounding box center [235, 573] width 103 height 25
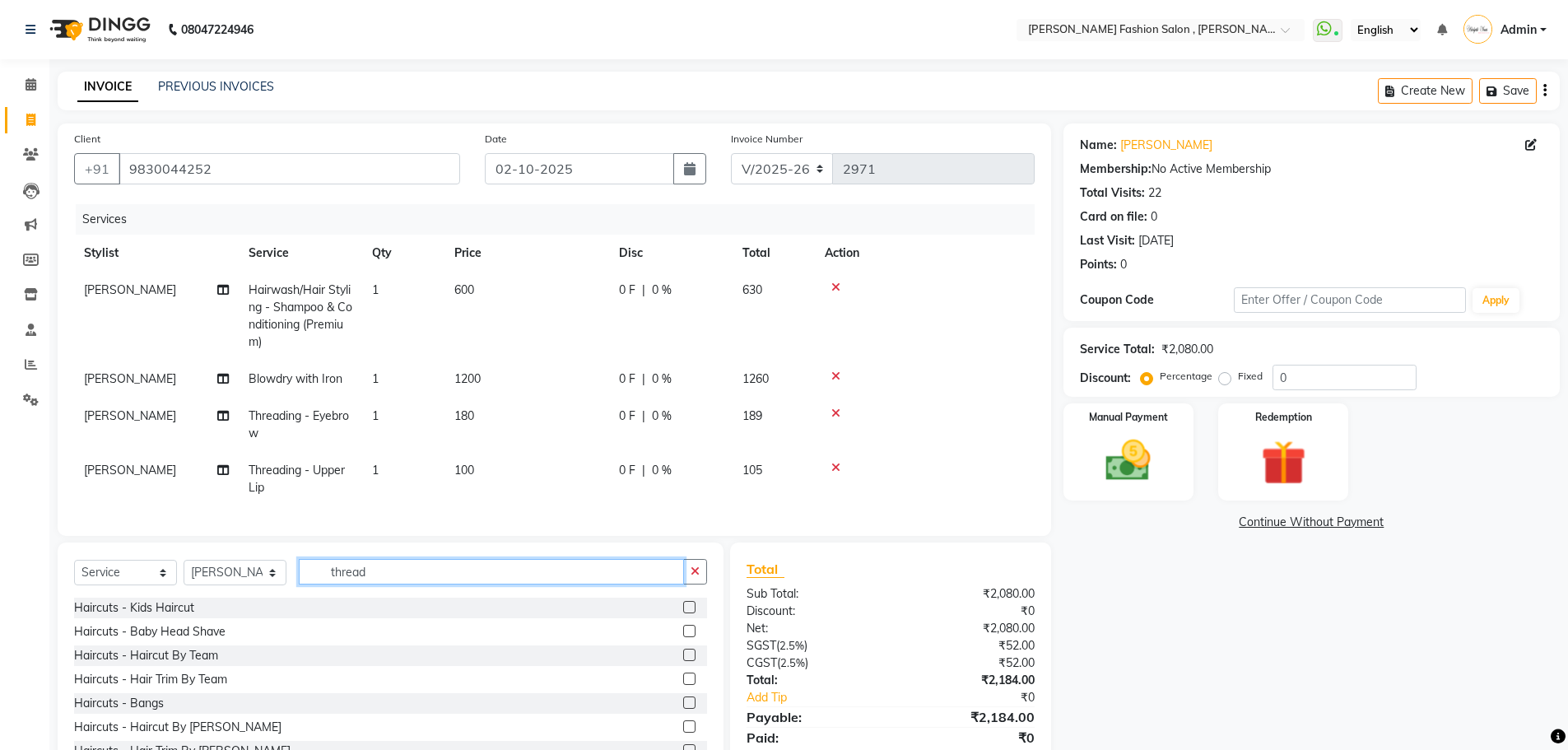
drag, startPoint x: 380, startPoint y: 584, endPoint x: 253, endPoint y: 648, distance: 142.2
click at [253, 648] on div "Select Service Product Membership Package Voucher Prepaid Gift Card Select Styl…" at bounding box center [391, 664] width 666 height 242
type input "mani"
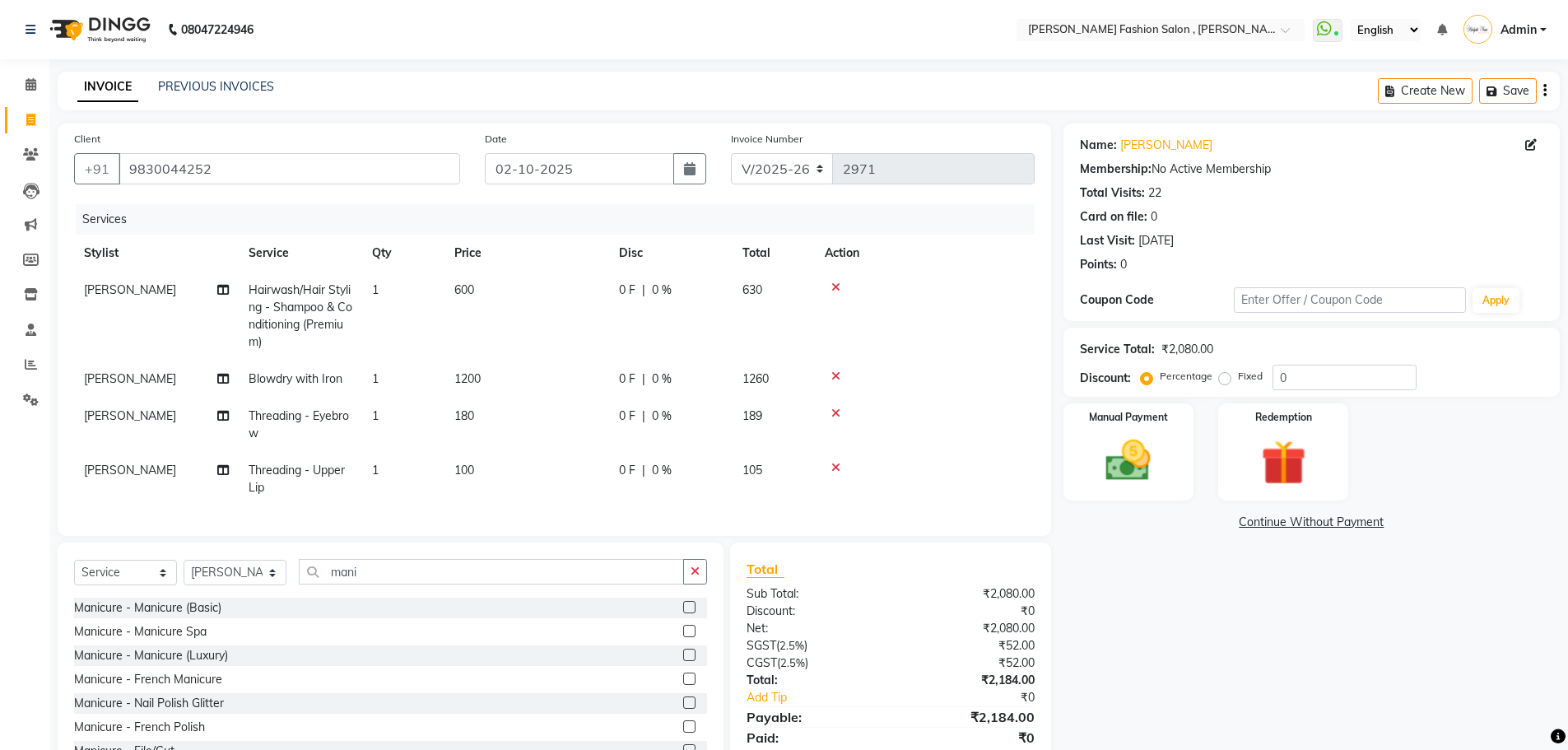
click at [683, 613] on label at bounding box center [689, 607] width 13 height 13
click at [683, 613] on input "checkbox" at bounding box center [688, 608] width 11 height 11
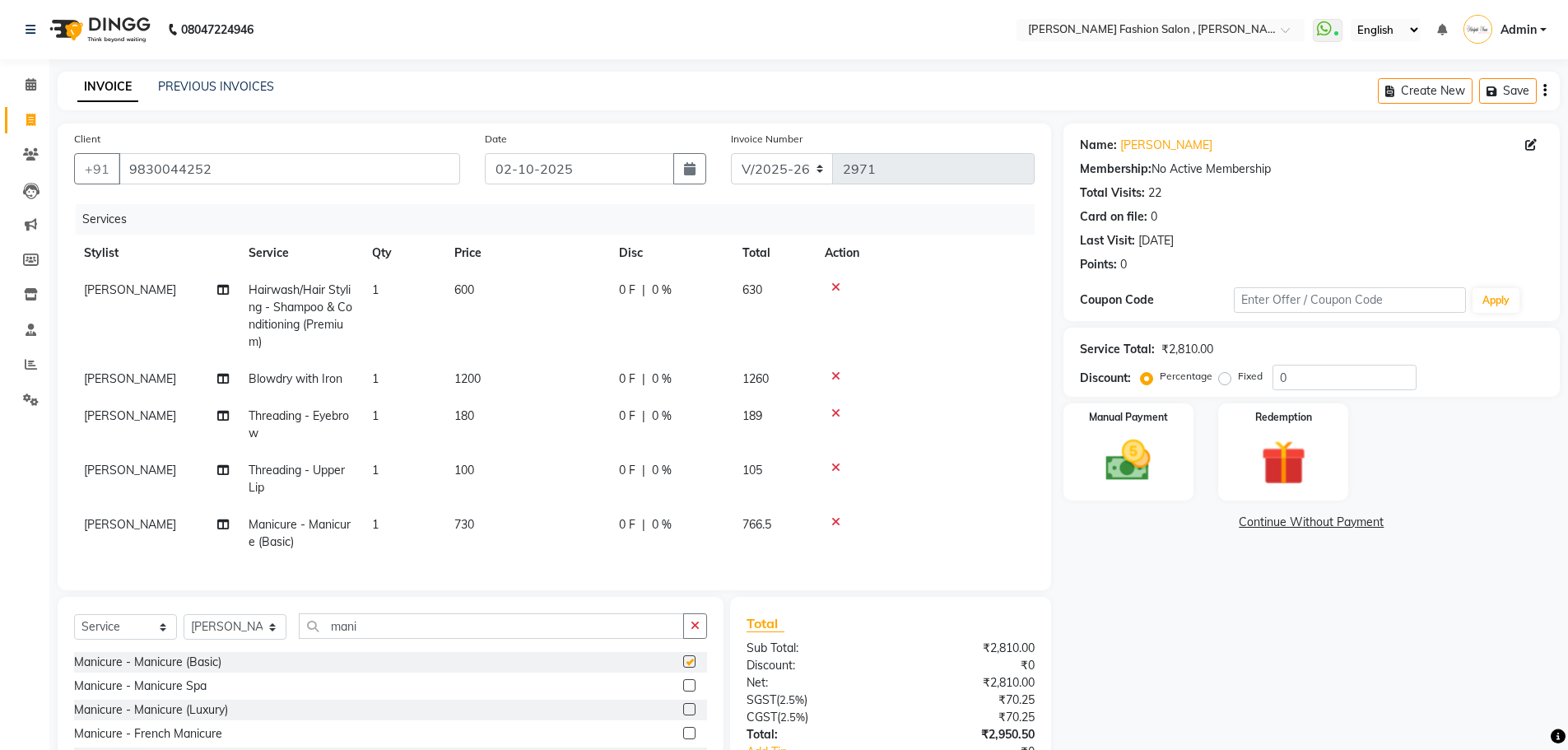
checkbox input "false"
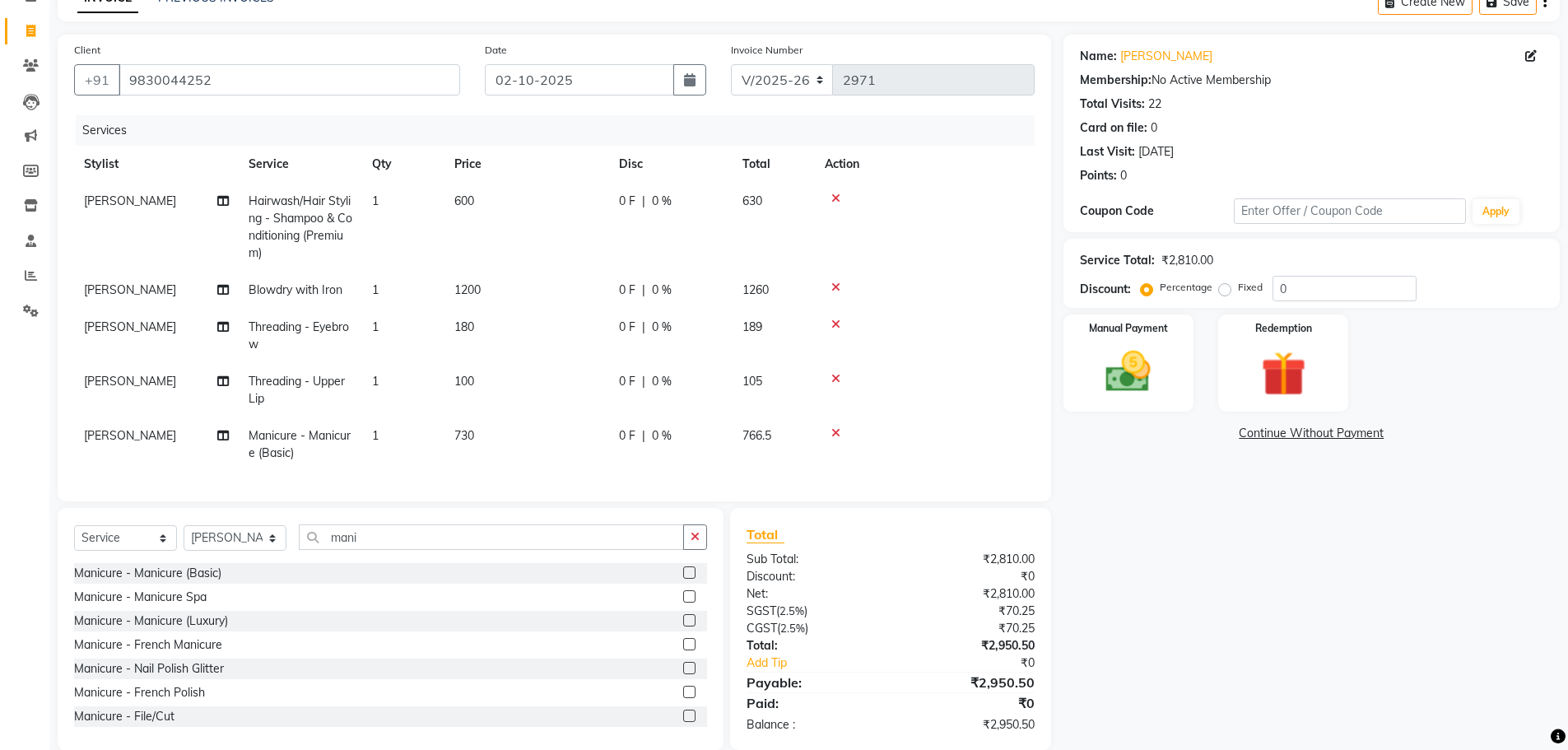
scroll to position [122, 0]
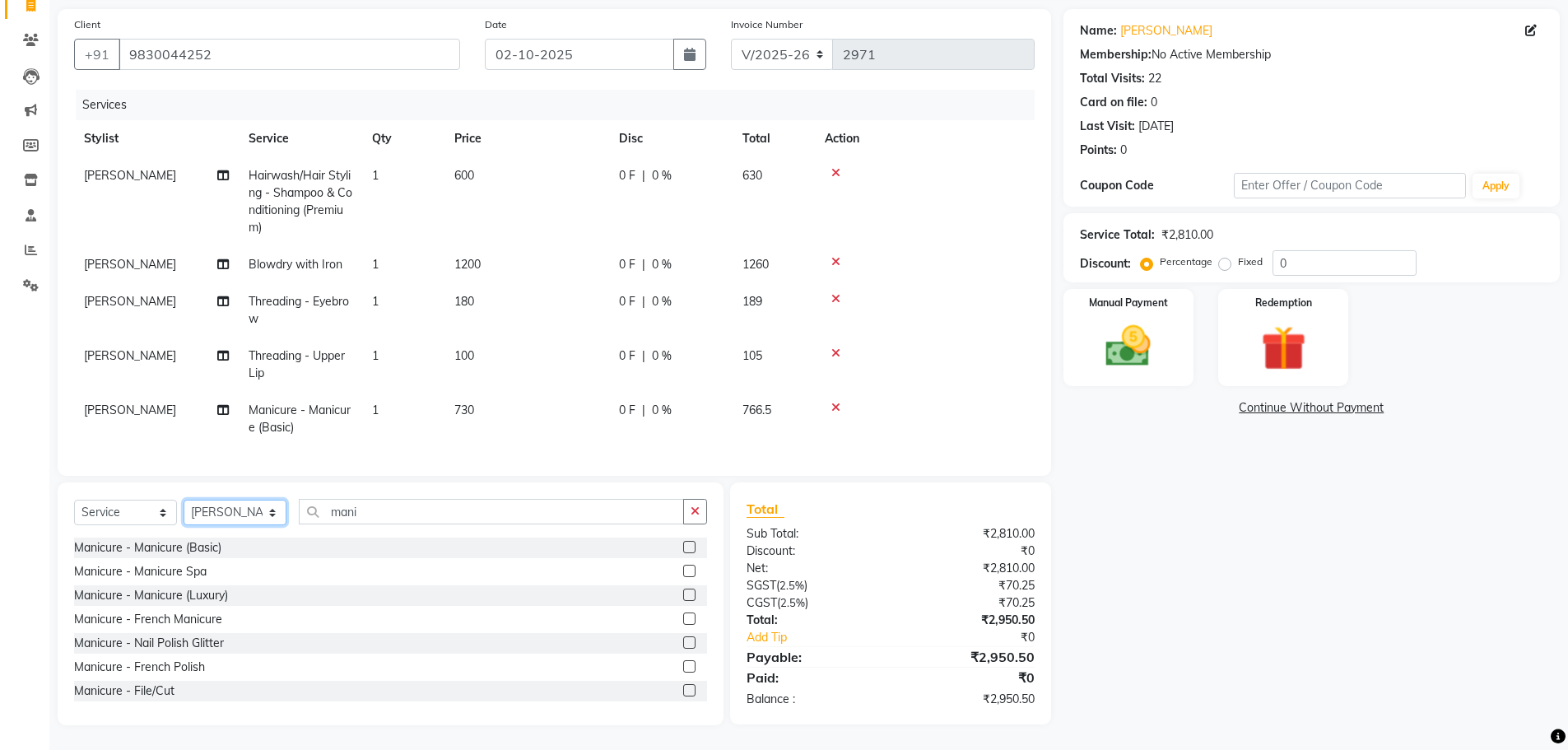
click at [263, 516] on select "Select Stylist [PERSON_NAME] [PERSON_NAME] [PERSON_NAME] [PERSON_NAME] [PERSON_…" at bounding box center [235, 512] width 103 height 25
select select "84147"
click at [184, 505] on select "Select Stylist [PERSON_NAME] [PERSON_NAME] [PERSON_NAME] [PERSON_NAME] [PERSON_…" at bounding box center [235, 512] width 103 height 25
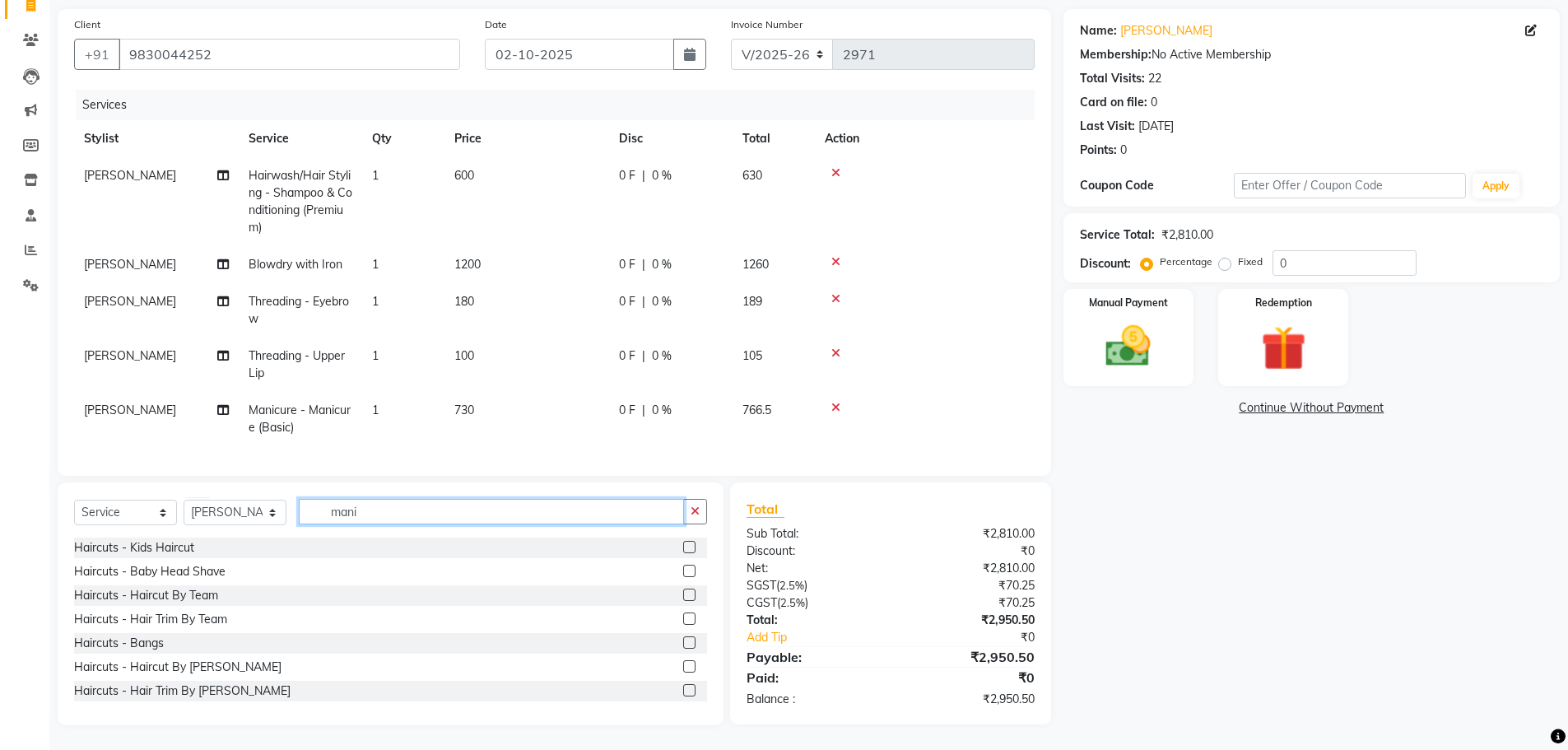
drag, startPoint x: 377, startPoint y: 517, endPoint x: 283, endPoint y: 565, distance: 105.5
click at [284, 565] on div "Select Service Product Membership Package Voucher Prepaid Gift Card Select Styl…" at bounding box center [391, 603] width 666 height 242
type input "ped"
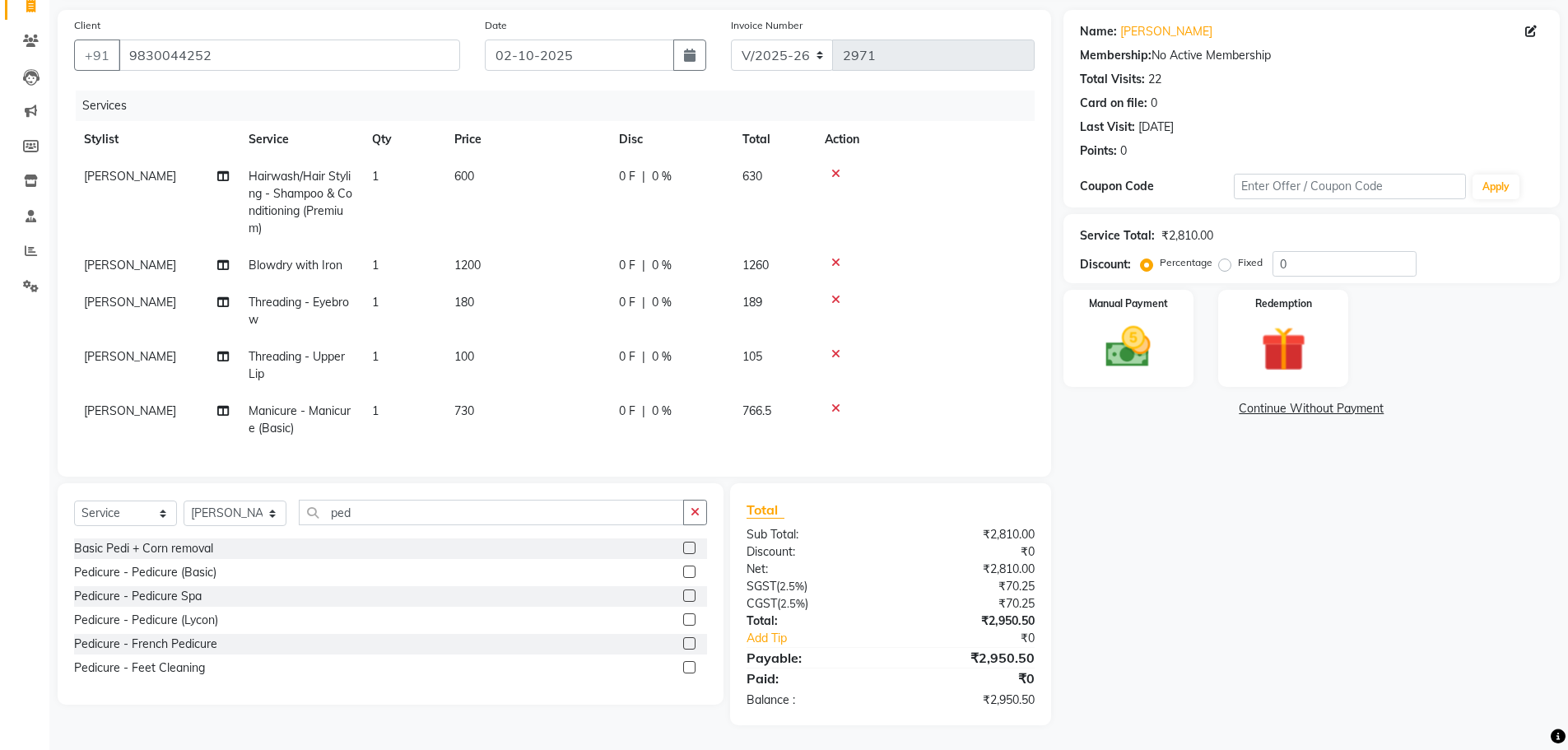
click at [687, 577] on label at bounding box center [689, 572] width 13 height 13
click at [687, 577] on input "checkbox" at bounding box center [688, 573] width 11 height 11
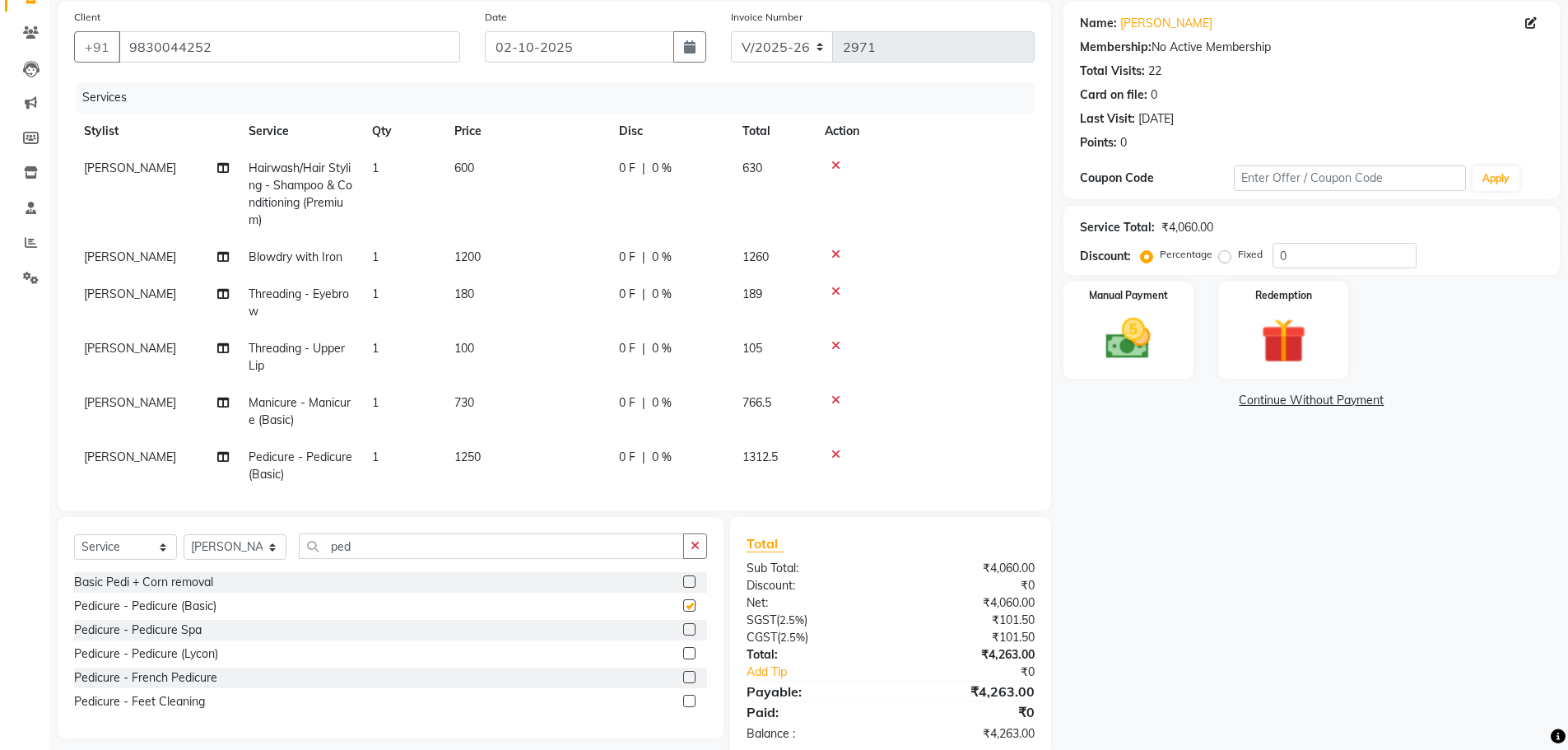
checkbox input "false"
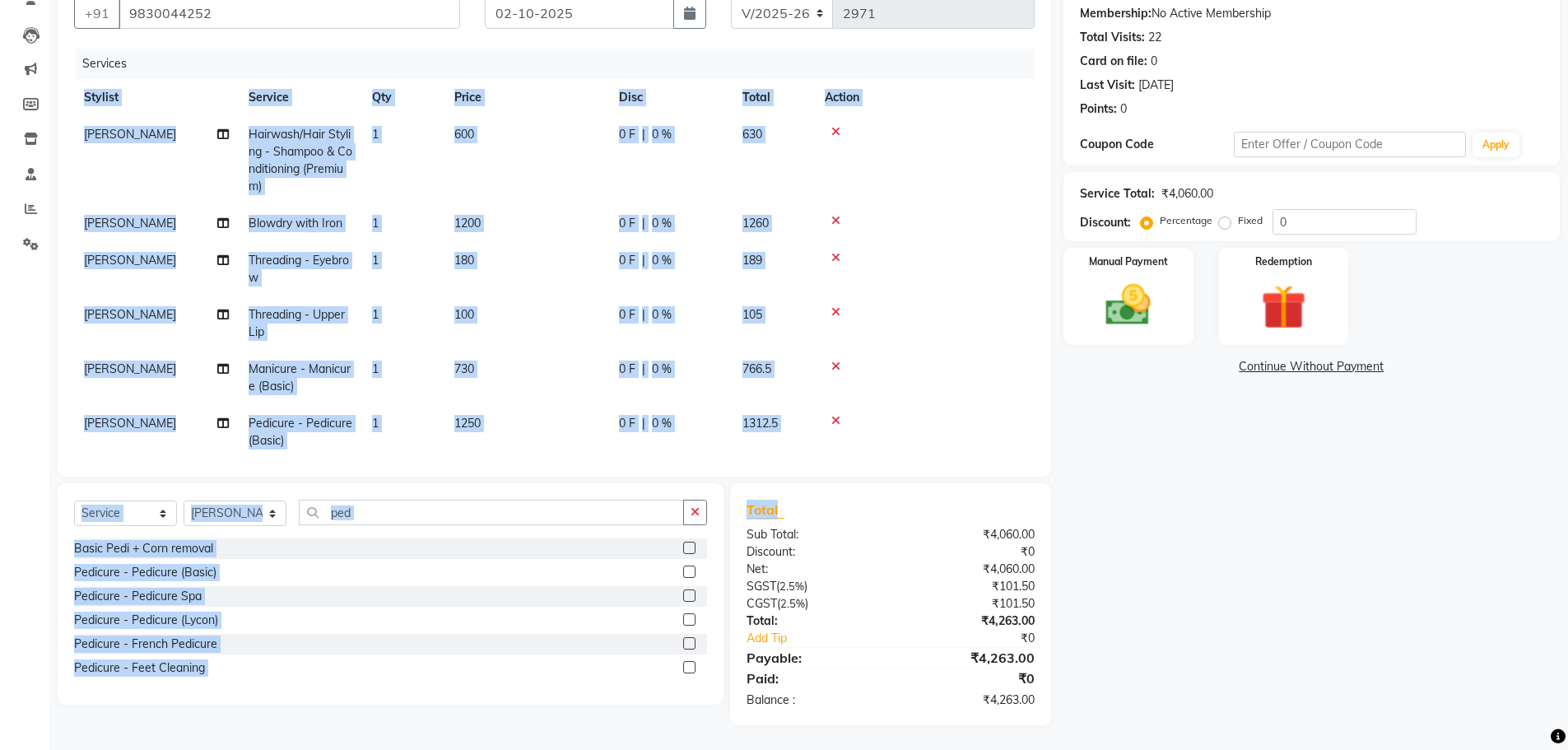
drag, startPoint x: 1043, startPoint y: 408, endPoint x: 1058, endPoint y: 491, distance: 84.3
click at [1058, 491] on div "Client [PHONE_NUMBER] Date [DATE] Invoice Number V/2025 V/[PHONE_NUMBER] Servic…" at bounding box center [554, 347] width 1018 height 757
click at [494, 602] on div "Pedicure - Pedicure Spa" at bounding box center [391, 596] width 633 height 21
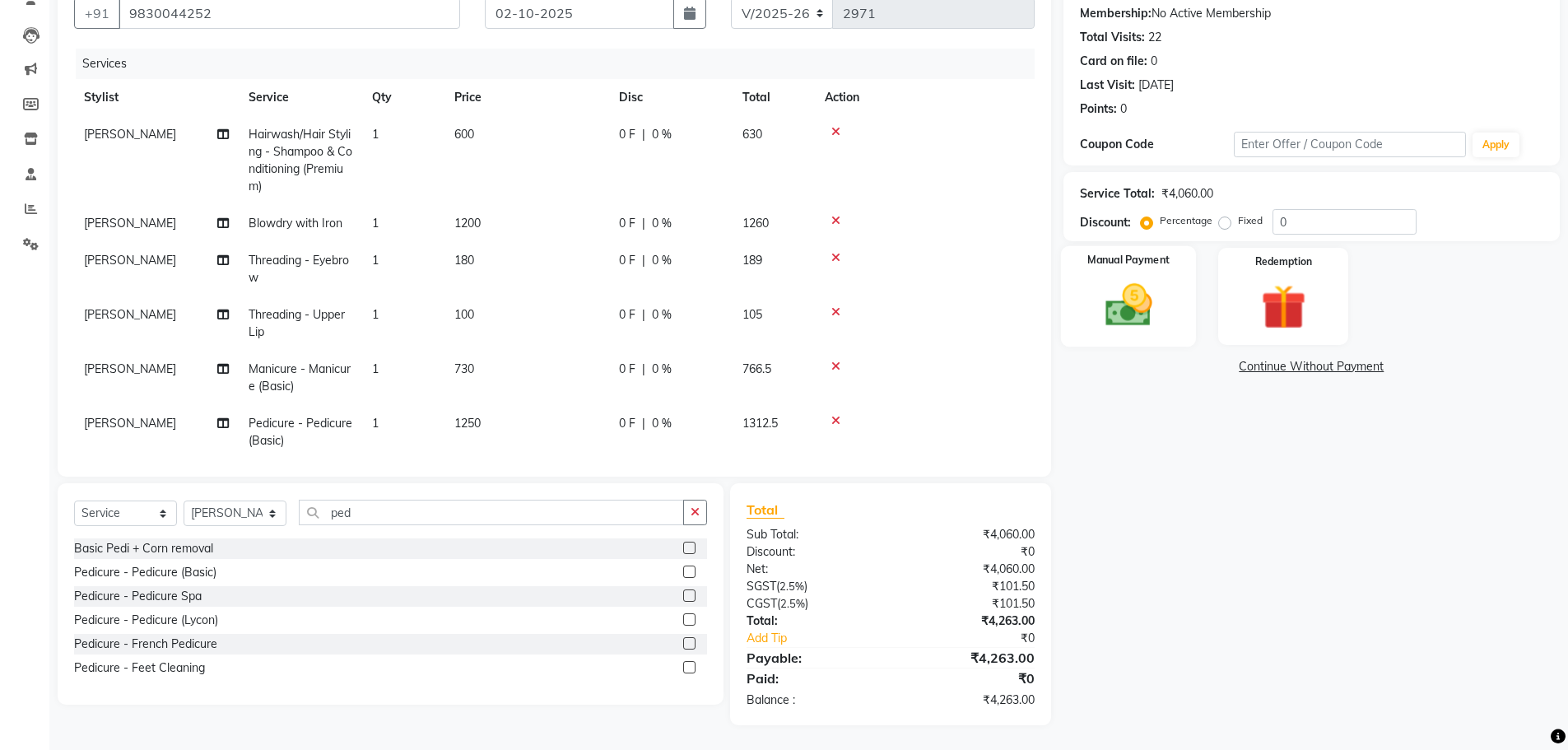
drag, startPoint x: 1123, startPoint y: 333, endPoint x: 1157, endPoint y: 345, distance: 36.1
click at [1131, 327] on div "Manual Payment" at bounding box center [1128, 297] width 136 height 101
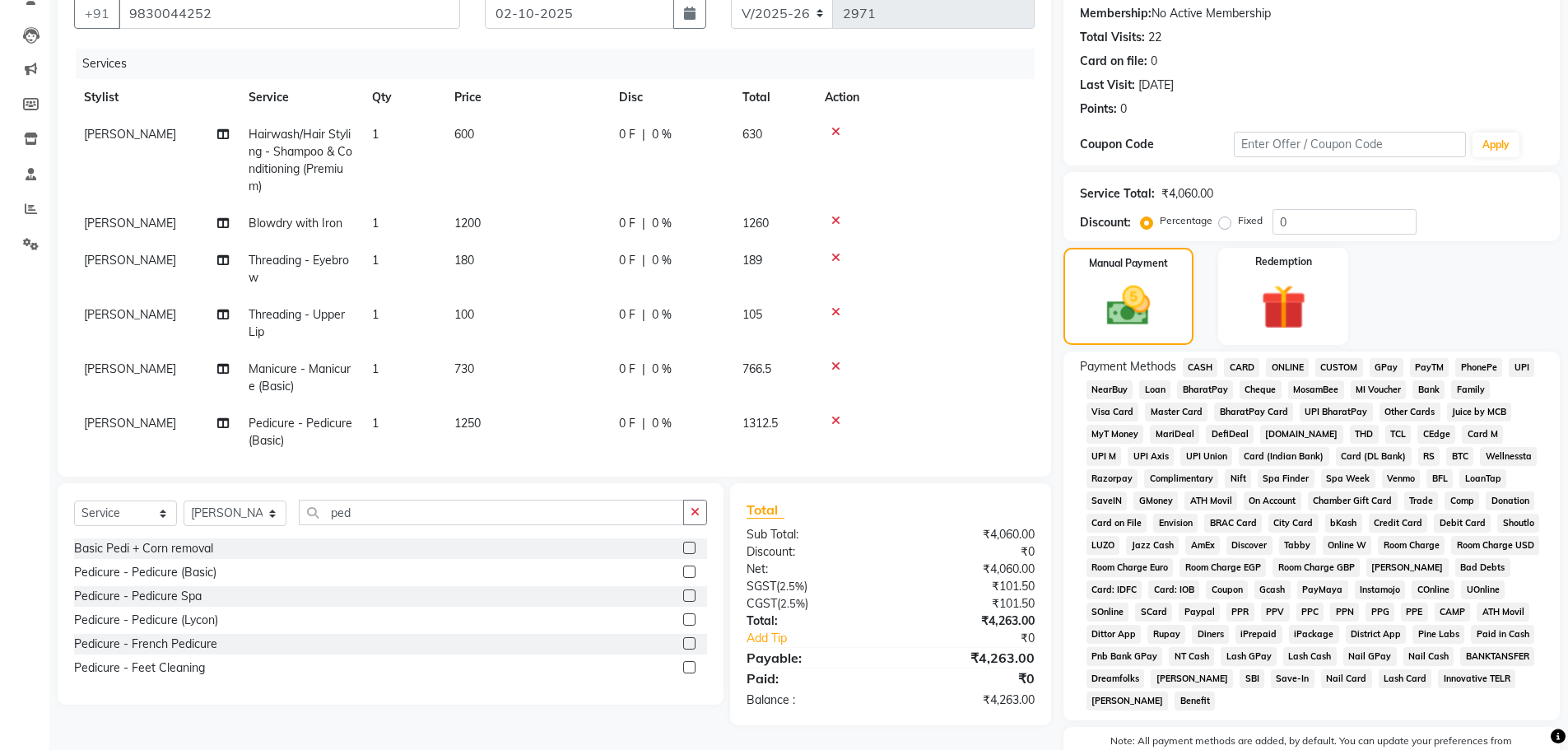
click at [1214, 366] on span "CASH" at bounding box center [1200, 367] width 35 height 19
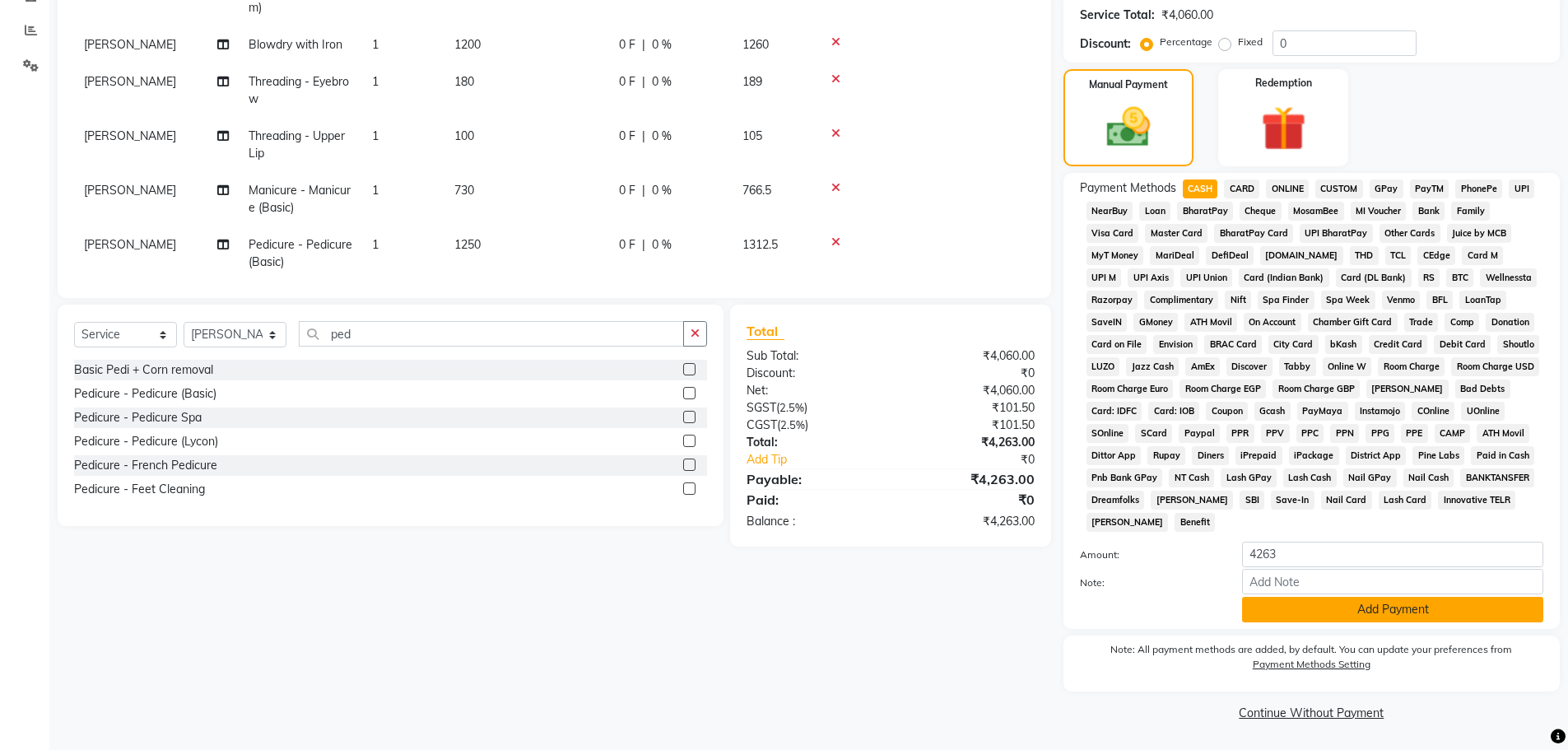
click at [1296, 612] on button "Add Payment" at bounding box center [1392, 610] width 301 height 25
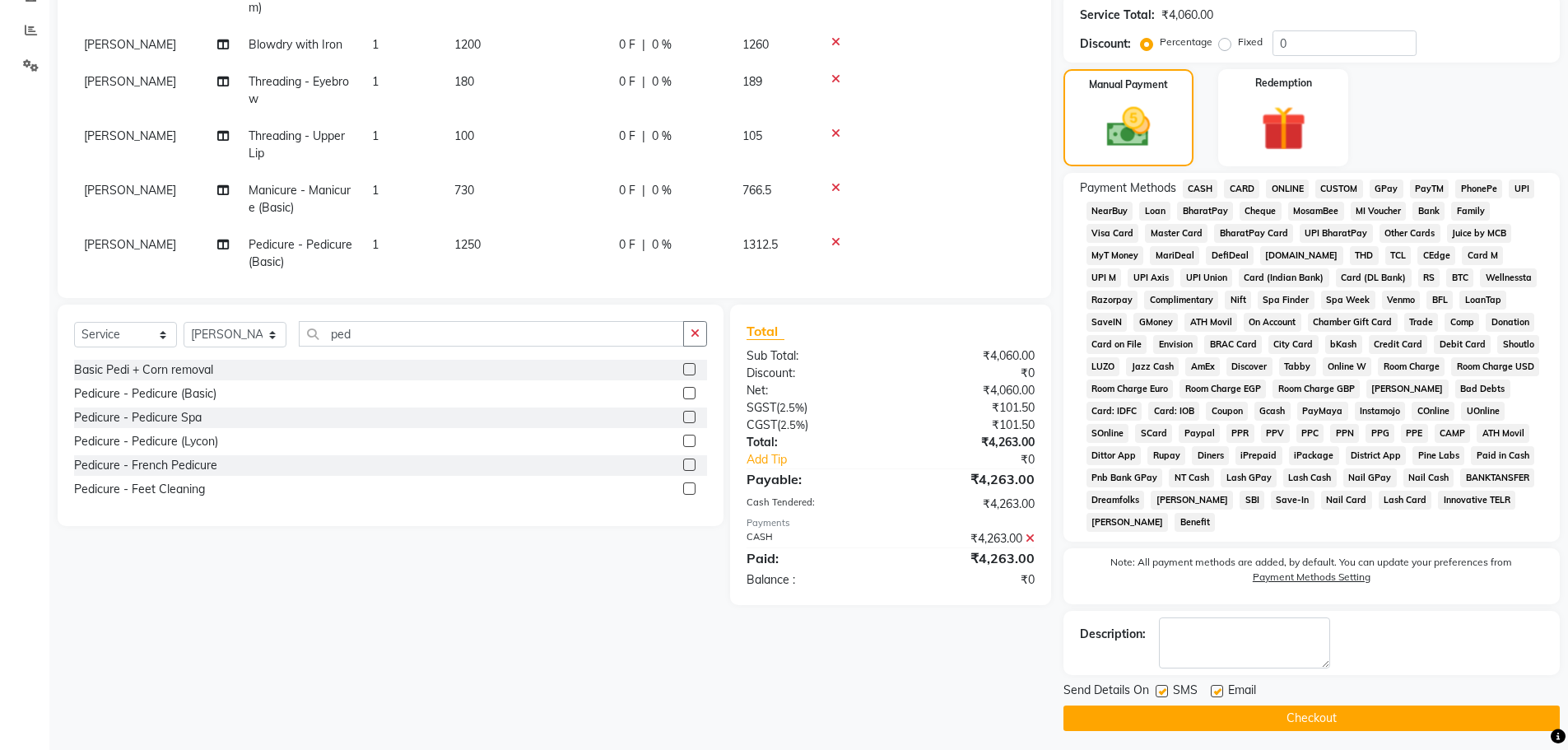
click at [1286, 718] on button "Checkout" at bounding box center [1311, 718] width 496 height 25
